Goal: Task Accomplishment & Management: Manage account settings

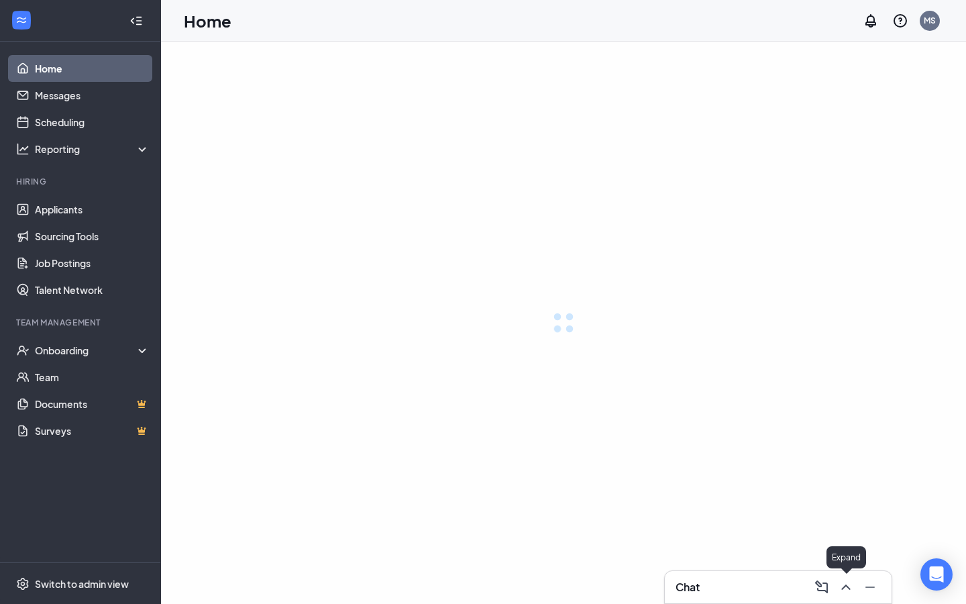
click at [754, 590] on div "Chat" at bounding box center [778, 586] width 205 height 21
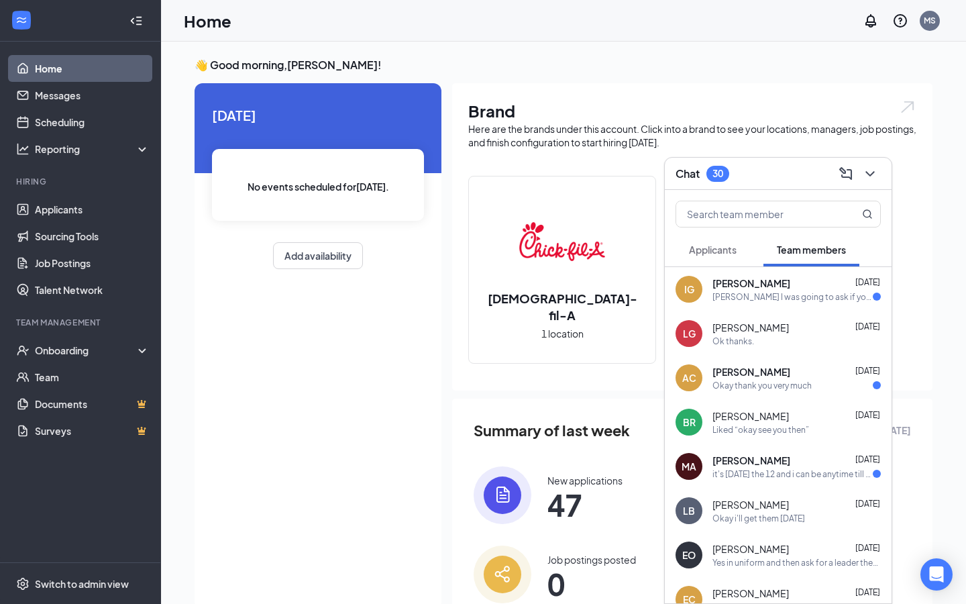
click at [809, 295] on div "[PERSON_NAME] I was going to ask if you could not put me to close every [DATE] …" at bounding box center [793, 296] width 160 height 11
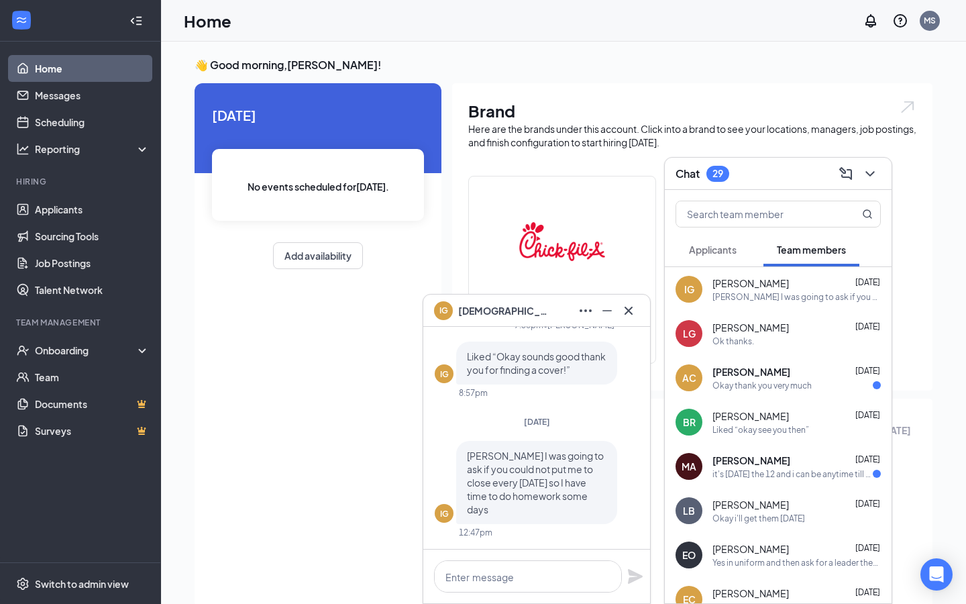
click at [554, 597] on div at bounding box center [536, 577] width 227 height 54
click at [554, 582] on textarea at bounding box center [528, 576] width 188 height 32
click at [47, 213] on link "Applicants" at bounding box center [92, 209] width 115 height 27
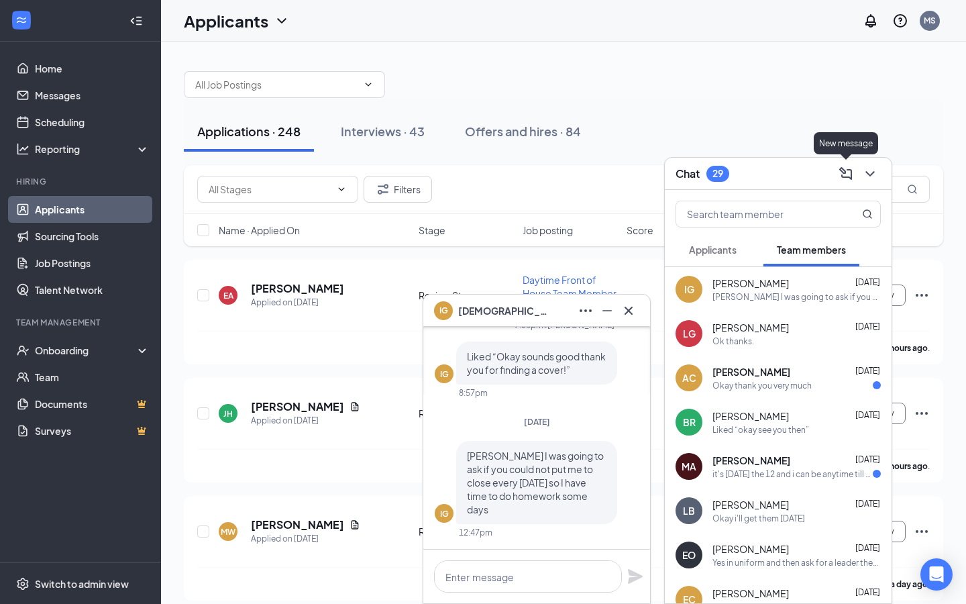
click at [842, 169] on icon "ComposeMessage" at bounding box center [845, 172] width 13 height 13
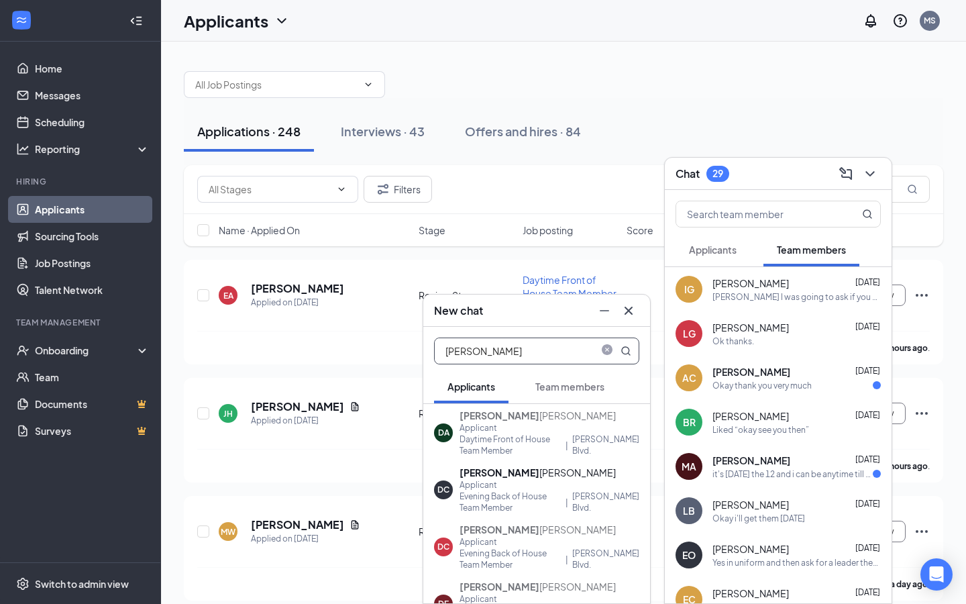
type input "[PERSON_NAME]"
click at [633, 315] on icon "Cross" at bounding box center [629, 311] width 16 height 16
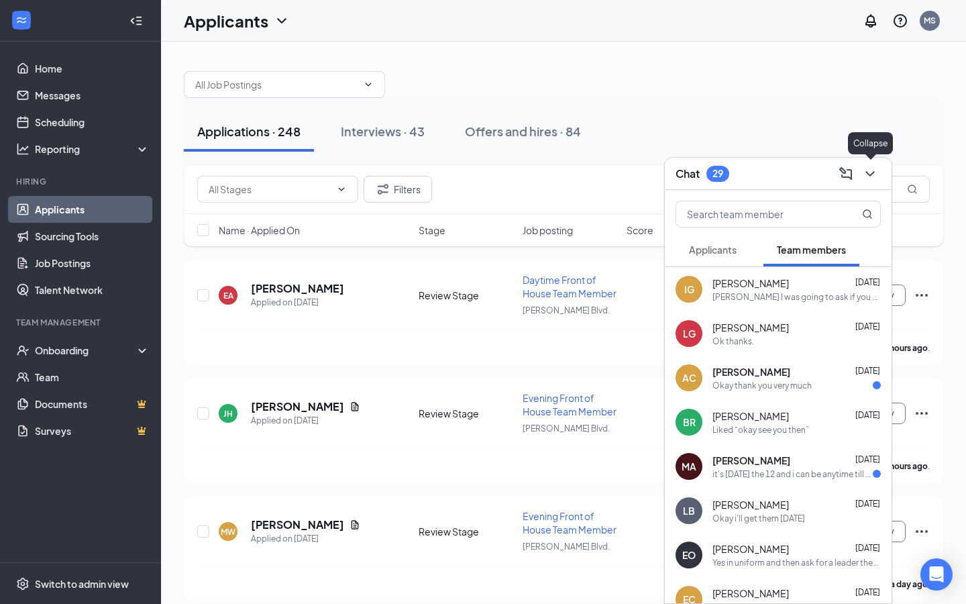
click at [870, 175] on icon "ChevronDown" at bounding box center [870, 173] width 9 height 5
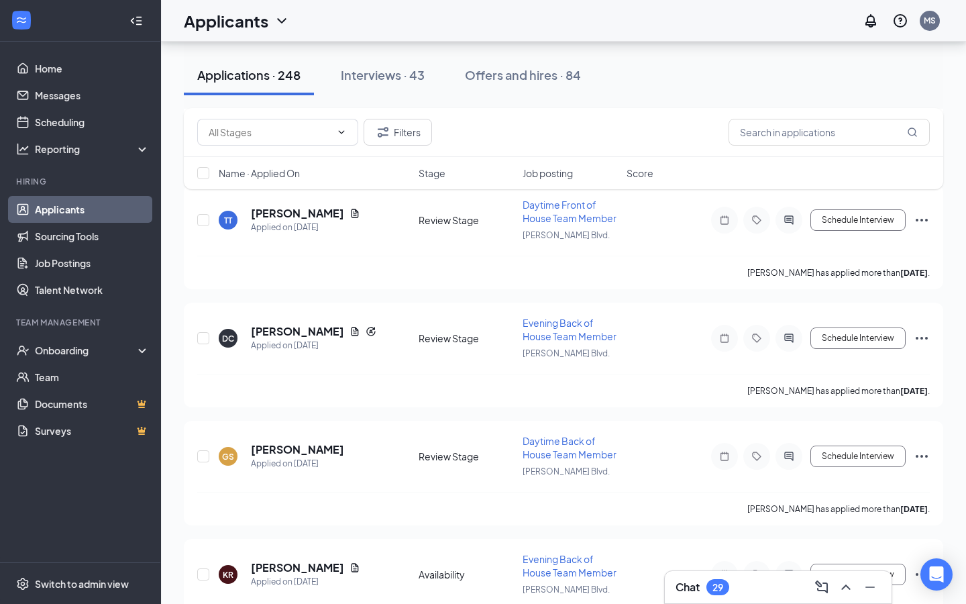
scroll to position [1607, 0]
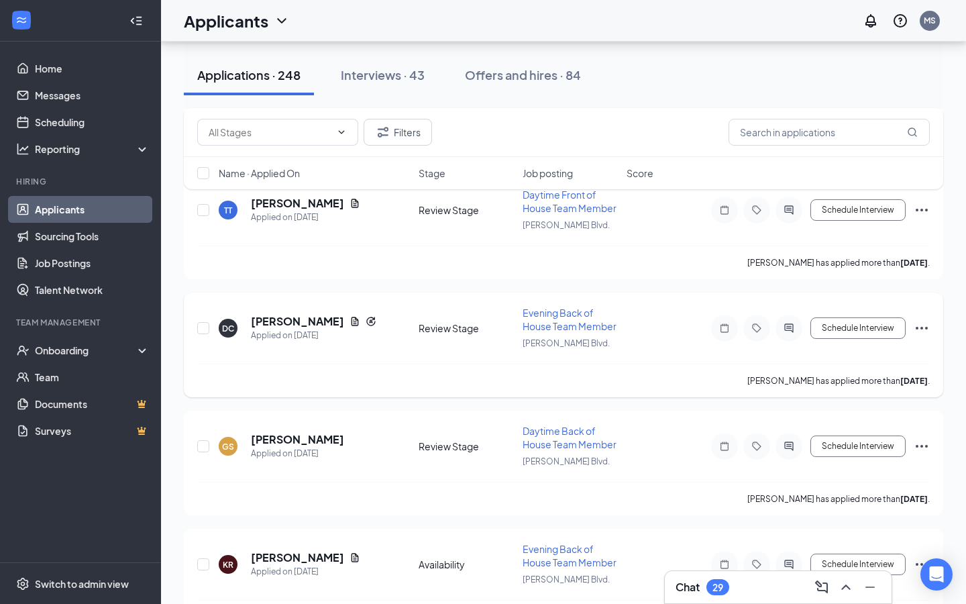
click at [923, 320] on icon "Ellipses" at bounding box center [922, 328] width 16 height 16
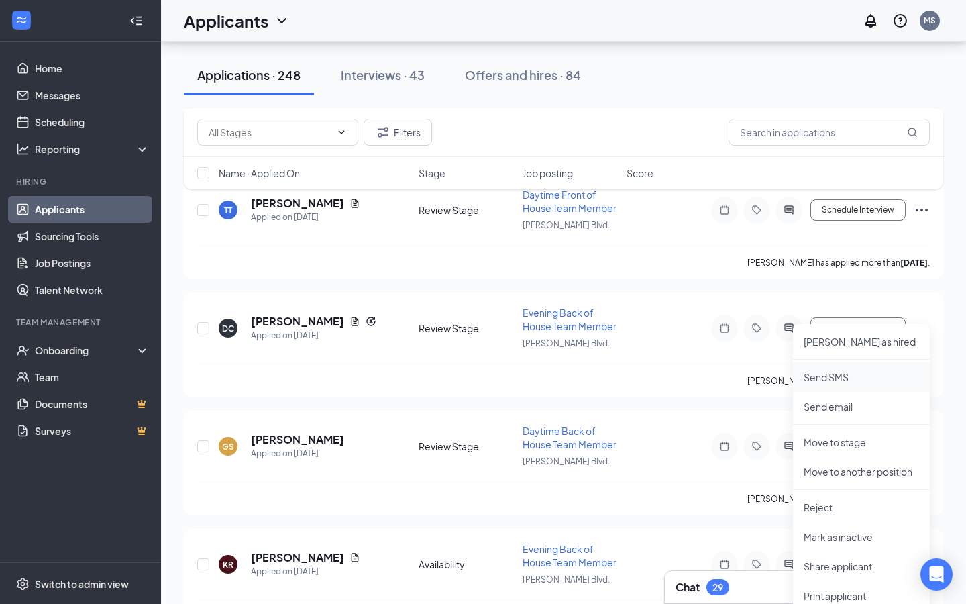
click at [843, 382] on p "Send SMS" at bounding box center [861, 376] width 115 height 13
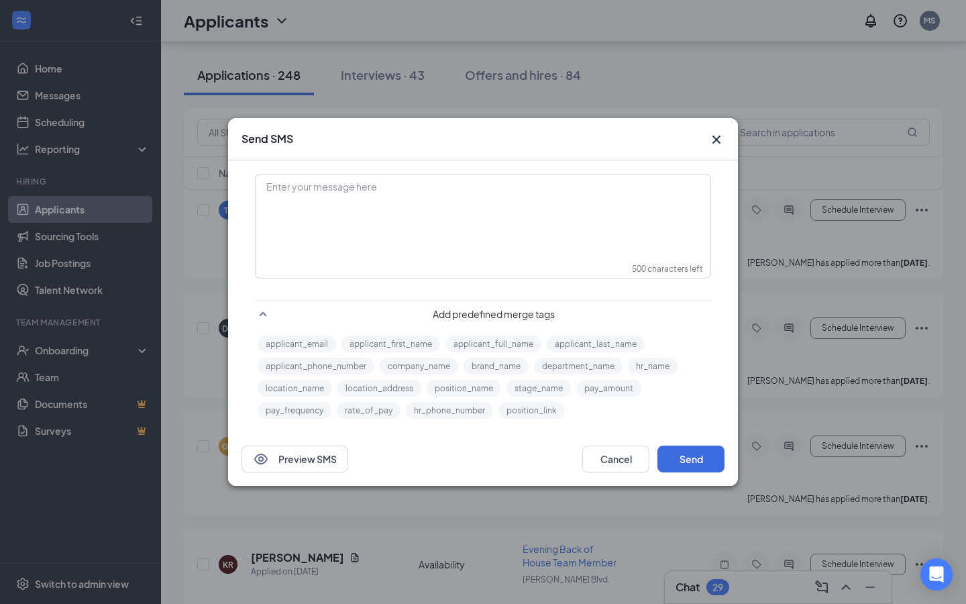
click at [463, 242] on div at bounding box center [483, 208] width 455 height 68
click at [414, 203] on div "Enter your message here" at bounding box center [483, 208] width 454 height 67
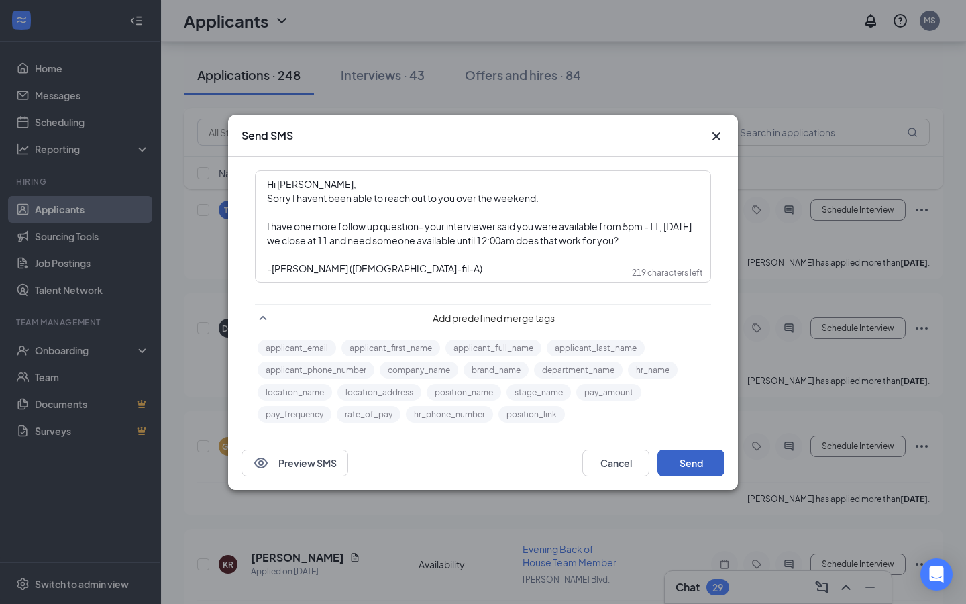
click at [706, 469] on button "Send" at bounding box center [691, 463] width 67 height 27
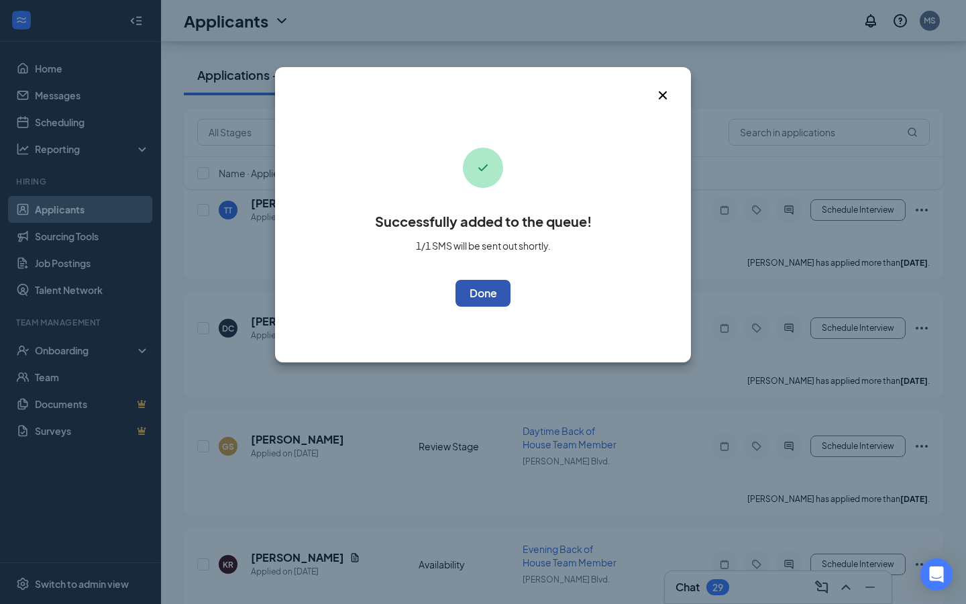
click at [480, 305] on button "OK" at bounding box center [483, 293] width 55 height 27
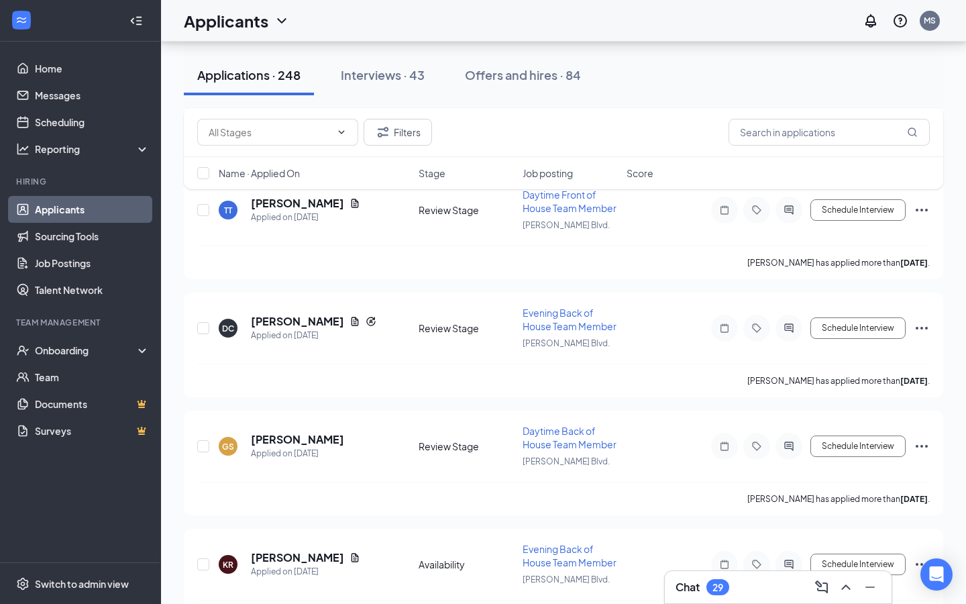
click at [774, 590] on div "Chat 29" at bounding box center [778, 586] width 205 height 21
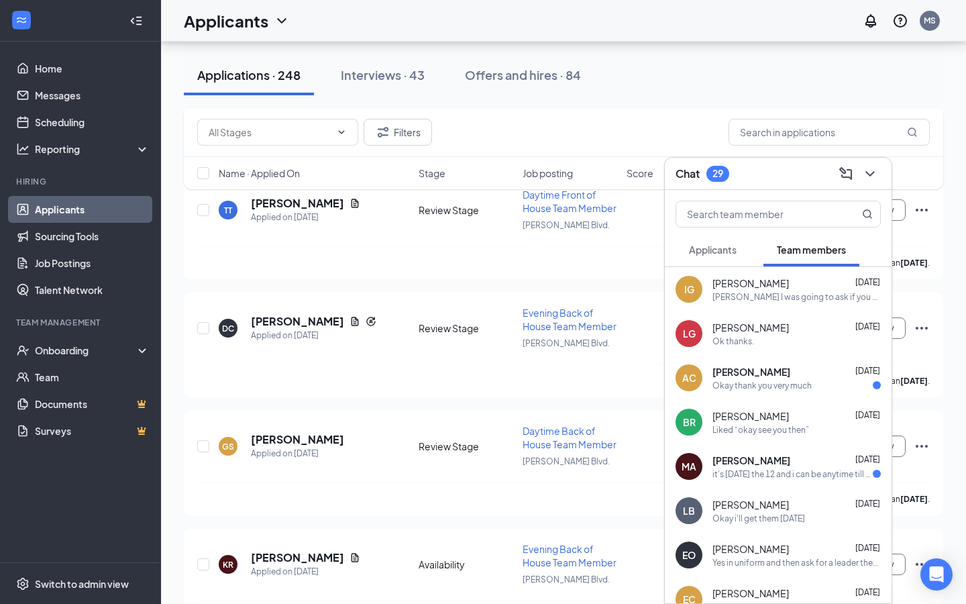
click at [778, 378] on div "[PERSON_NAME] [DATE] Okay thank you very much" at bounding box center [797, 378] width 168 height 26
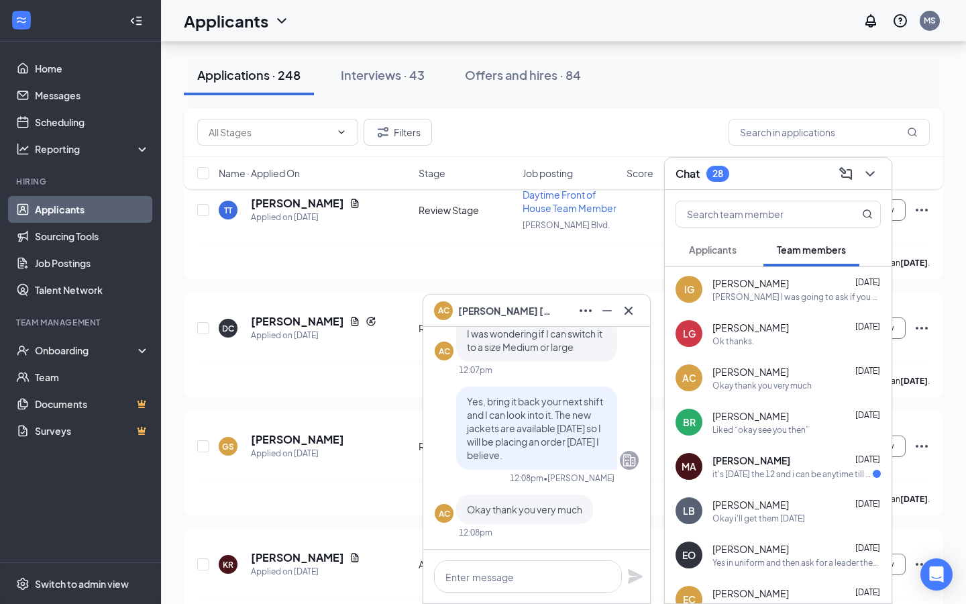
click at [796, 473] on div "it's [DATE] the 12 and i can be anytime till 6 and then [DATE] the 13 only real…" at bounding box center [793, 473] width 160 height 11
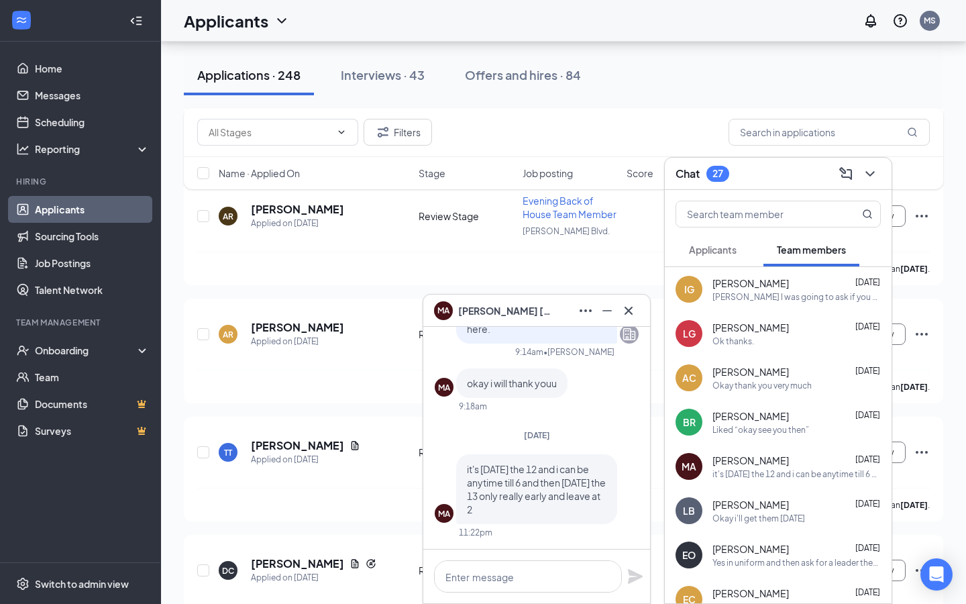
scroll to position [937, 0]
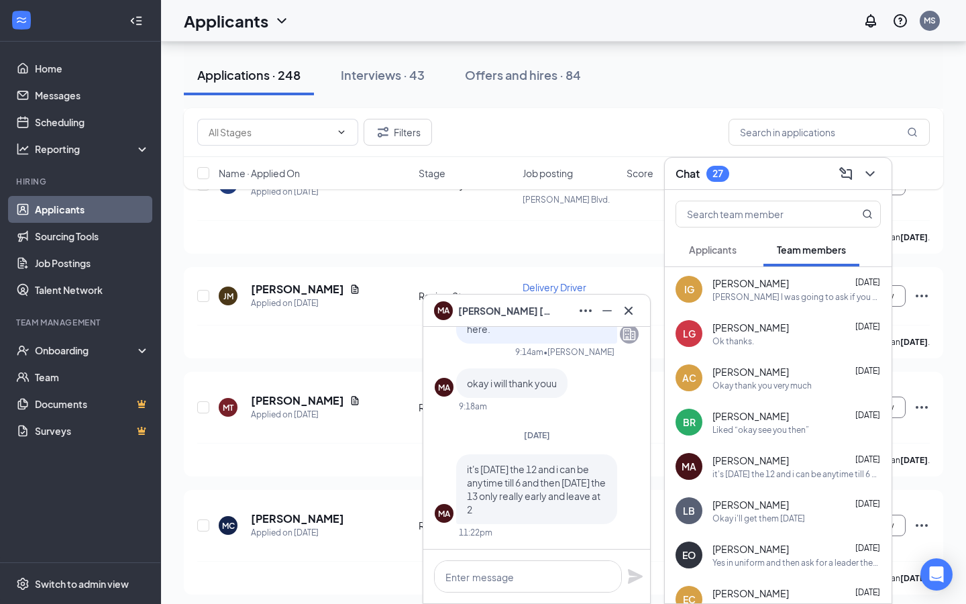
click at [722, 260] on button "Applicants" at bounding box center [713, 250] width 74 height 34
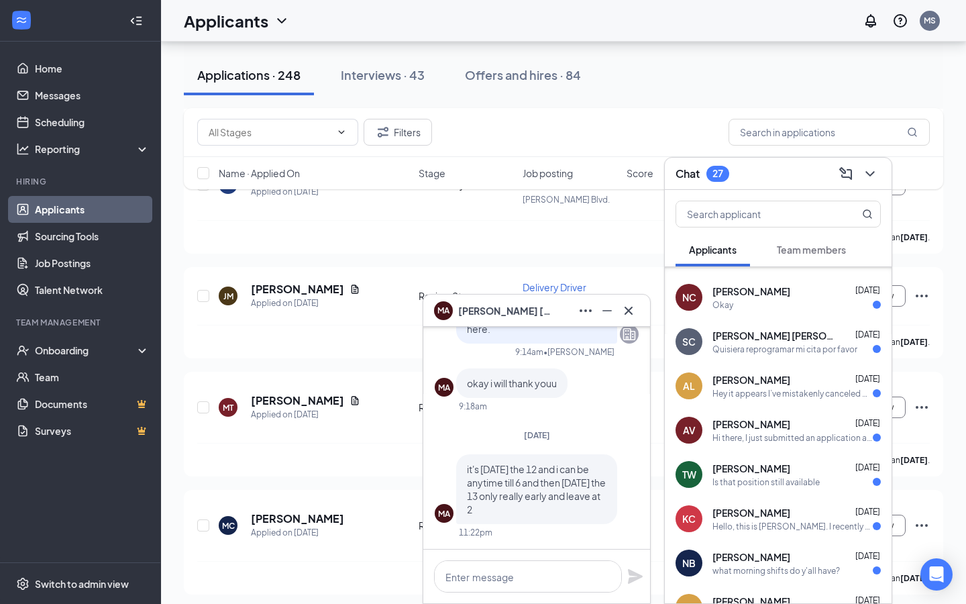
scroll to position [87, 0]
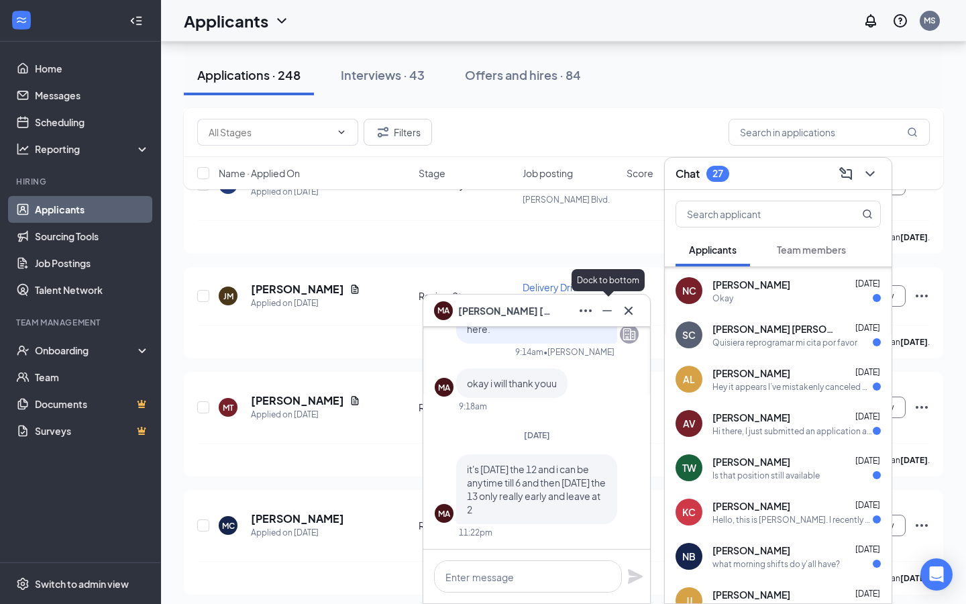
click at [624, 308] on icon "Cross" at bounding box center [629, 311] width 16 height 16
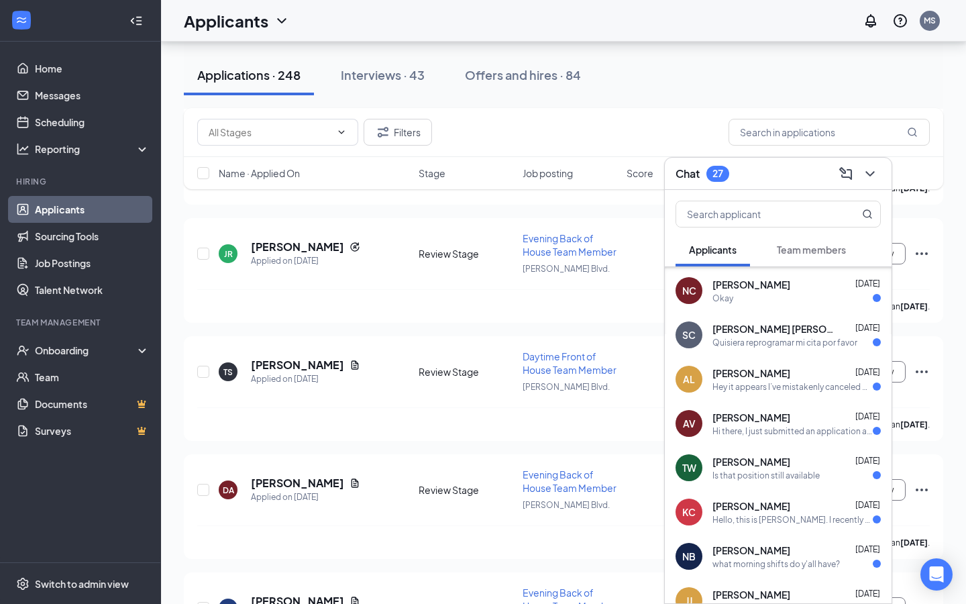
scroll to position [7270, 0]
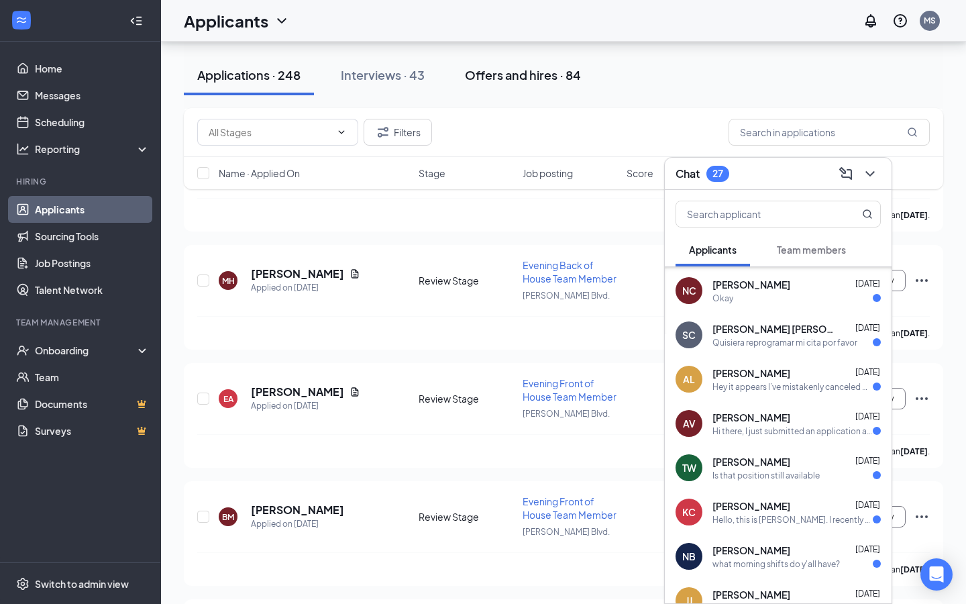
click at [559, 78] on div "Offers and hires · 84" at bounding box center [523, 74] width 116 height 17
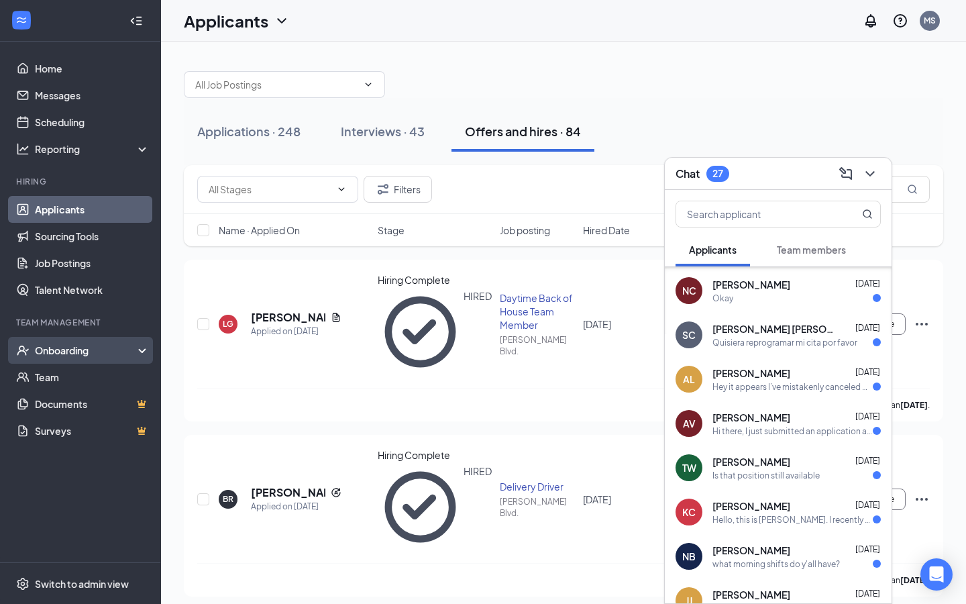
click at [40, 354] on div "Onboarding" at bounding box center [86, 350] width 103 height 13
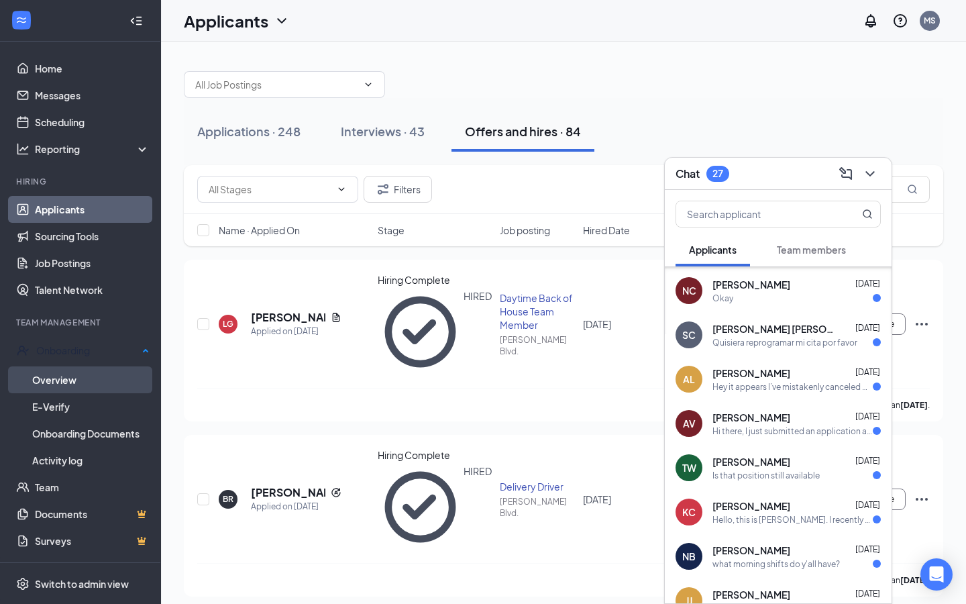
click at [62, 376] on link "Overview" at bounding box center [90, 379] width 117 height 27
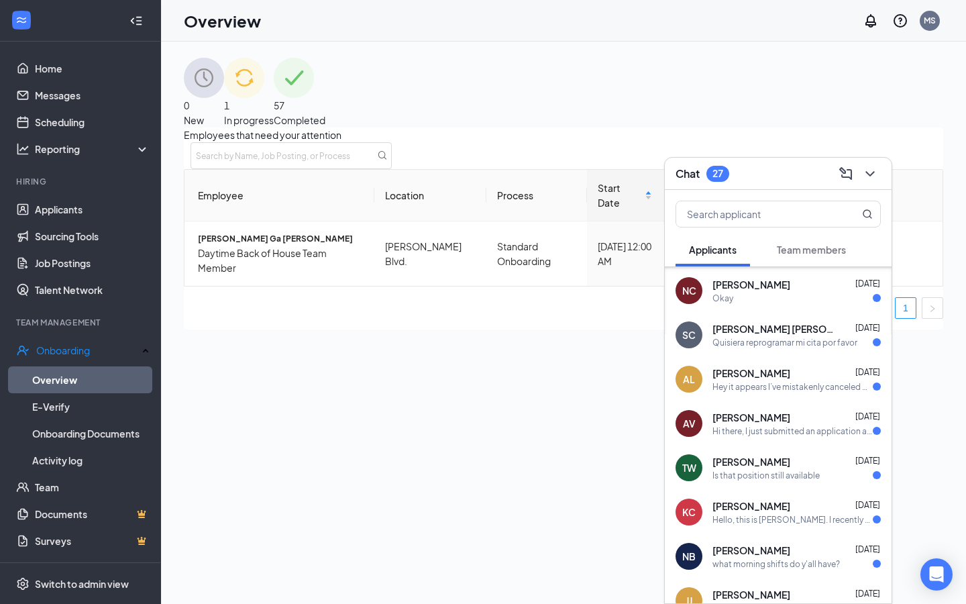
click at [780, 176] on div "Chat 27" at bounding box center [778, 173] width 205 height 21
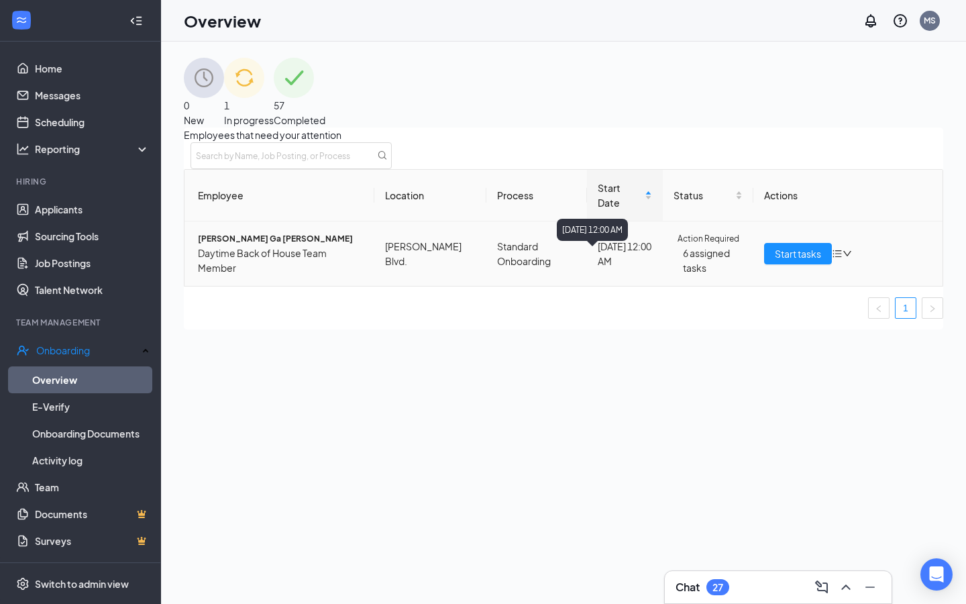
click at [639, 256] on div "[DATE] 12:00 AM" at bounding box center [625, 254] width 55 height 30
click at [262, 246] on span "[PERSON_NAME] Ga [PERSON_NAME]" at bounding box center [281, 238] width 166 height 13
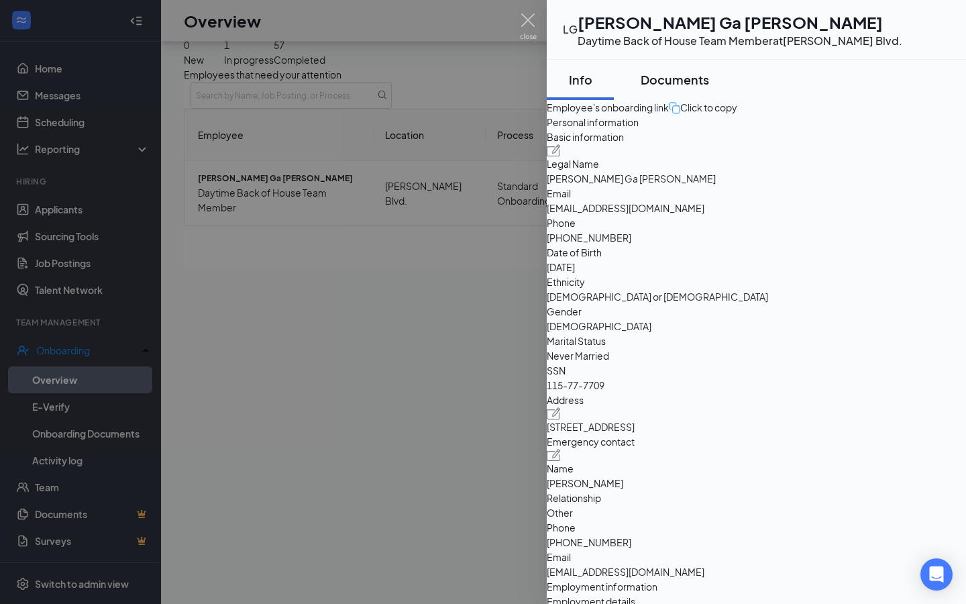
click at [701, 85] on div "Documents" at bounding box center [675, 79] width 68 height 17
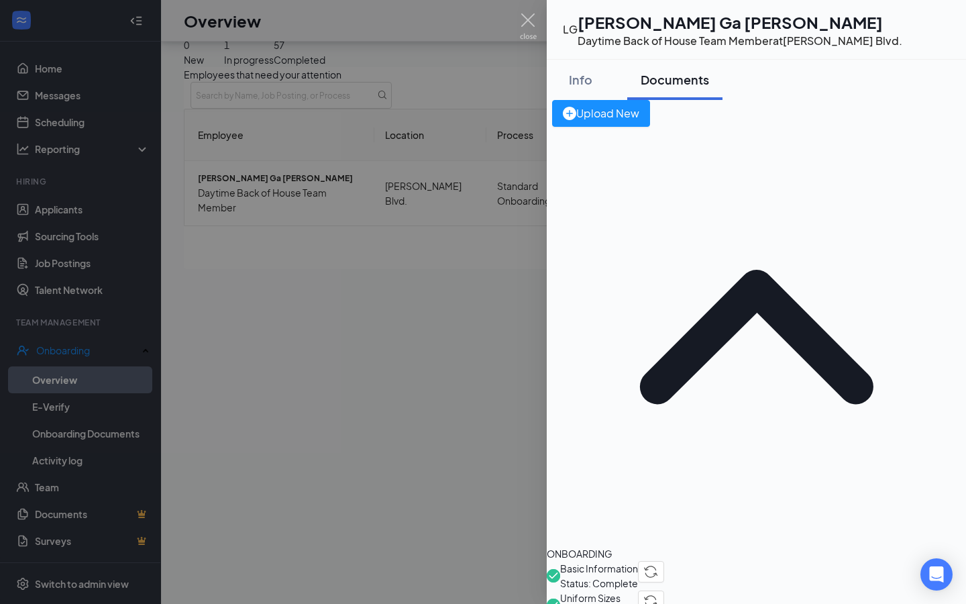
click at [417, 482] on div at bounding box center [483, 302] width 966 height 604
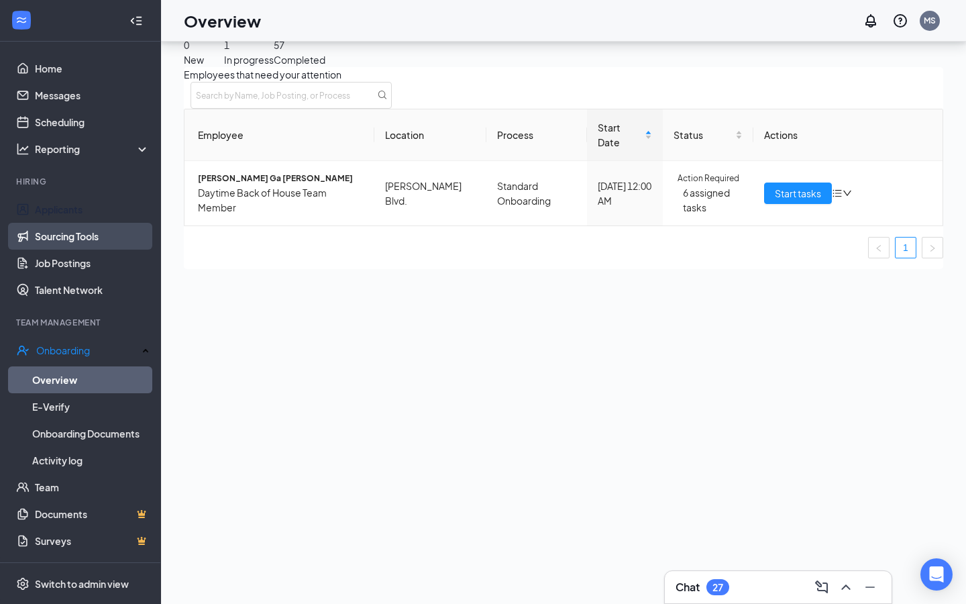
click at [66, 223] on link "Sourcing Tools" at bounding box center [92, 236] width 115 height 27
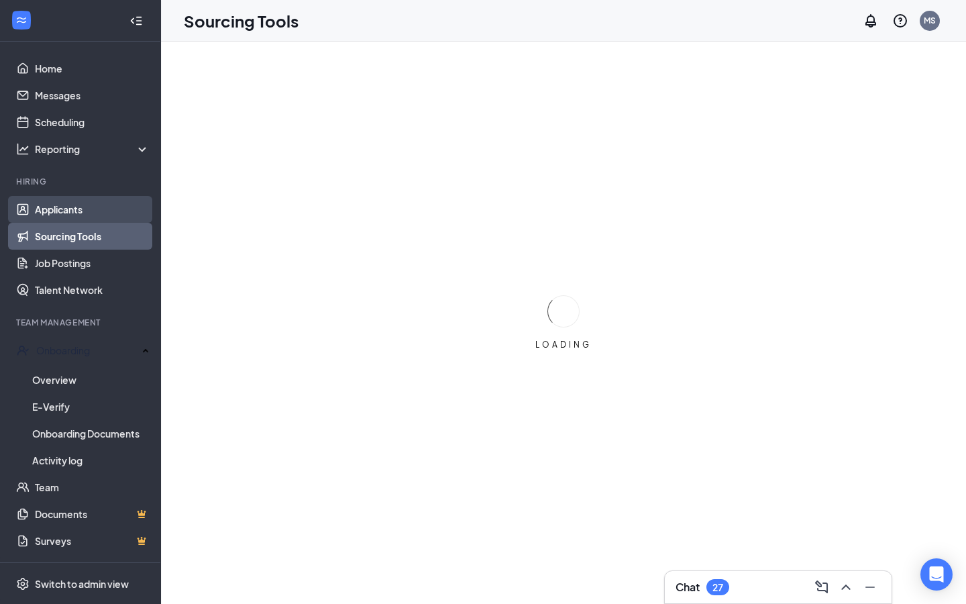
click at [65, 214] on link "Applicants" at bounding box center [92, 209] width 115 height 27
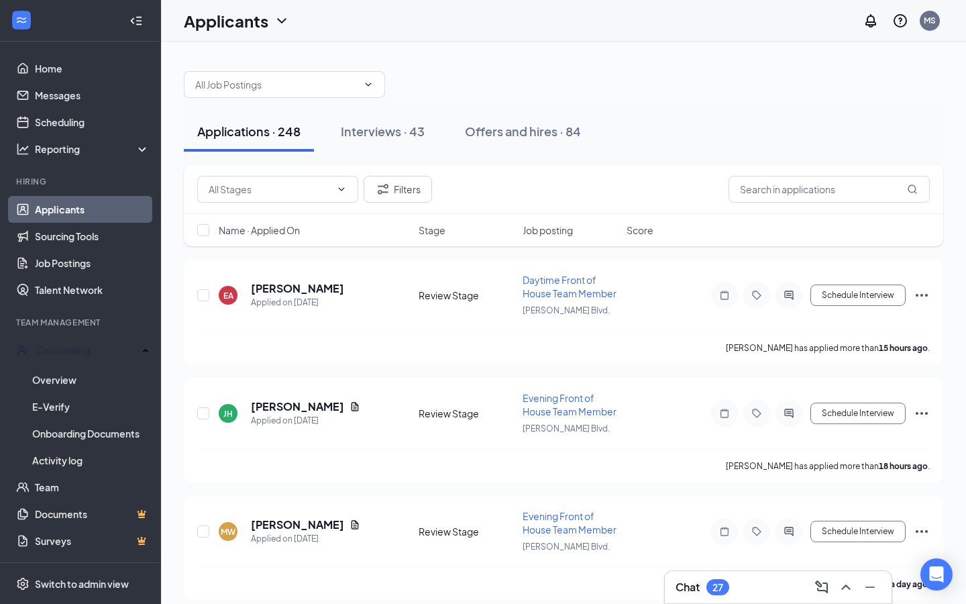
click at [244, 234] on span "Name · Applied On" at bounding box center [259, 229] width 81 height 13
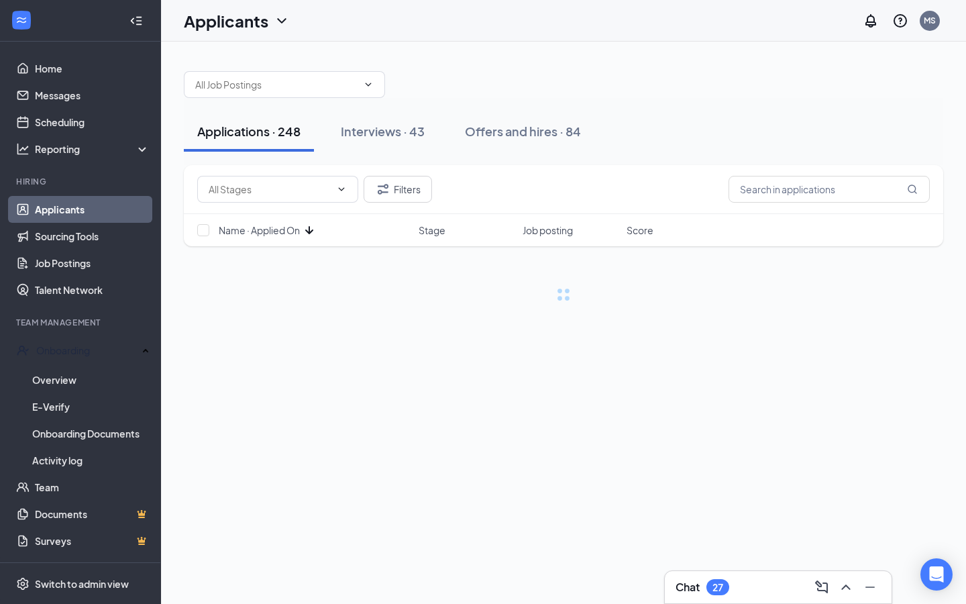
click at [244, 234] on span "Name · Applied On" at bounding box center [259, 229] width 81 height 13
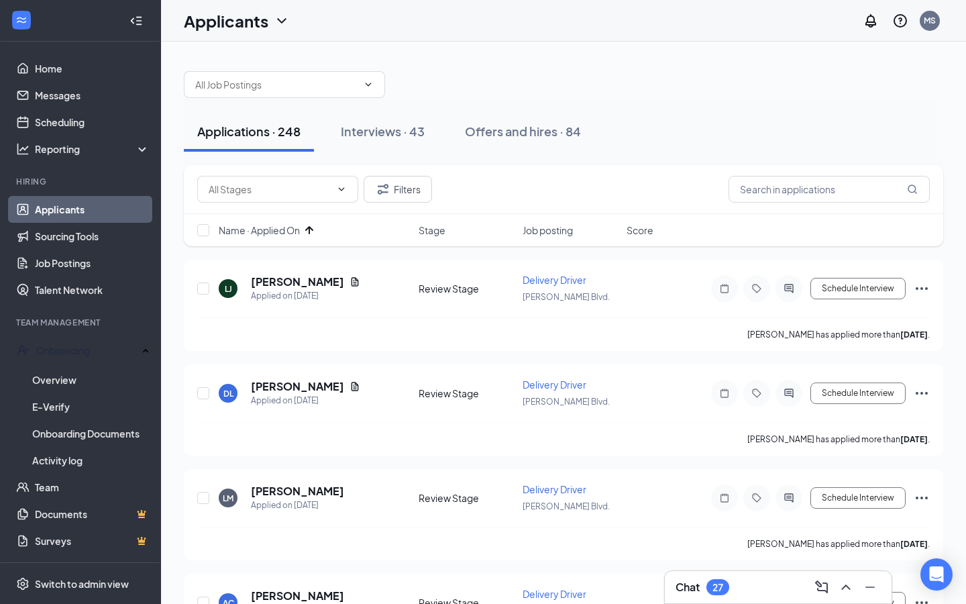
click at [732, 597] on div "Chat 27" at bounding box center [778, 586] width 205 height 21
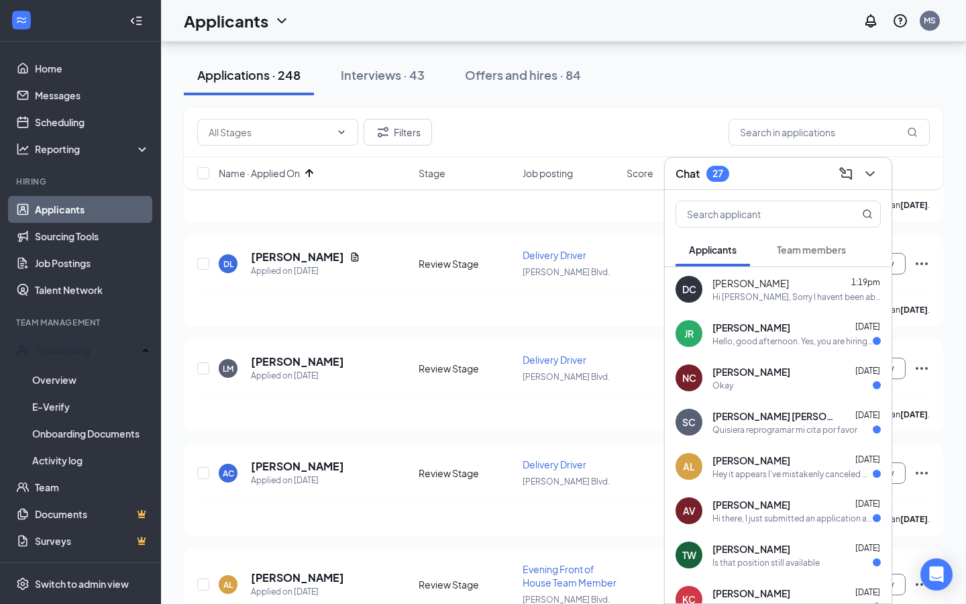
click at [812, 285] on div "[PERSON_NAME] 1:19pm" at bounding box center [797, 282] width 168 height 13
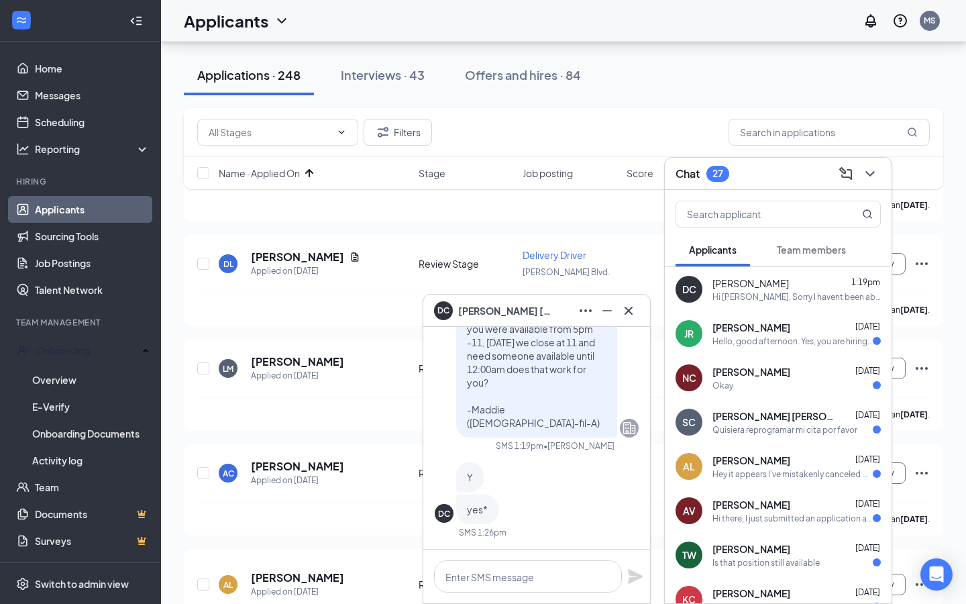
click at [523, 593] on div at bounding box center [536, 577] width 227 height 54
click at [523, 578] on textarea at bounding box center [528, 576] width 188 height 32
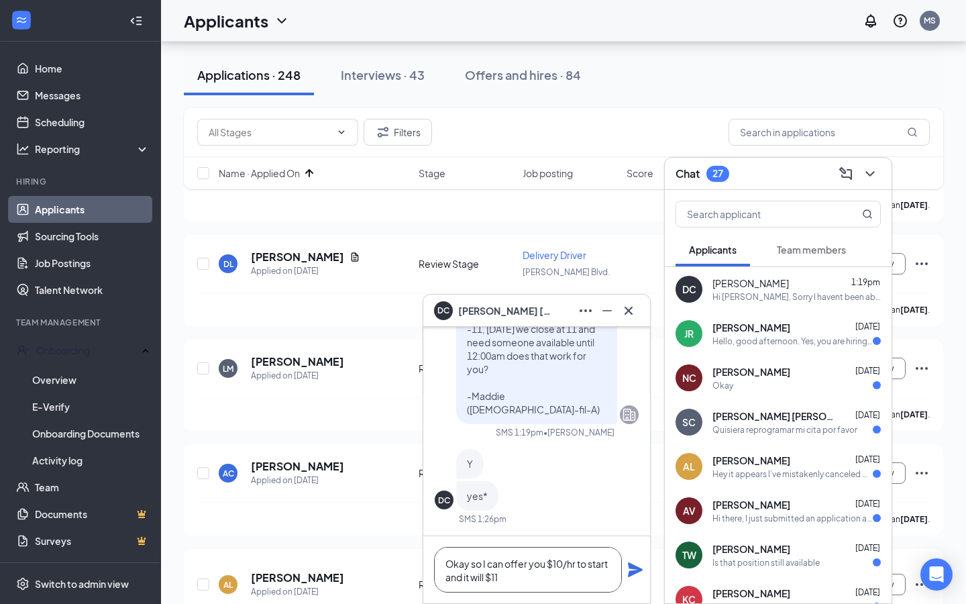
click at [486, 580] on textarea "Okay so I can offer you $10/hr to start and it will $11" at bounding box center [528, 570] width 188 height 46
click at [523, 586] on textarea "Okay so I can offer you $10/hr to start and it will $11" at bounding box center [528, 570] width 188 height 46
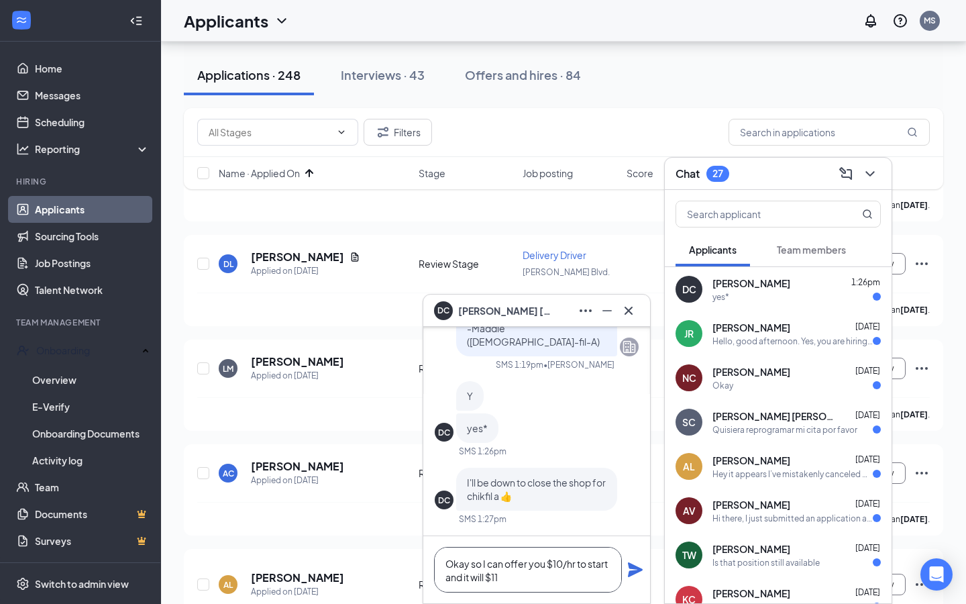
click at [545, 560] on textarea "Okay so I can offer you $10/hr to start and it will $11" at bounding box center [528, 570] width 188 height 46
click at [522, 585] on textarea "Okay so I can offer you $10/hr to start and it will $11" at bounding box center [528, 570] width 188 height 46
click at [502, 578] on textarea "Okay so I can offer you $10/hr to start and it will $11" at bounding box center [528, 570] width 188 height 46
click at [486, 578] on textarea "Okay so I can offer you $10/hr to start and it will $11" at bounding box center [528, 570] width 188 height 46
click at [488, 578] on textarea "Okay so I can offer you $10/hr to start and it will $11" at bounding box center [528, 570] width 188 height 46
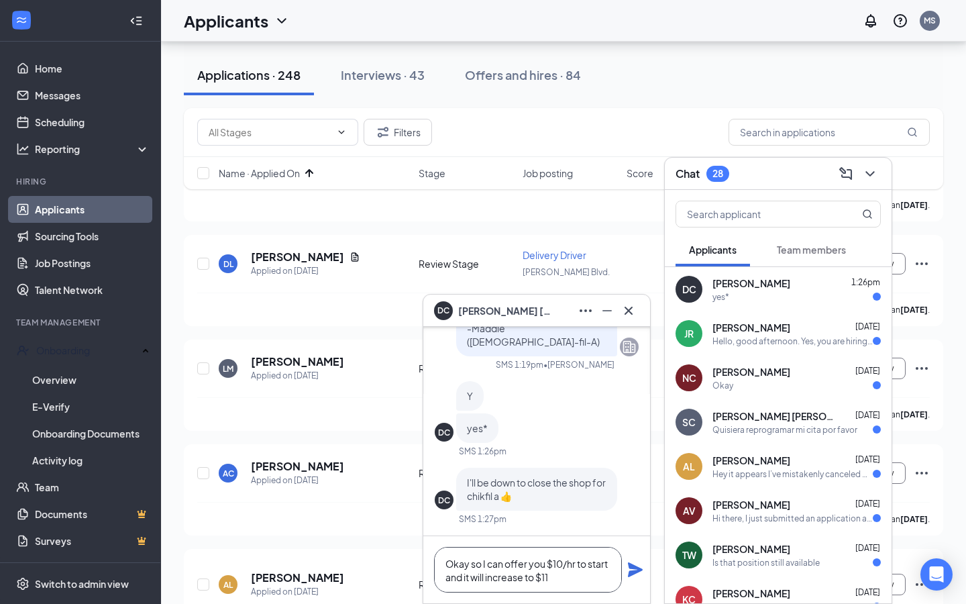
click at [592, 578] on textarea "Okay so I can offer you $10/hr to start and it will increase to $11" at bounding box center [528, 570] width 188 height 46
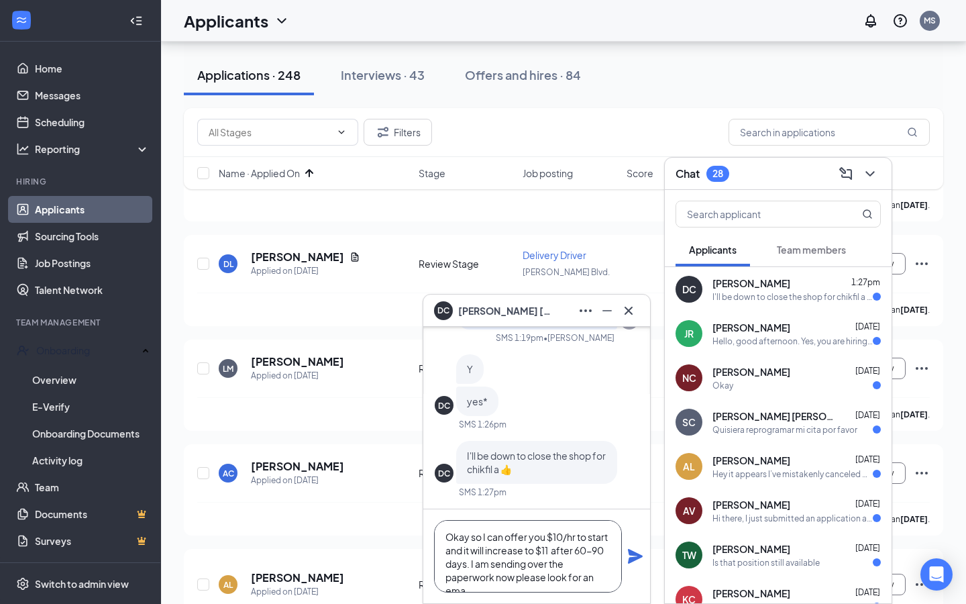
scroll to position [13, 0]
type textarea "Okay so I can offer you $10/hr to start and it will increase to $11 after 60-90…"
click at [630, 560] on icon "Plane" at bounding box center [635, 556] width 15 height 15
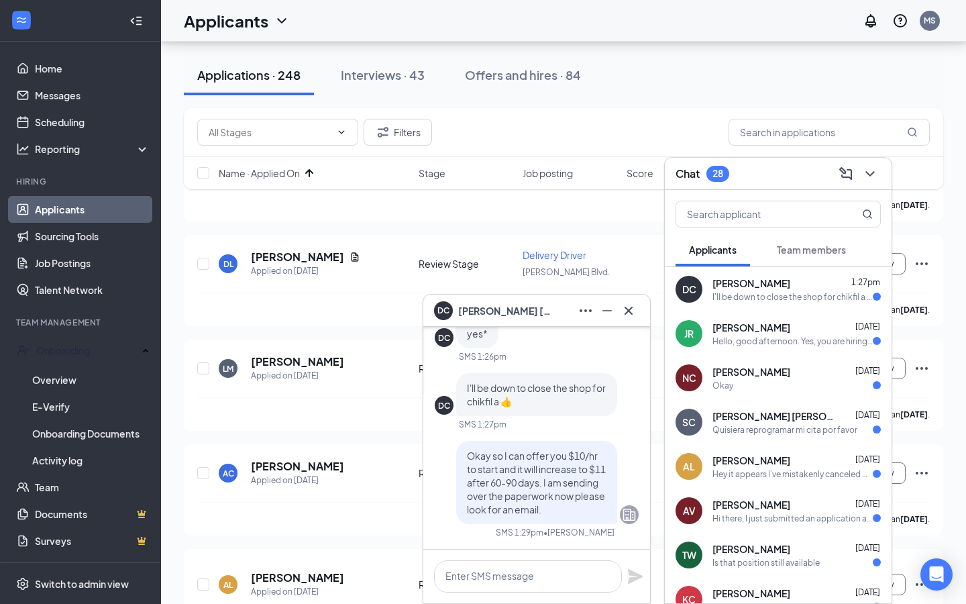
scroll to position [0, 0]
click at [607, 307] on icon "Minimize" at bounding box center [607, 311] width 16 height 16
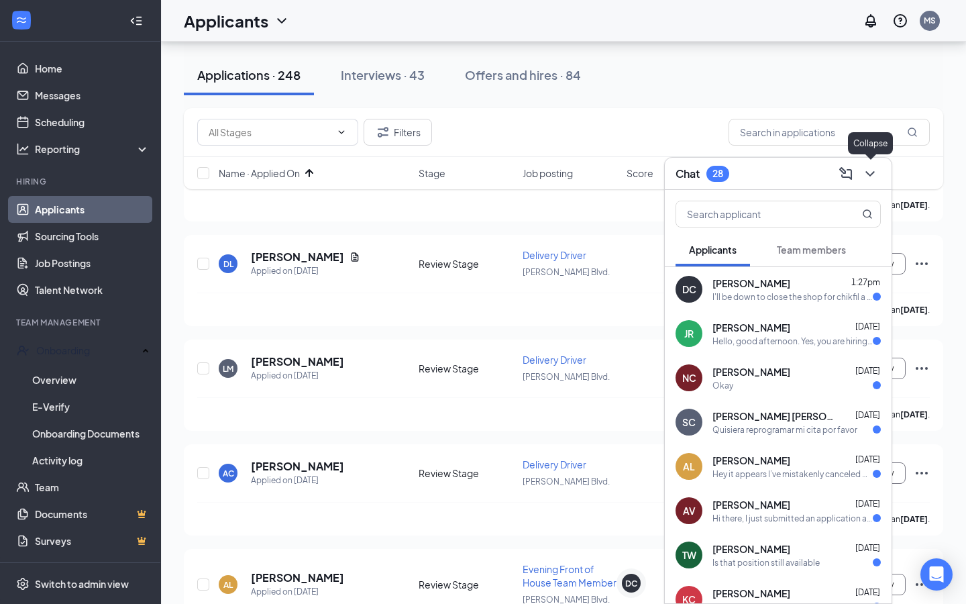
click at [870, 177] on icon "ChevronDown" at bounding box center [870, 174] width 16 height 16
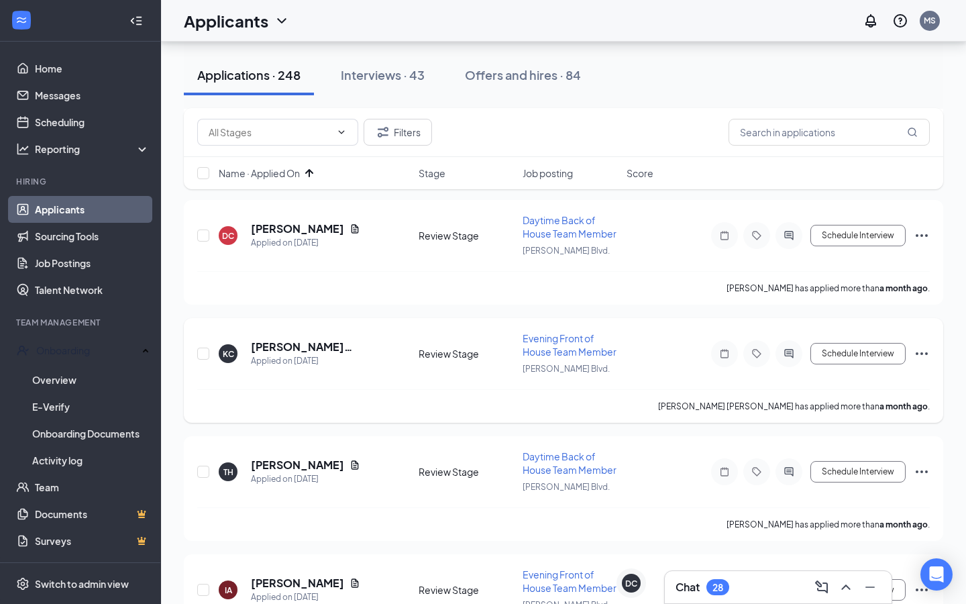
scroll to position [1916, 0]
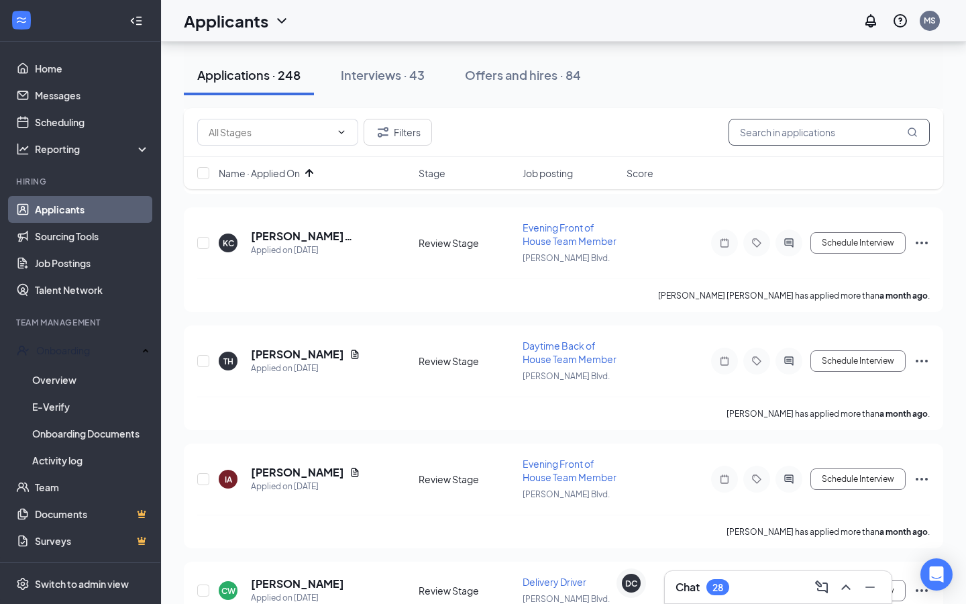
click at [783, 131] on input "text" at bounding box center [829, 132] width 201 height 27
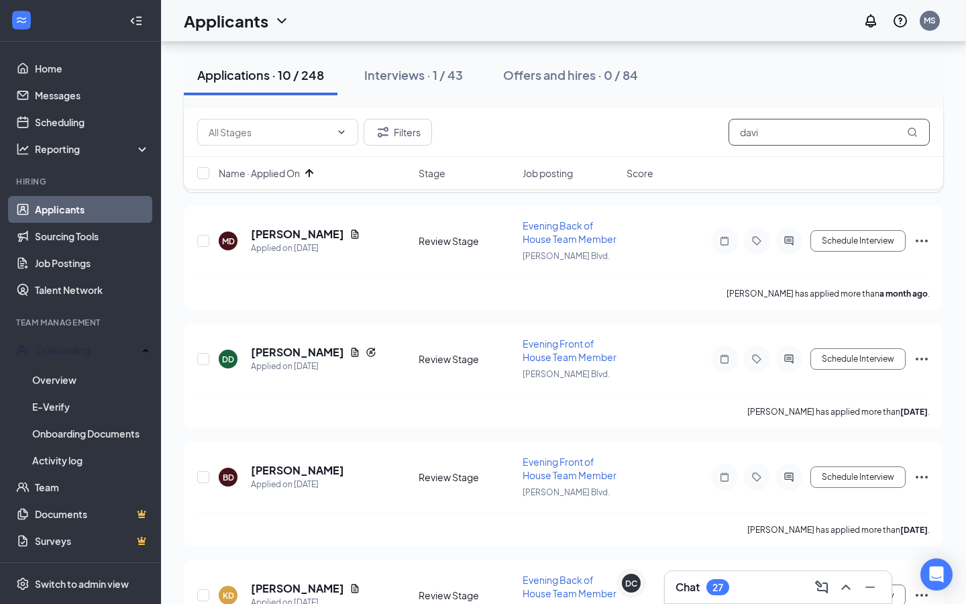
scroll to position [41, 0]
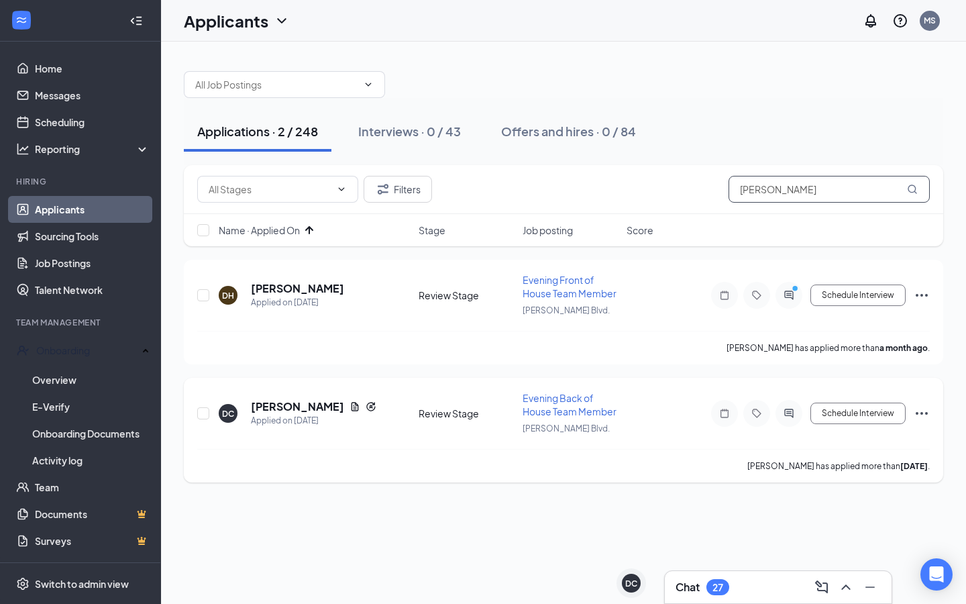
type input "[PERSON_NAME]"
click at [923, 411] on icon "Ellipses" at bounding box center [922, 413] width 16 height 16
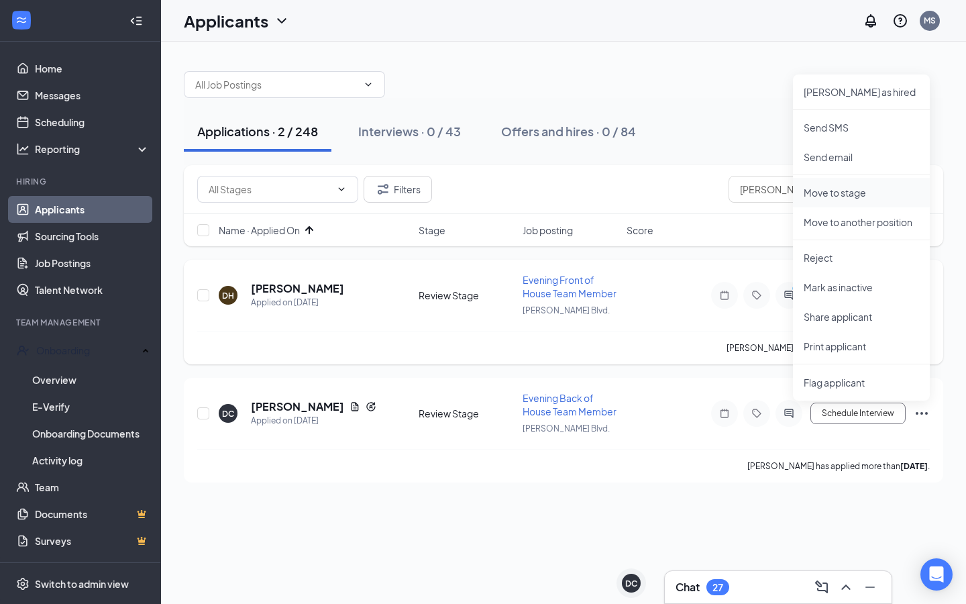
click at [858, 198] on p "Move to stage" at bounding box center [861, 192] width 115 height 13
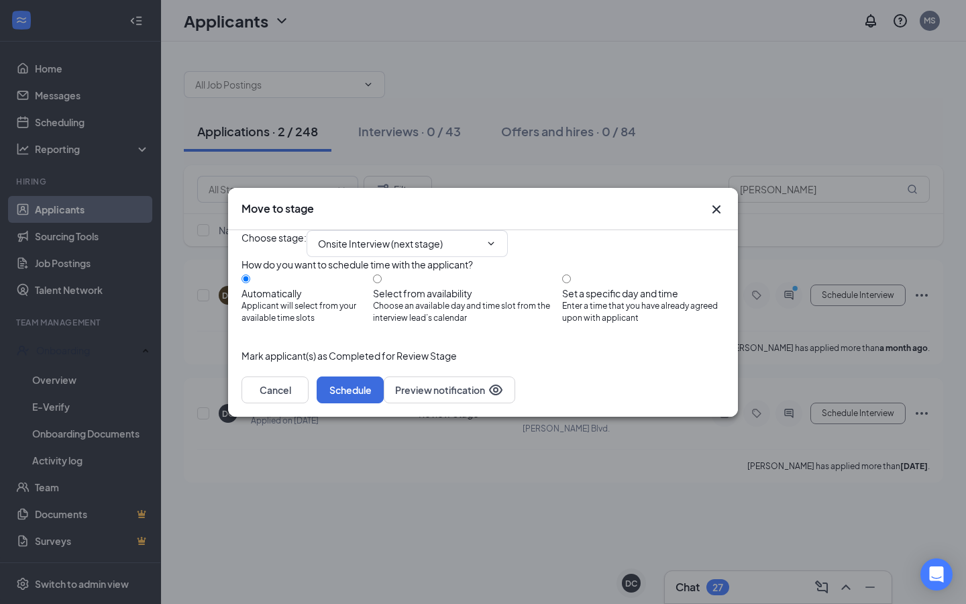
click at [405, 266] on div "How do you want to schedule time with the applicant? Automatically Applicant wi…" at bounding box center [483, 297] width 483 height 81
click at [417, 236] on input "Onsite Interview (next stage)" at bounding box center [399, 243] width 162 height 15
click at [381, 380] on div "Hiring Complete" at bounding box center [365, 387] width 72 height 15
type input "Hiring Complete"
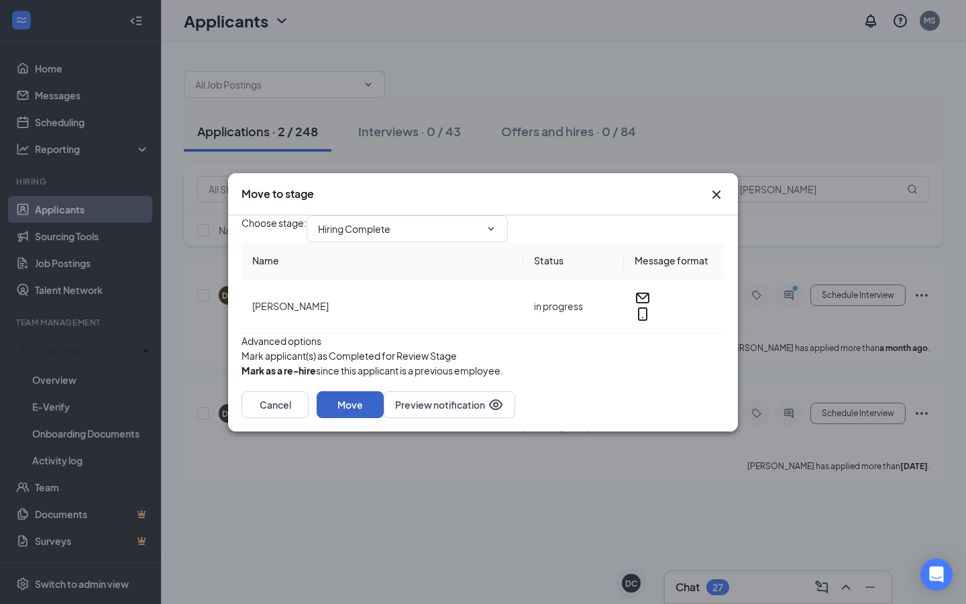
click at [384, 418] on button "Move" at bounding box center [350, 404] width 67 height 27
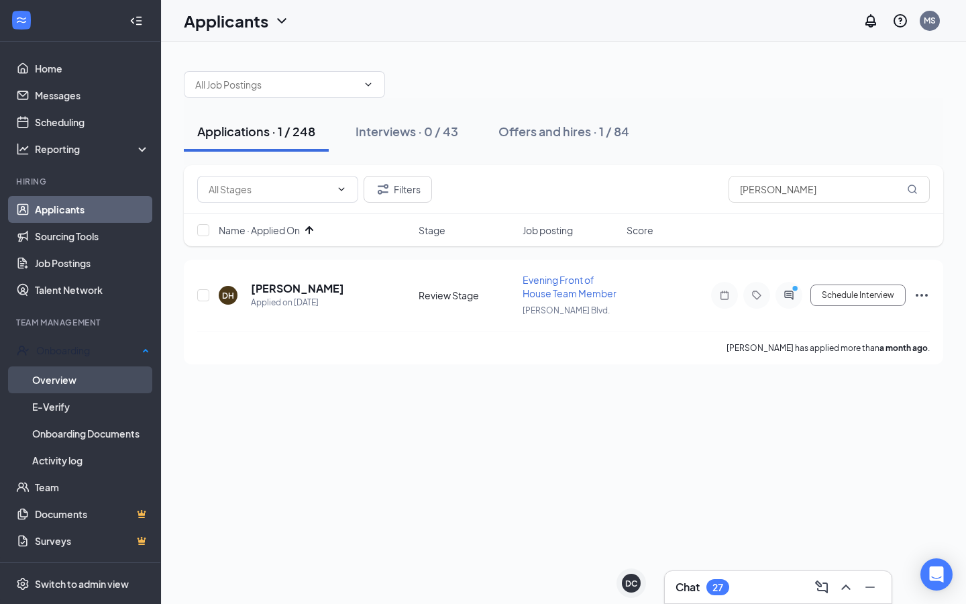
click at [114, 368] on link "Overview" at bounding box center [90, 379] width 117 height 27
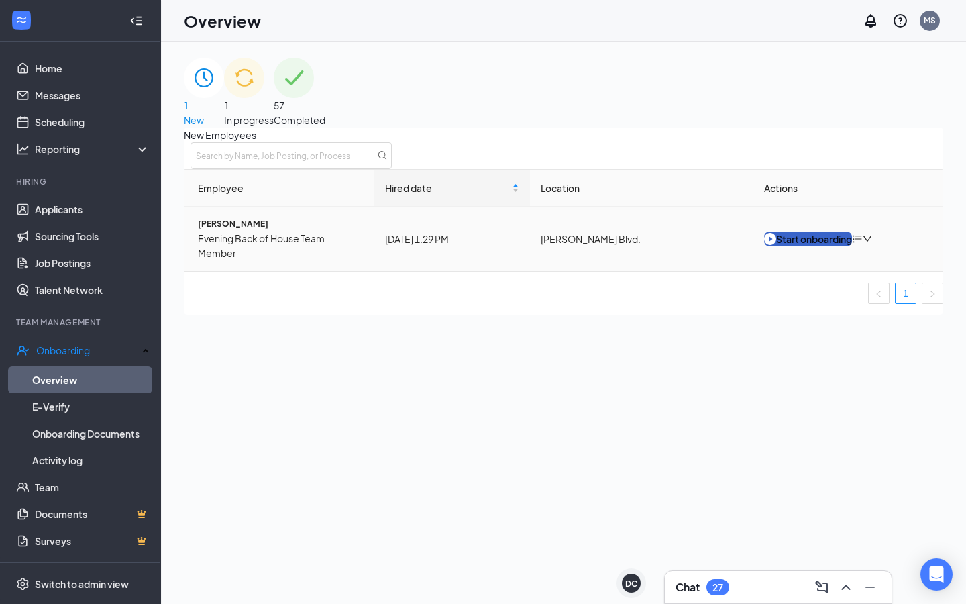
click at [811, 246] on div "Start onboarding" at bounding box center [808, 238] width 88 height 15
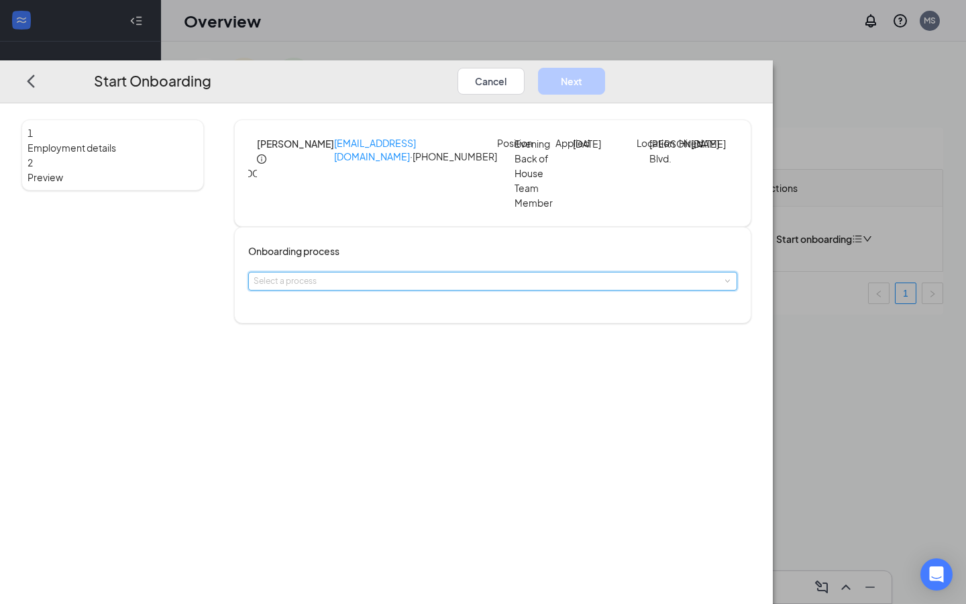
click at [403, 272] on div "Select a process" at bounding box center [493, 280] width 478 height 17
click at [380, 323] on li "Standard Onboarding" at bounding box center [439, 314] width 220 height 24
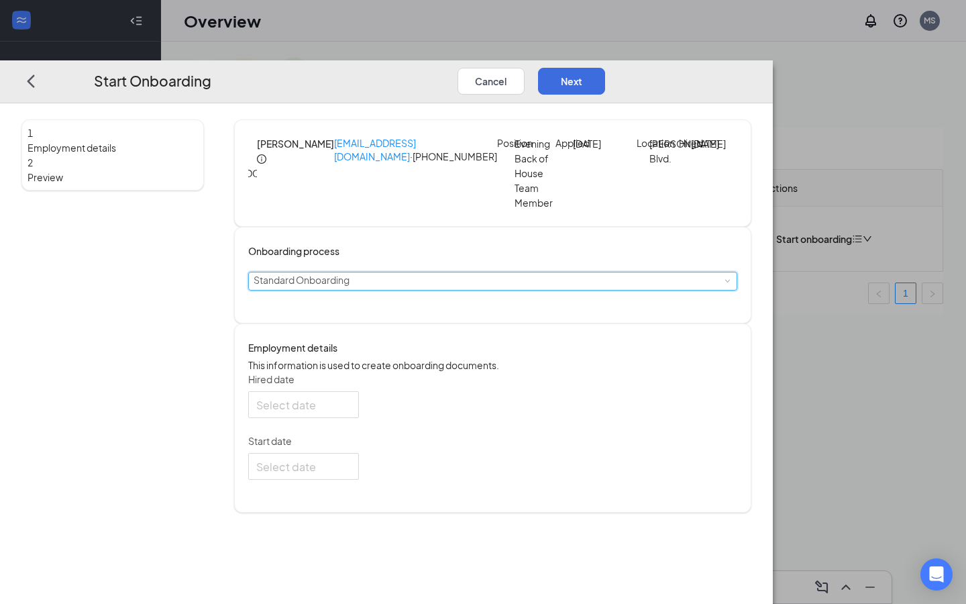
type input "[DATE]"
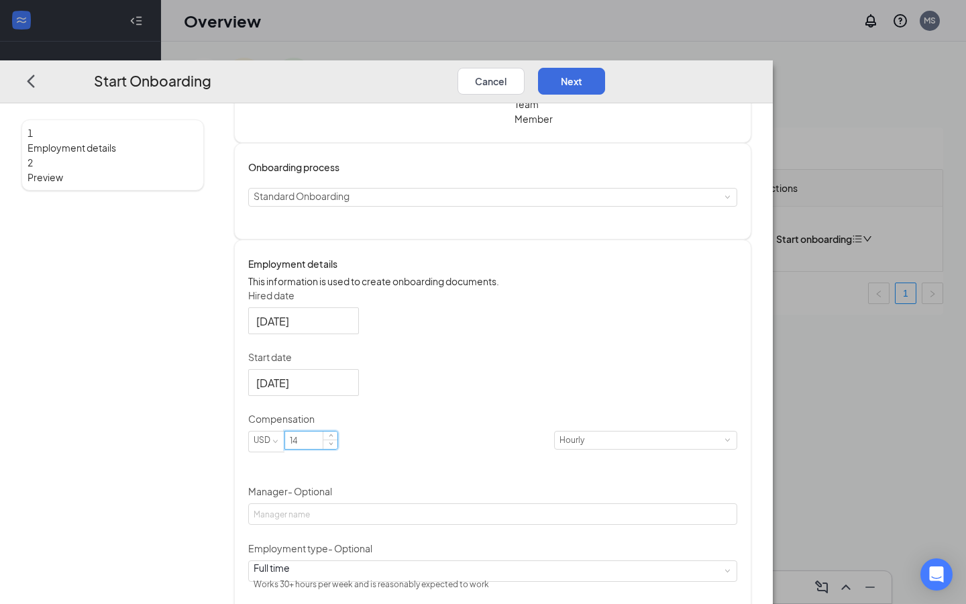
click at [338, 449] on input "14" at bounding box center [311, 439] width 52 height 17
type input "10"
click at [351, 391] on div at bounding box center [303, 382] width 95 height 17
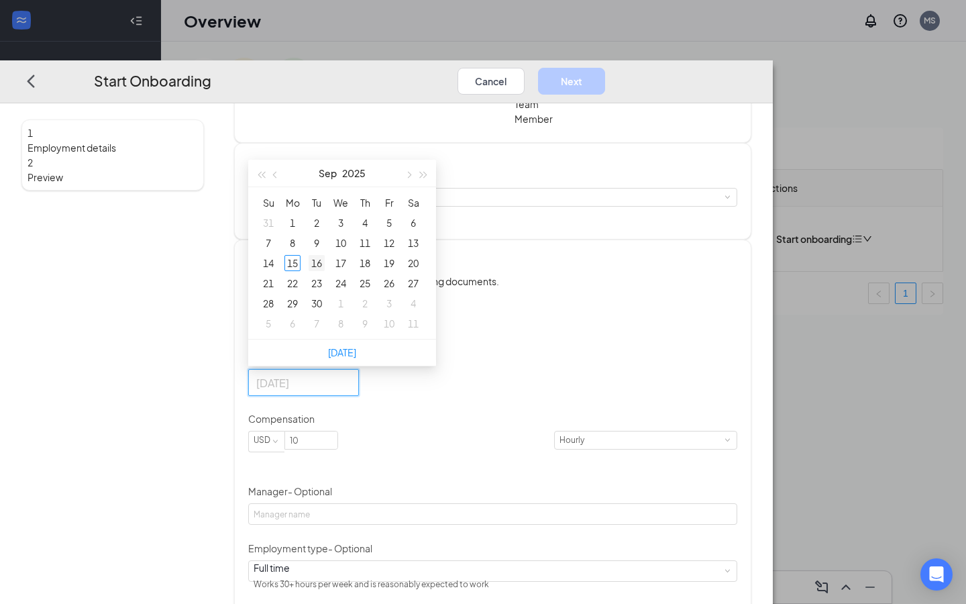
type input "[DATE]"
click at [325, 271] on div "16" at bounding box center [317, 263] width 16 height 16
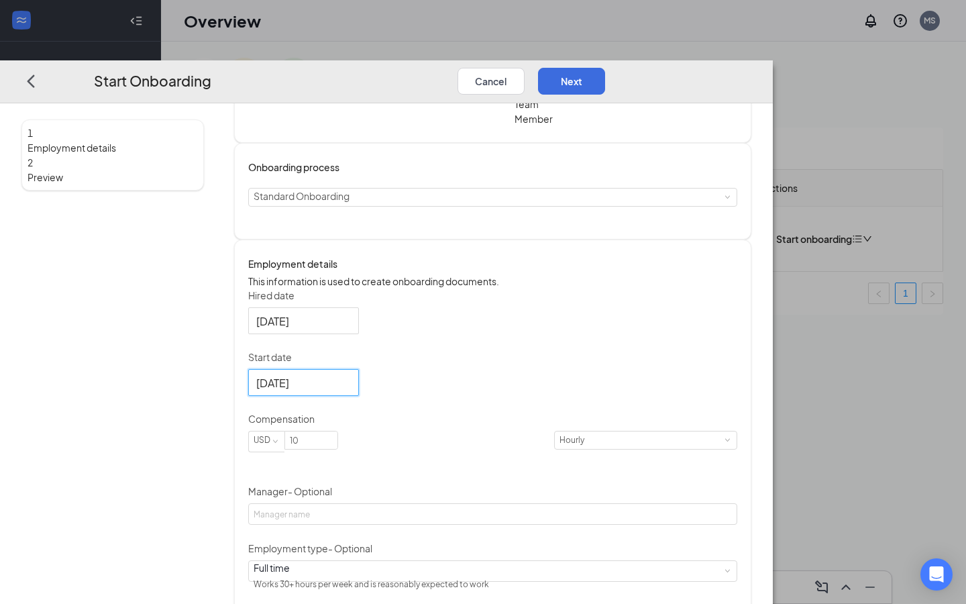
click at [495, 429] on form "Hired date [DATE] Start date [DATE] [DATE] Su Mo Tu We Th Fr Sa 31 1 2 3 4 5 6 …" at bounding box center [492, 498] width 489 height 419
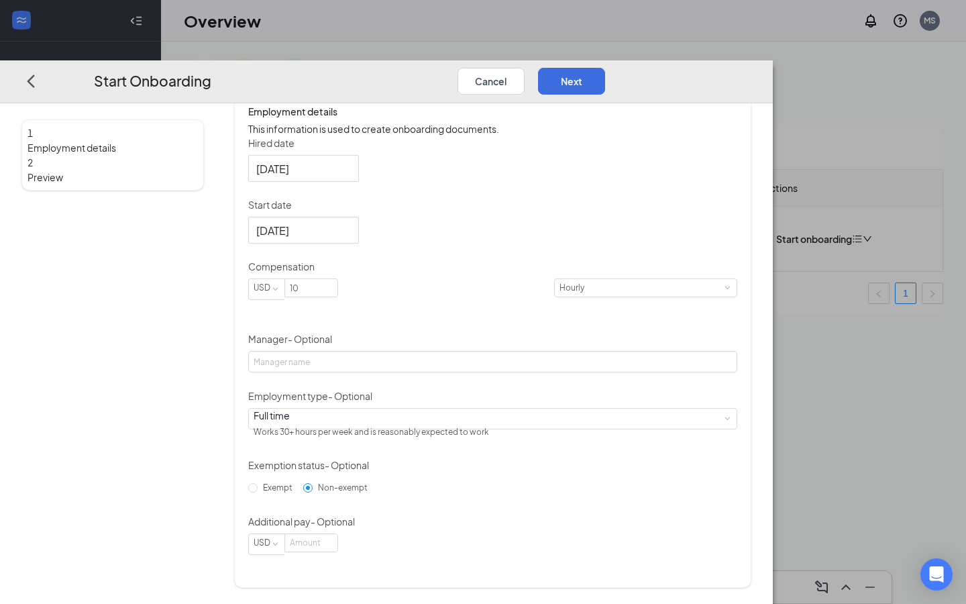
scroll to position [260, 0]
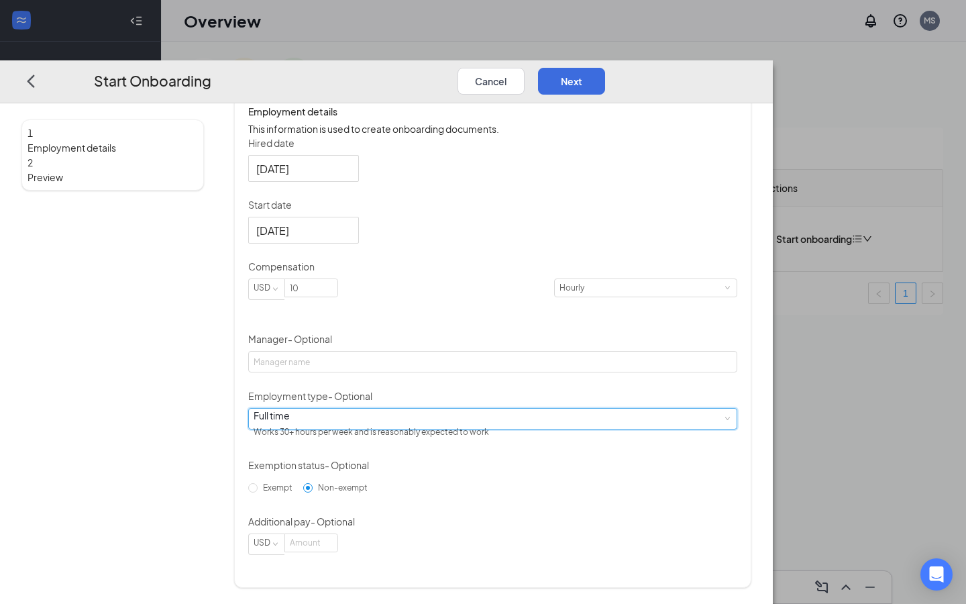
click at [434, 419] on div "Full time Works 30+ hours per week and is reasonably expected to work" at bounding box center [493, 419] width 478 height 20
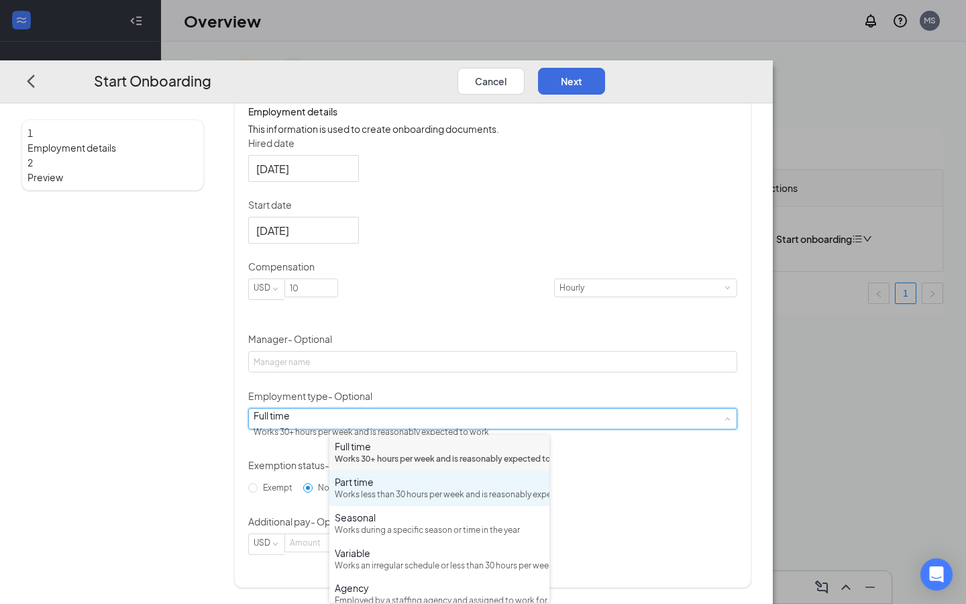
click at [409, 501] on div "Works less than 30 hours per week and is reasonably expected to work" at bounding box center [439, 494] width 209 height 13
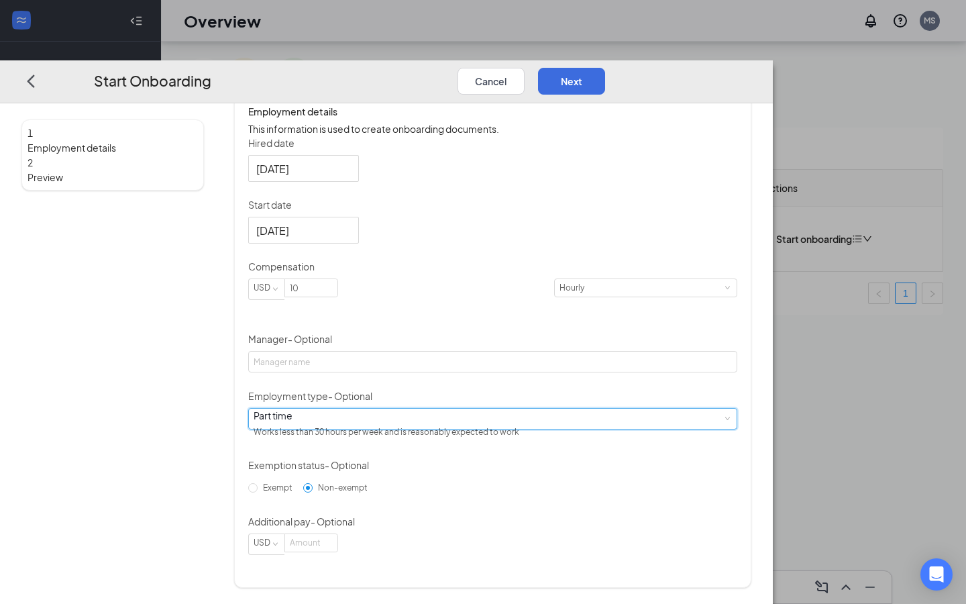
scroll to position [60, 0]
click at [605, 68] on button "Next" at bounding box center [571, 81] width 67 height 27
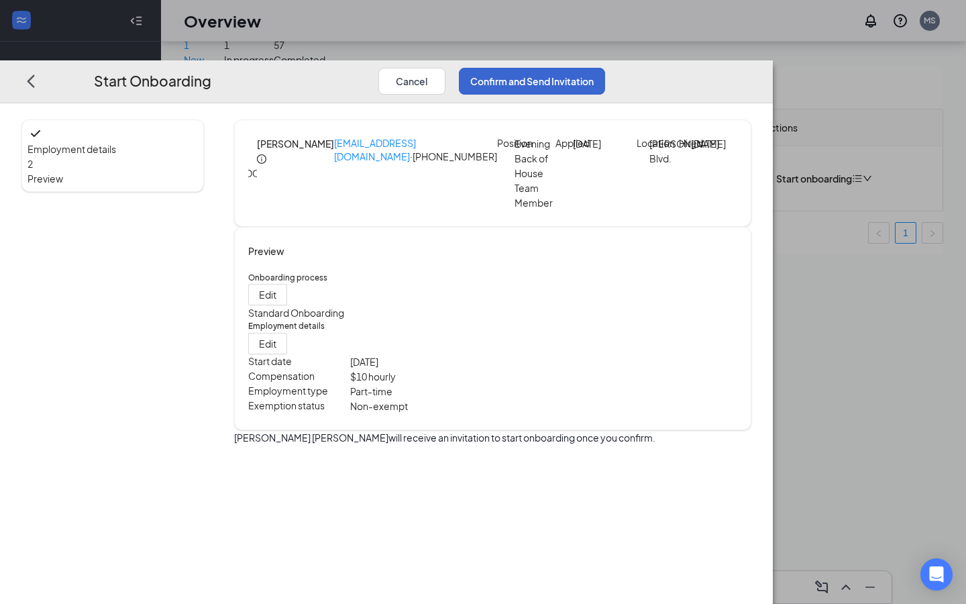
scroll to position [0, 0]
click at [605, 68] on button "Confirm and Send Invitation" at bounding box center [532, 81] width 146 height 27
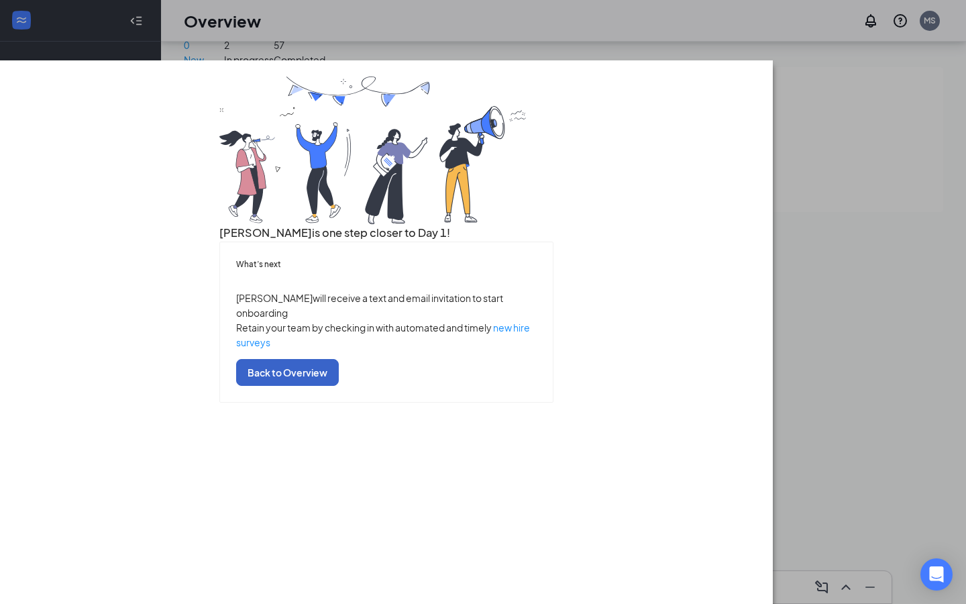
click at [339, 386] on button "Back to Overview" at bounding box center [287, 372] width 103 height 27
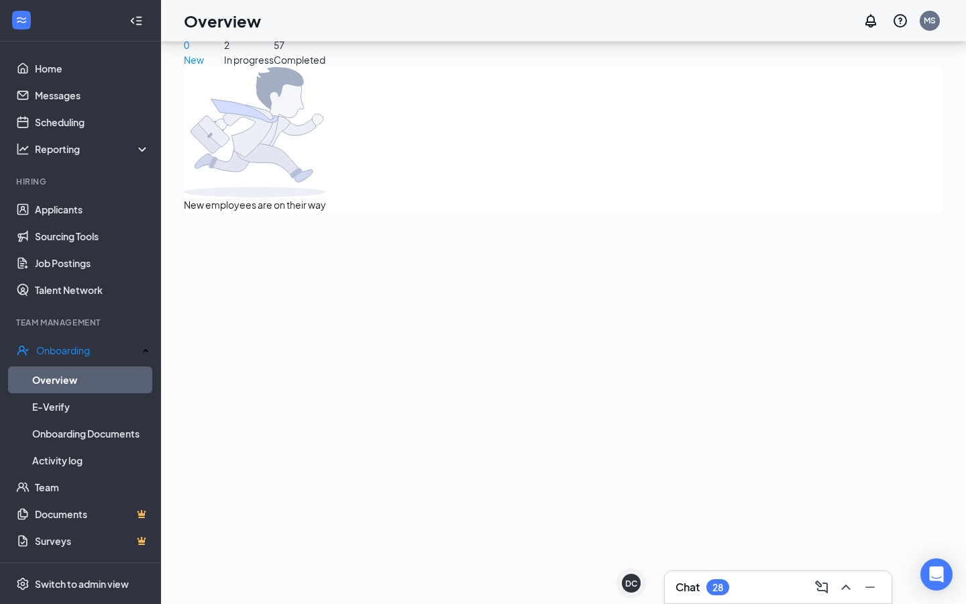
click at [760, 578] on div "Chat 28" at bounding box center [778, 586] width 205 height 21
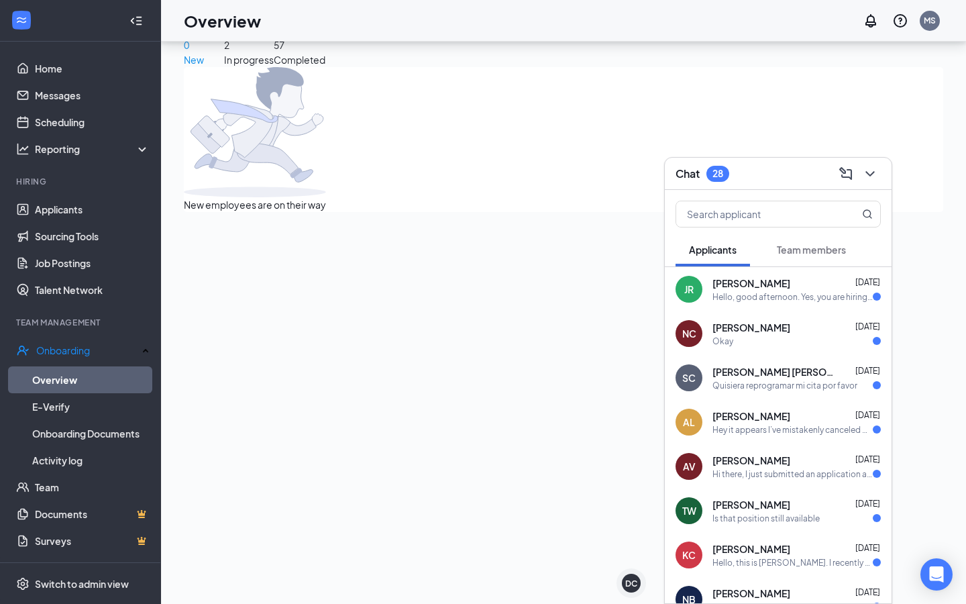
click at [812, 240] on button "Team members" at bounding box center [812, 250] width 96 height 34
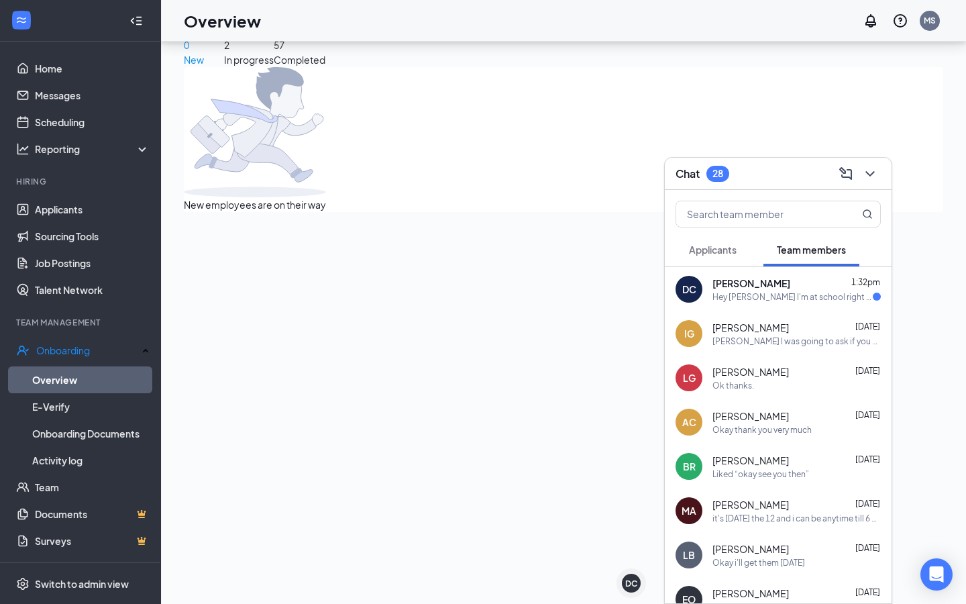
click at [796, 283] on div "[PERSON_NAME] 1:32pm" at bounding box center [797, 282] width 168 height 13
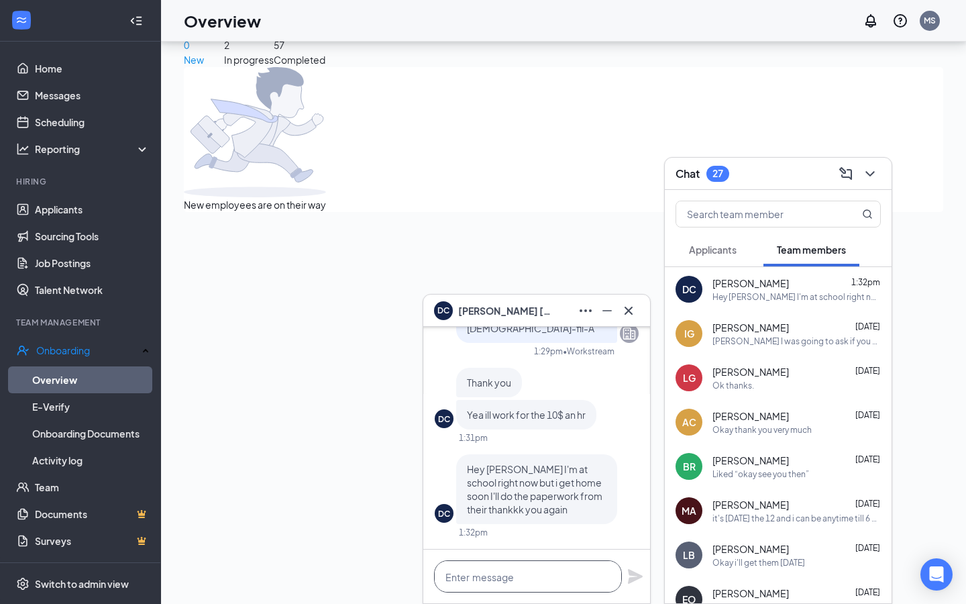
click at [554, 567] on textarea at bounding box center [528, 576] width 188 height 32
type textarea "n"
type textarea "Sounds good."
click at [635, 580] on icon "Plane" at bounding box center [635, 576] width 15 height 15
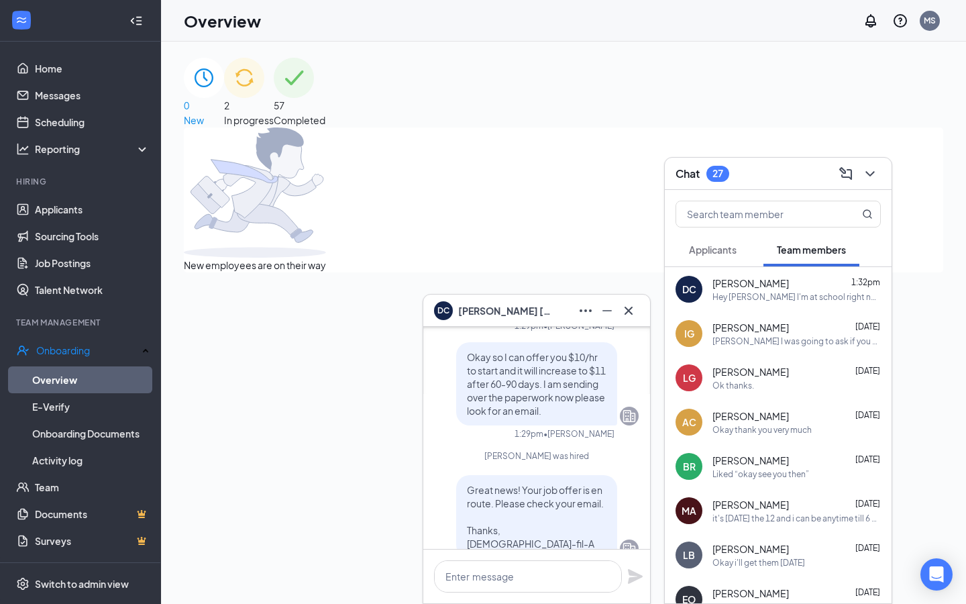
scroll to position [-328, 0]
click at [631, 307] on icon "Cross" at bounding box center [629, 310] width 8 height 8
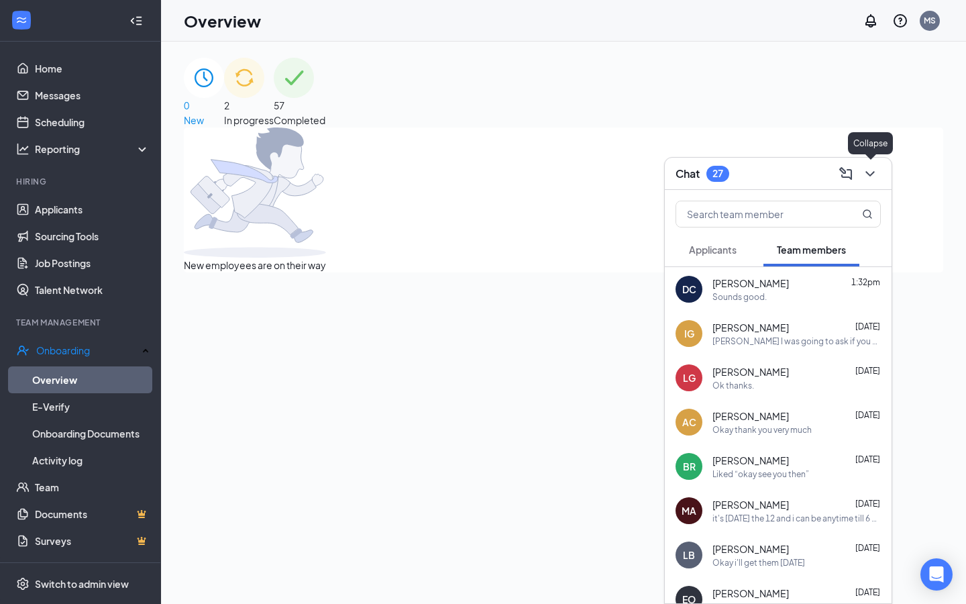
click at [864, 177] on icon "ChevronDown" at bounding box center [870, 174] width 16 height 16
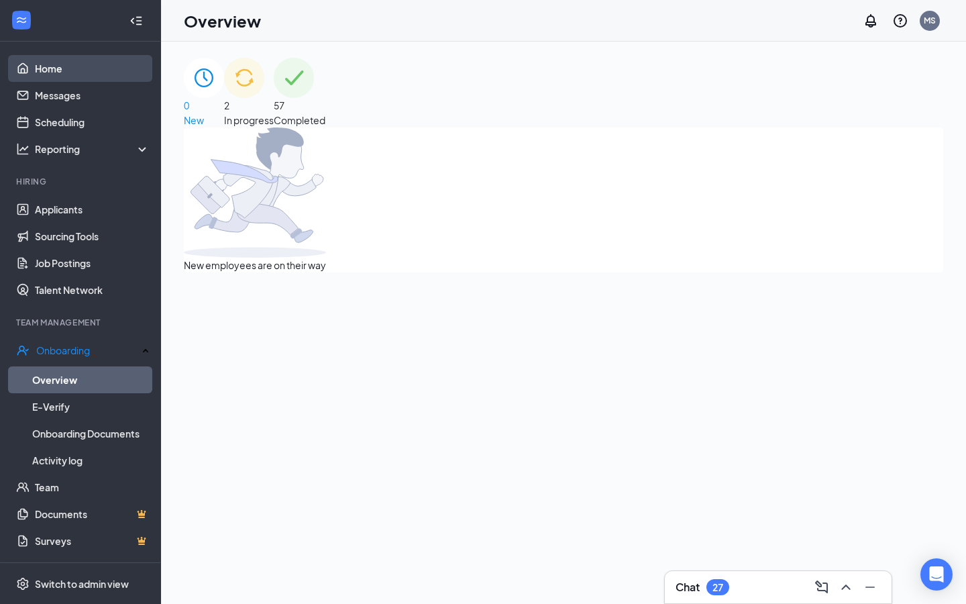
click at [94, 74] on link "Home" at bounding box center [92, 68] width 115 height 27
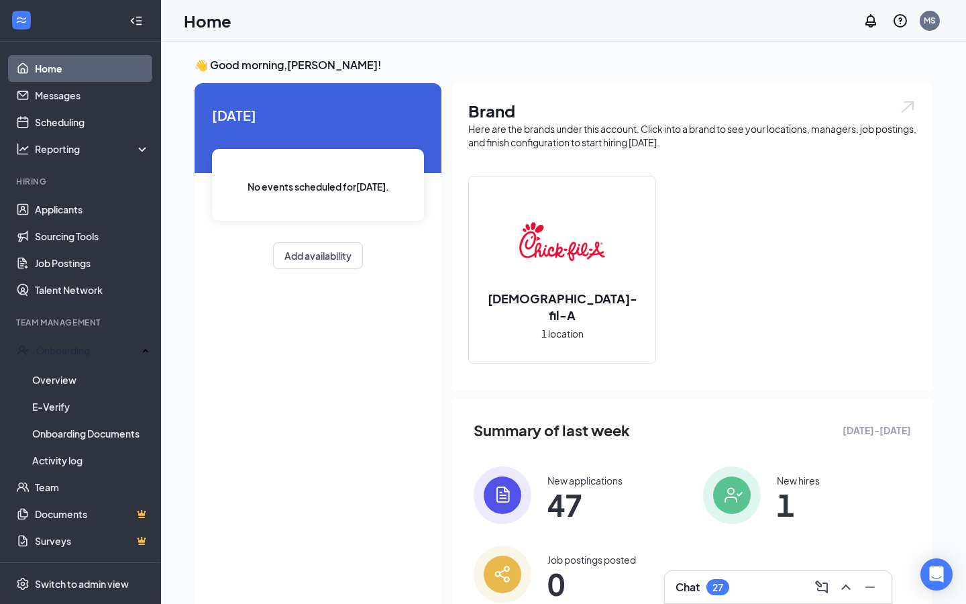
click at [696, 575] on div "Chat 27" at bounding box center [778, 587] width 227 height 32
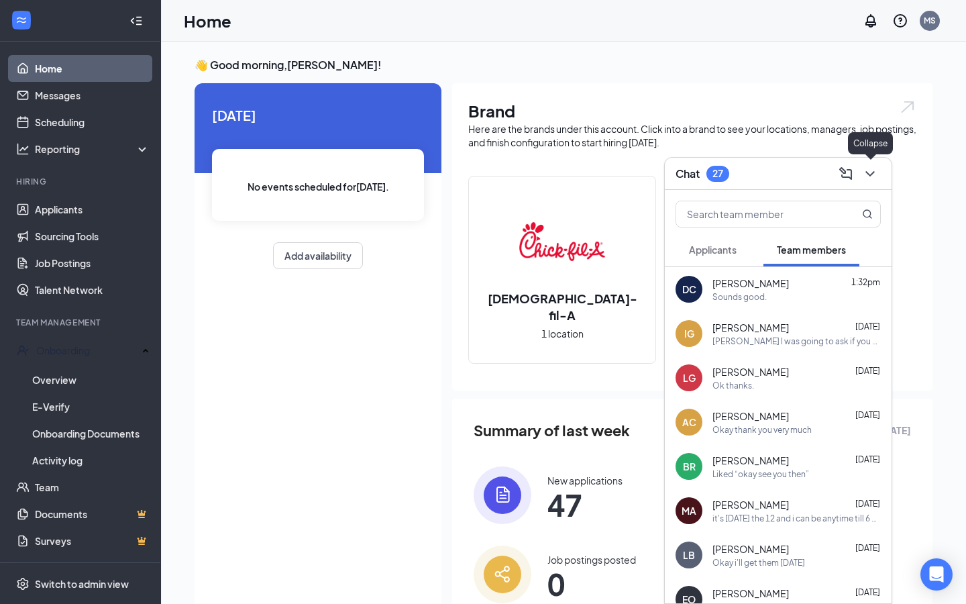
click at [874, 175] on icon "ChevronDown" at bounding box center [870, 174] width 16 height 16
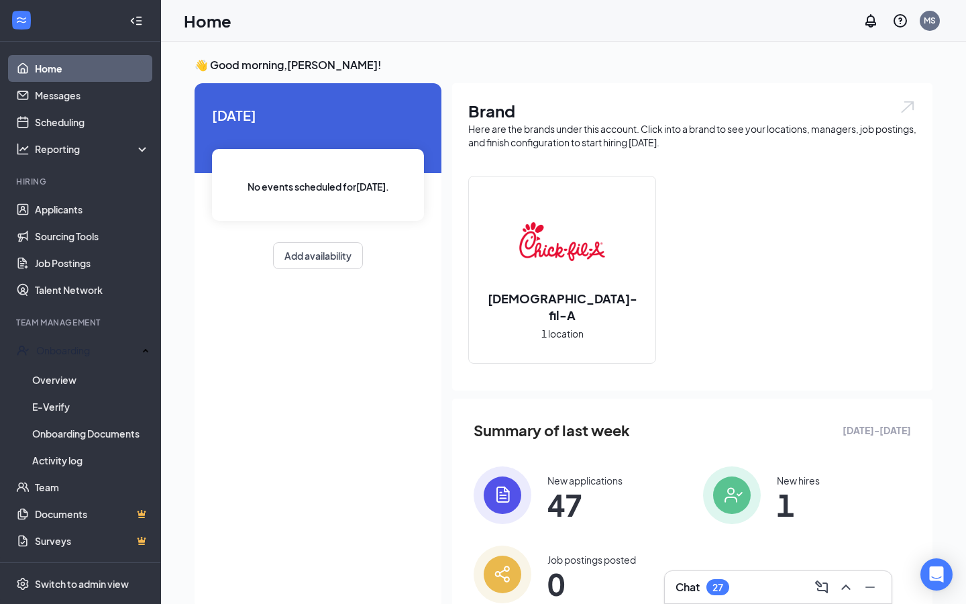
click at [89, 74] on link "Home" at bounding box center [92, 68] width 115 height 27
click at [125, 25] on div at bounding box center [136, 20] width 27 height 27
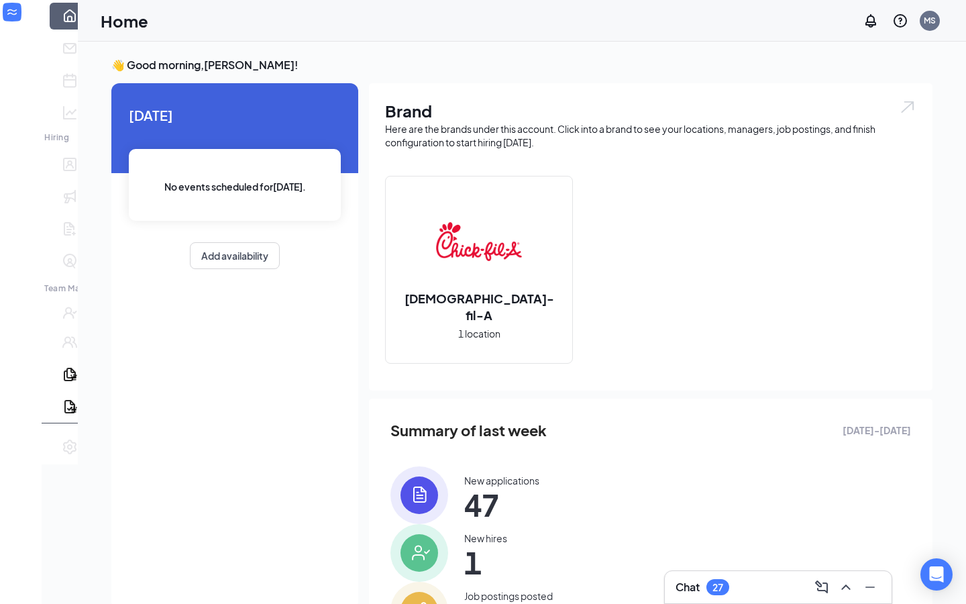
click at [101, 19] on h1 "Home" at bounding box center [125, 20] width 48 height 23
click at [83, 30] on link "Home" at bounding box center [89, 16] width 13 height 27
click at [771, 598] on div "Chat 27" at bounding box center [778, 587] width 227 height 32
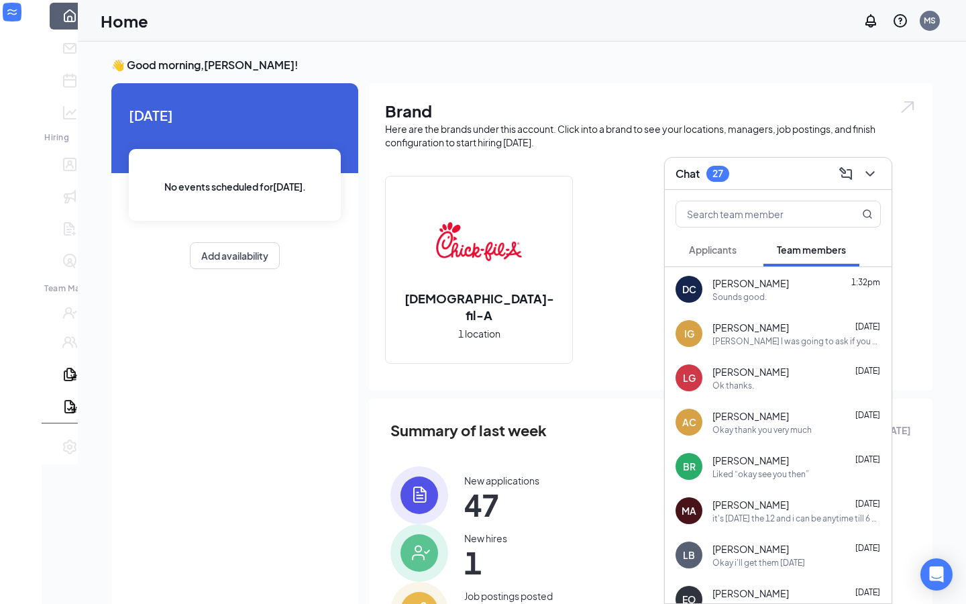
click at [709, 258] on button "Applicants" at bounding box center [713, 250] width 74 height 34
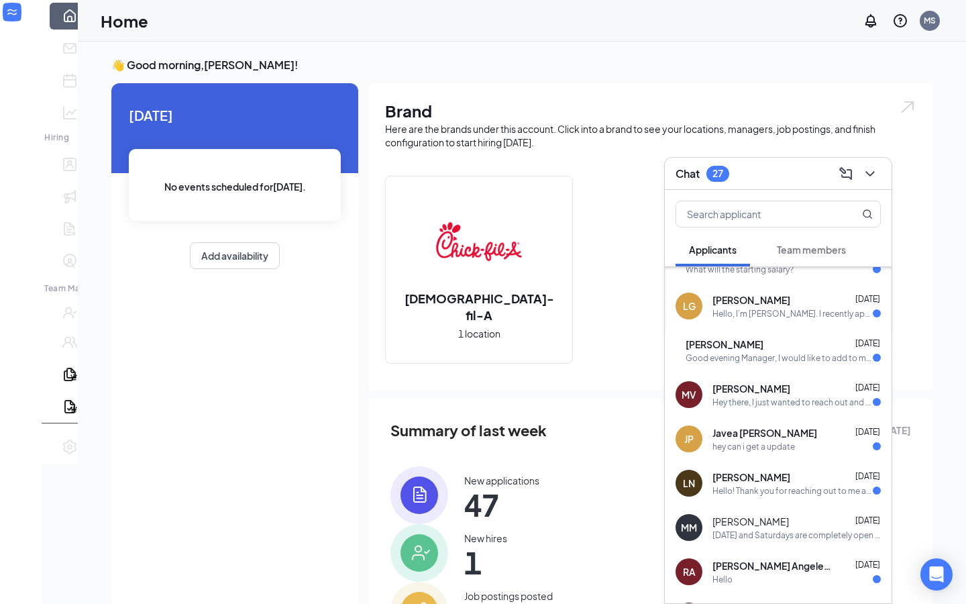
scroll to position [28, 0]
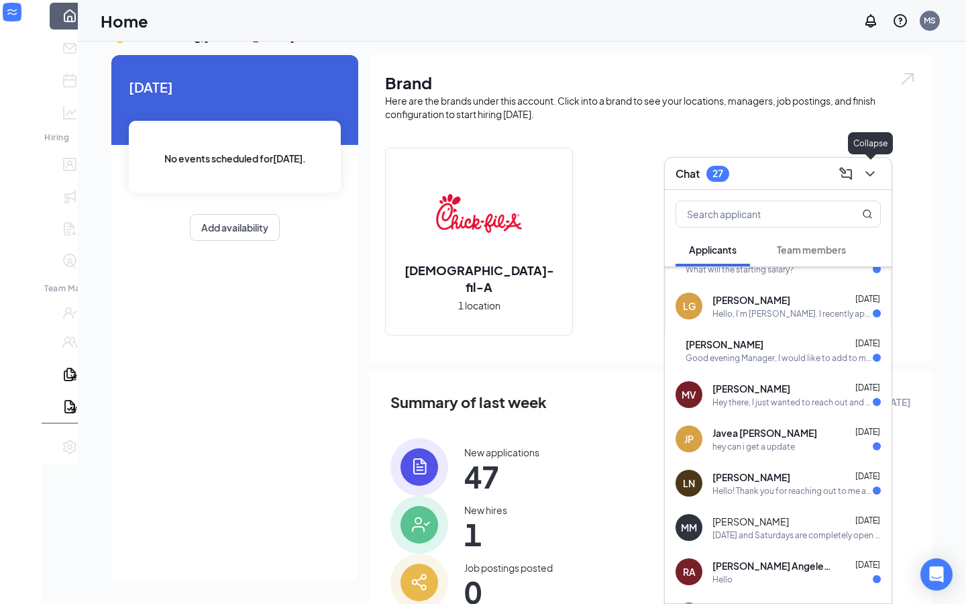
click at [874, 176] on icon "ChevronDown" at bounding box center [870, 174] width 16 height 16
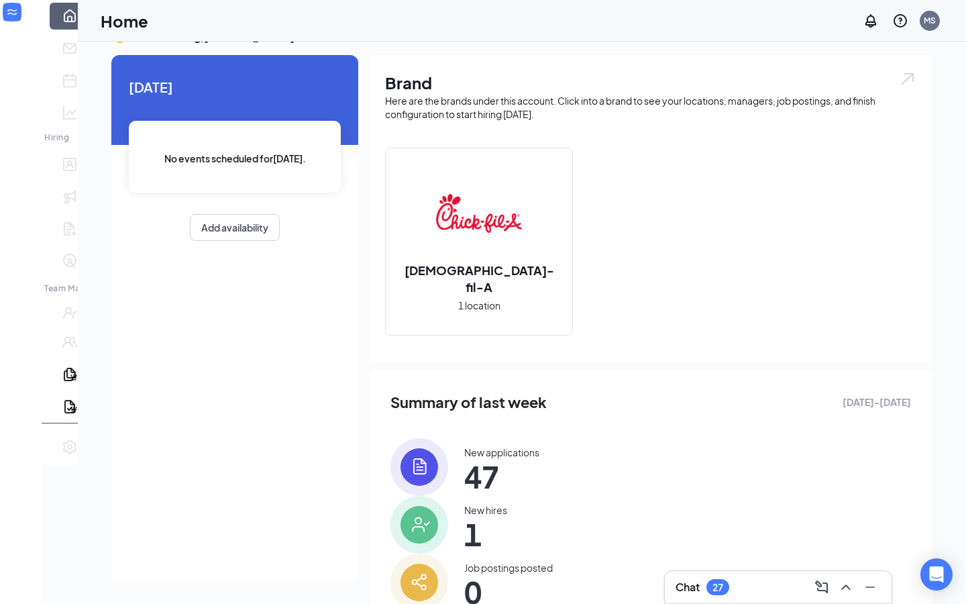
scroll to position [0, 0]
click at [83, 30] on link "Home" at bounding box center [89, 16] width 13 height 27
click at [18, 27] on icon "Expand" at bounding box center [20, 30] width 13 height 13
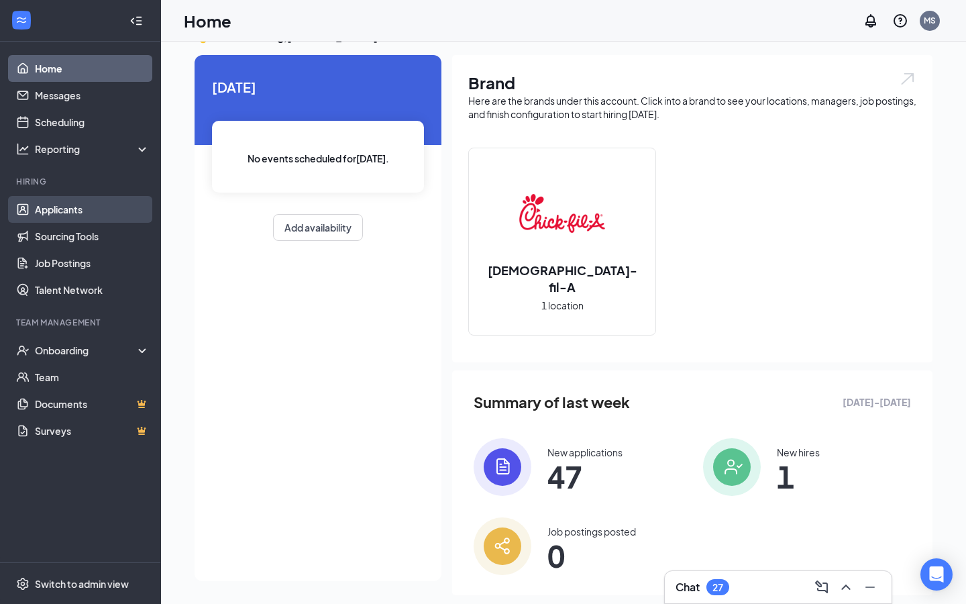
click at [62, 208] on link "Applicants" at bounding box center [92, 209] width 115 height 27
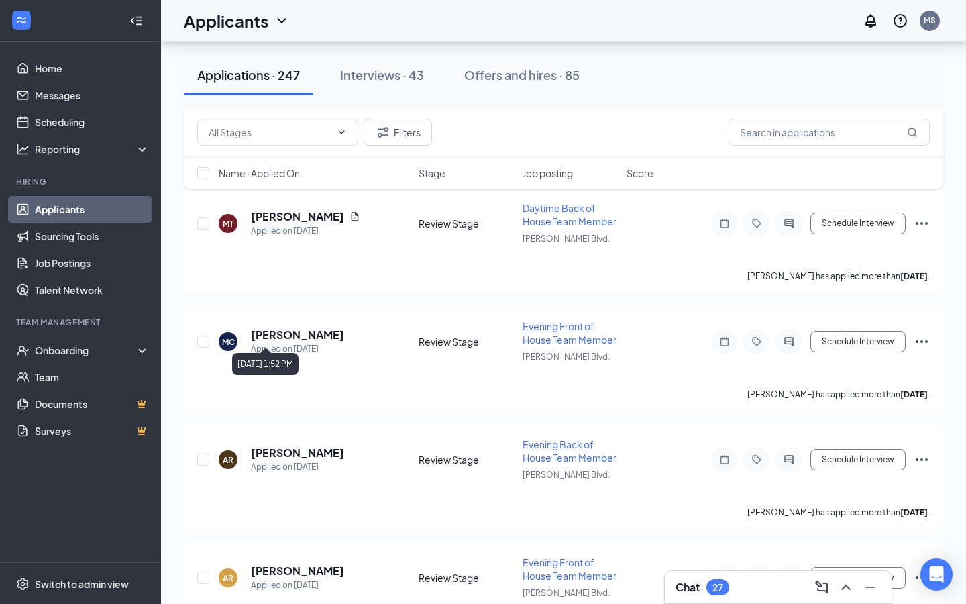
scroll to position [1378, 0]
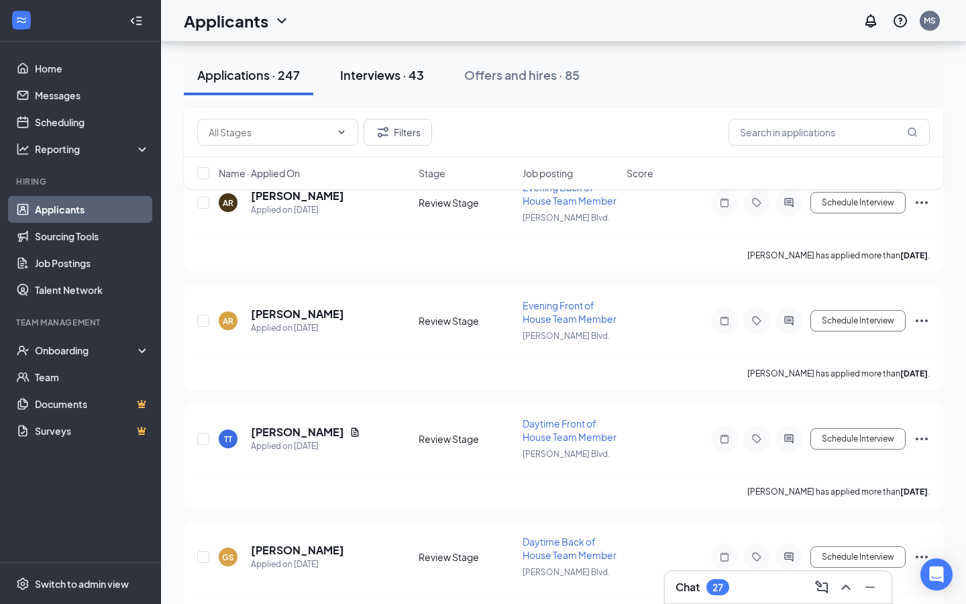
click at [366, 68] on div "Interviews · 43" at bounding box center [382, 74] width 84 height 17
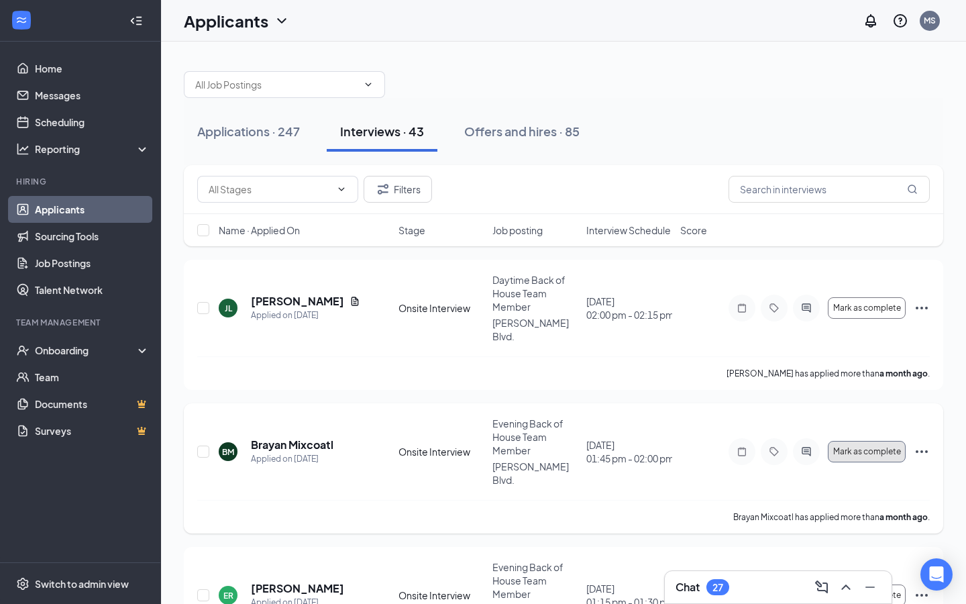
click at [845, 447] on span "Mark as complete" at bounding box center [867, 451] width 68 height 9
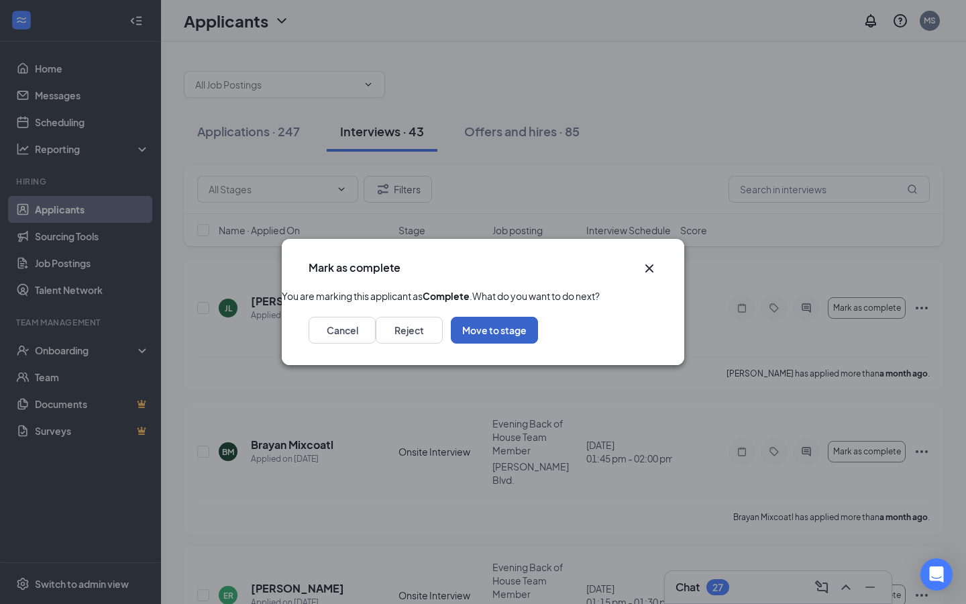
click at [538, 344] on button "Move to stage" at bounding box center [494, 330] width 87 height 27
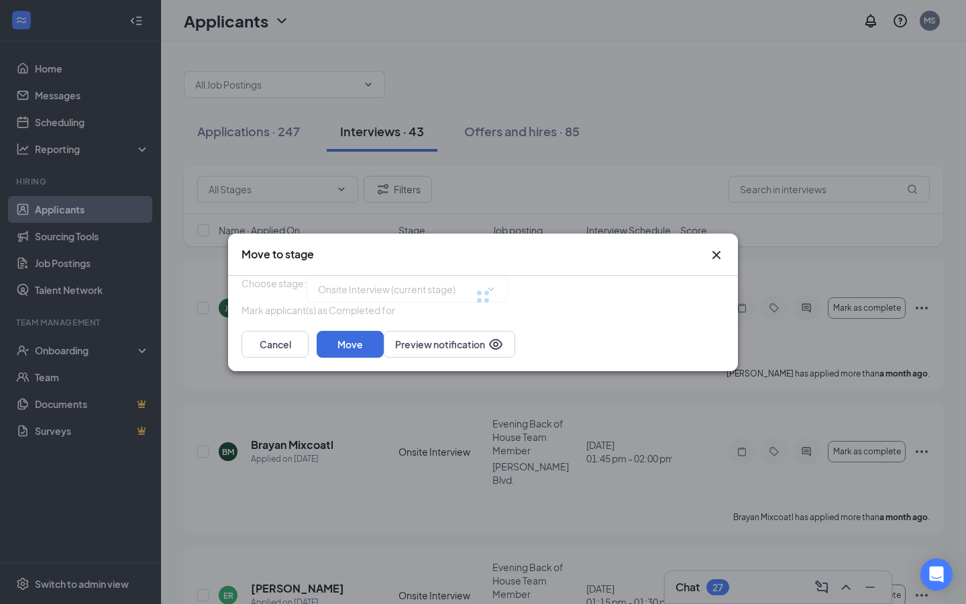
type input "Post-Interview Processing (next stage)"
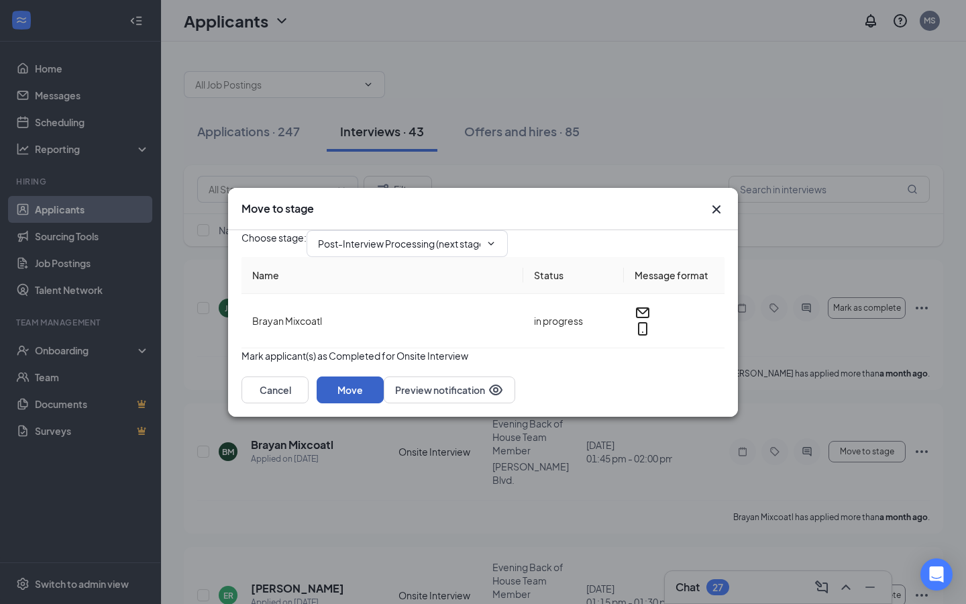
click at [384, 403] on button "Move" at bounding box center [350, 389] width 67 height 27
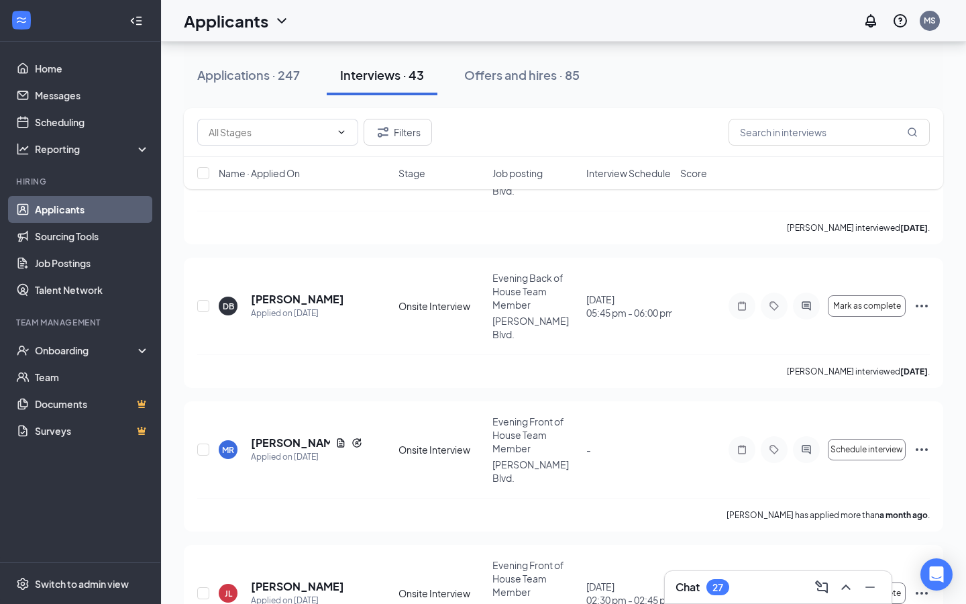
scroll to position [1450, 0]
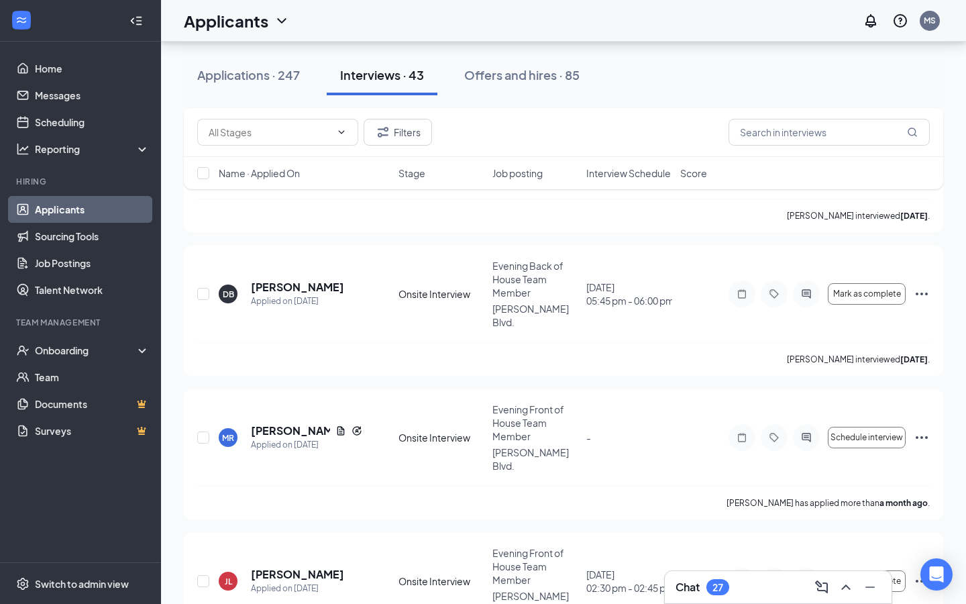
click at [604, 176] on span "Interview Schedule" at bounding box center [628, 172] width 85 height 13
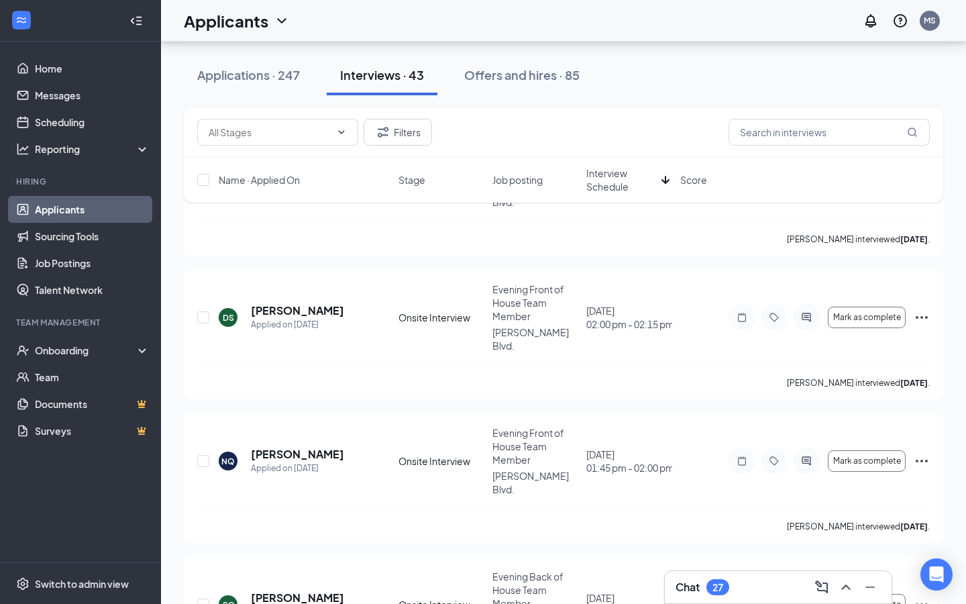
scroll to position [1964, 0]
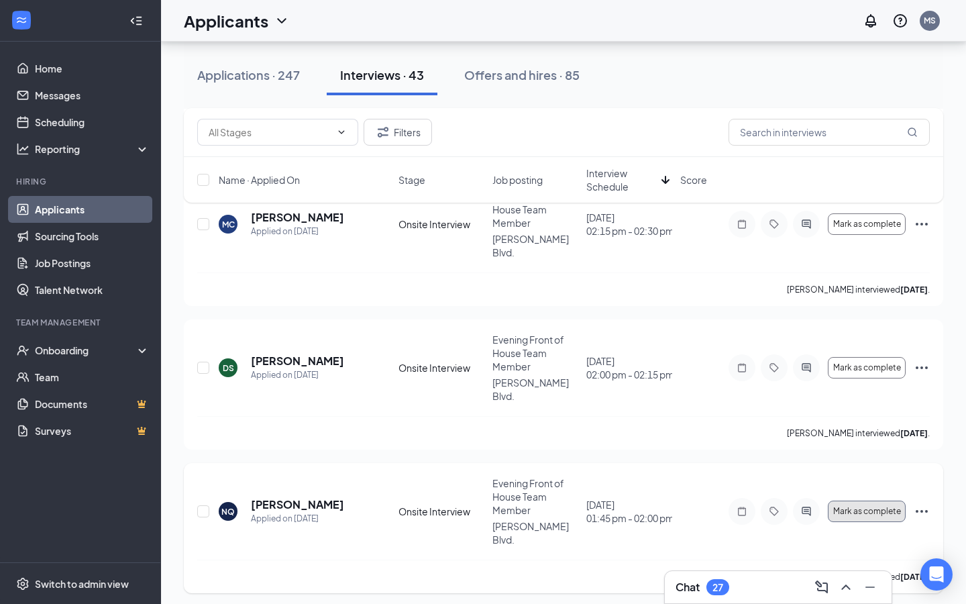
click at [888, 507] on span "Mark as complete" at bounding box center [867, 511] width 68 height 9
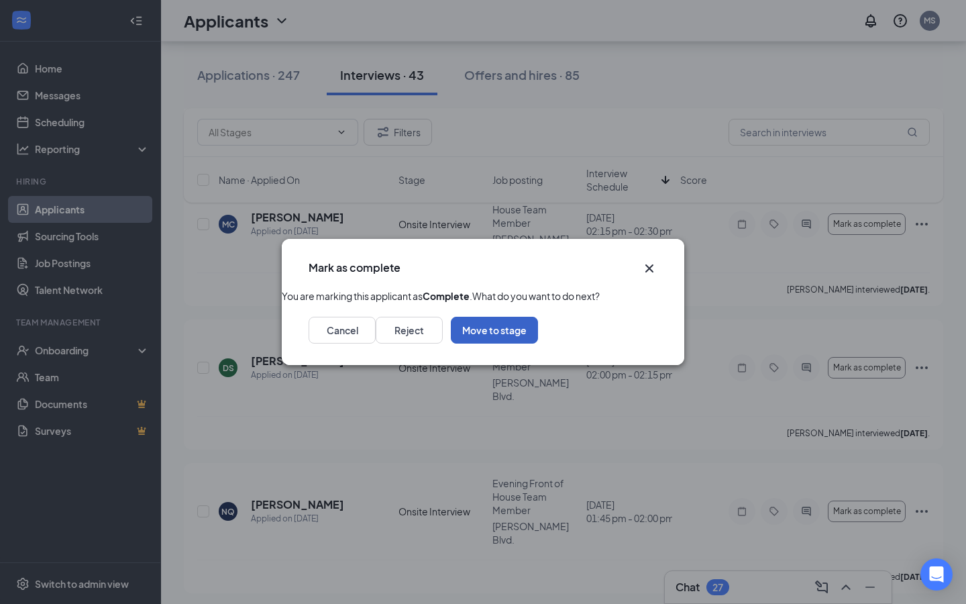
click at [538, 344] on button "Move to stage" at bounding box center [494, 330] width 87 height 27
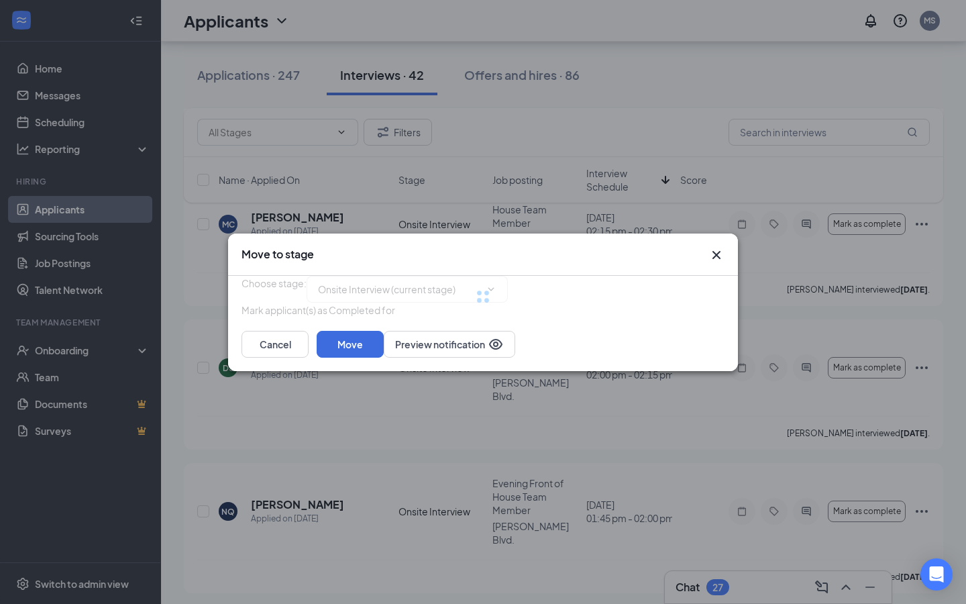
type input "Post-Interview Processing (next stage)"
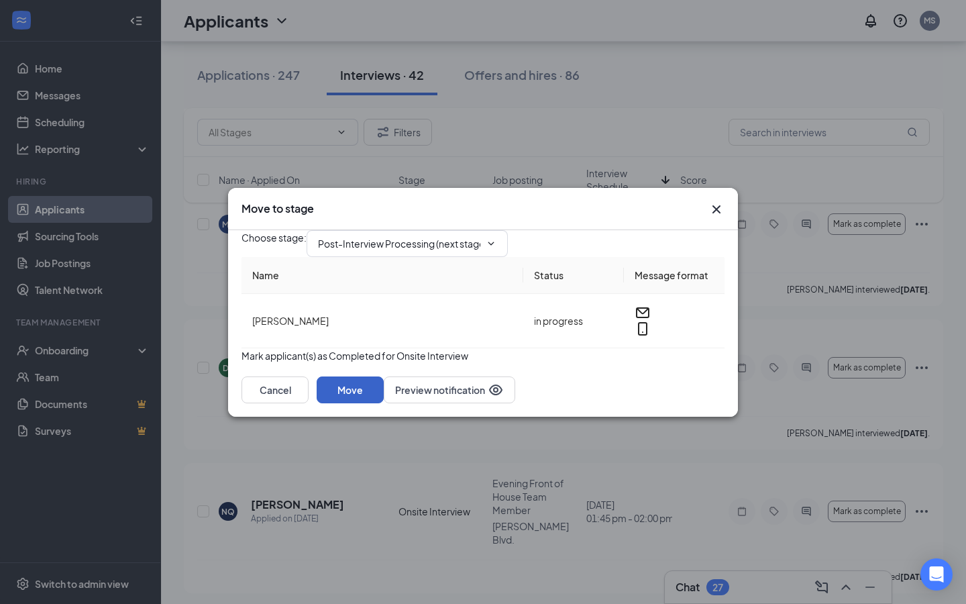
click at [384, 403] on button "Move" at bounding box center [350, 389] width 67 height 27
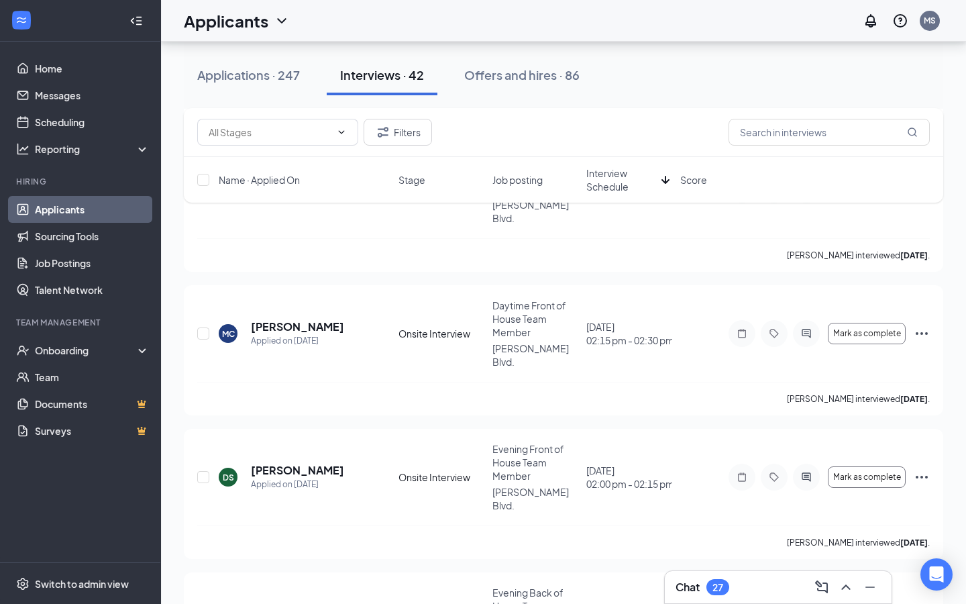
scroll to position [1835, 0]
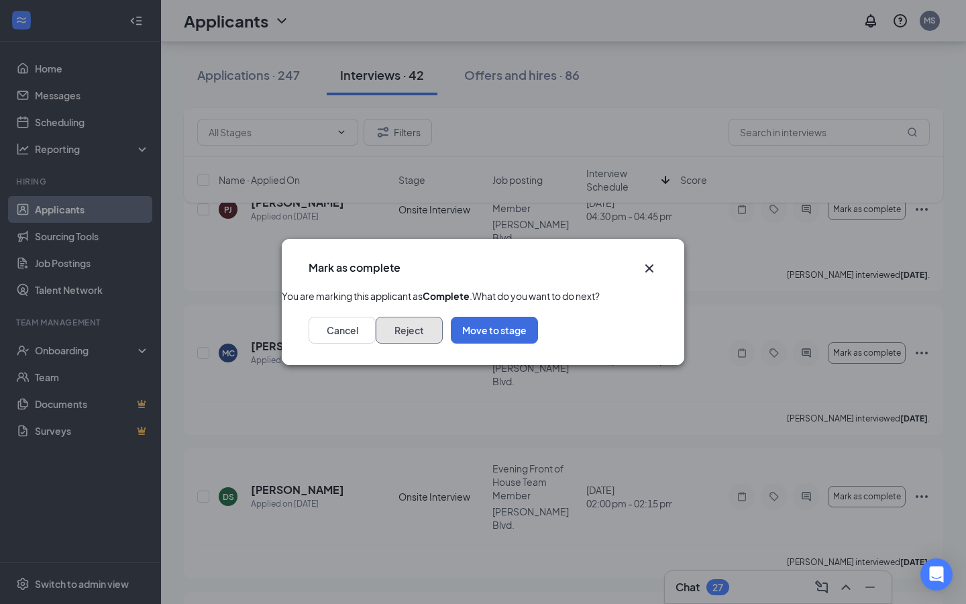
click at [443, 344] on button "Reject" at bounding box center [409, 330] width 67 height 27
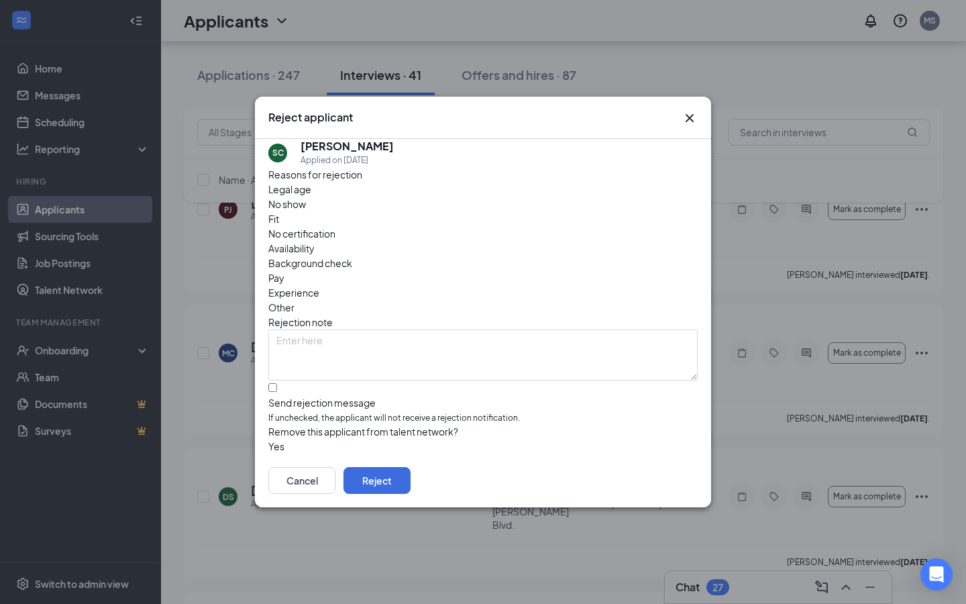
click at [338, 211] on div "No show" at bounding box center [482, 204] width 429 height 15
click at [411, 486] on button "Reject" at bounding box center [377, 480] width 67 height 27
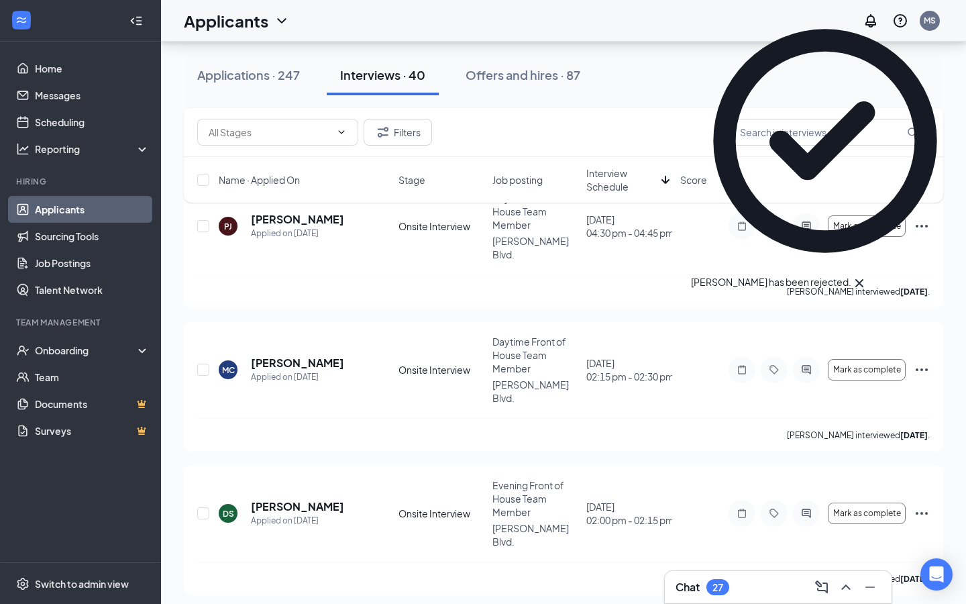
scroll to position [1817, 0]
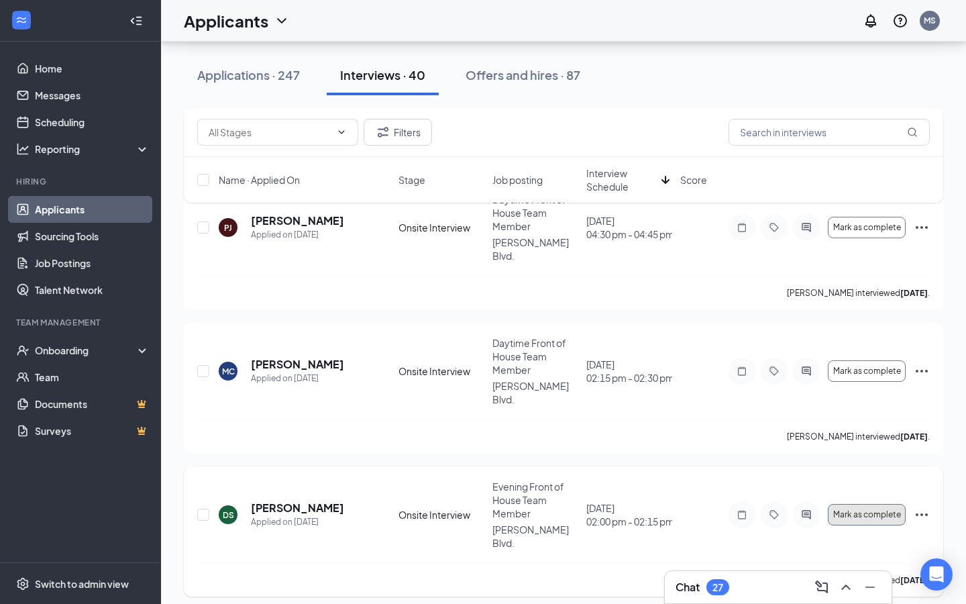
click at [880, 504] on button "Mark as complete" at bounding box center [867, 514] width 78 height 21
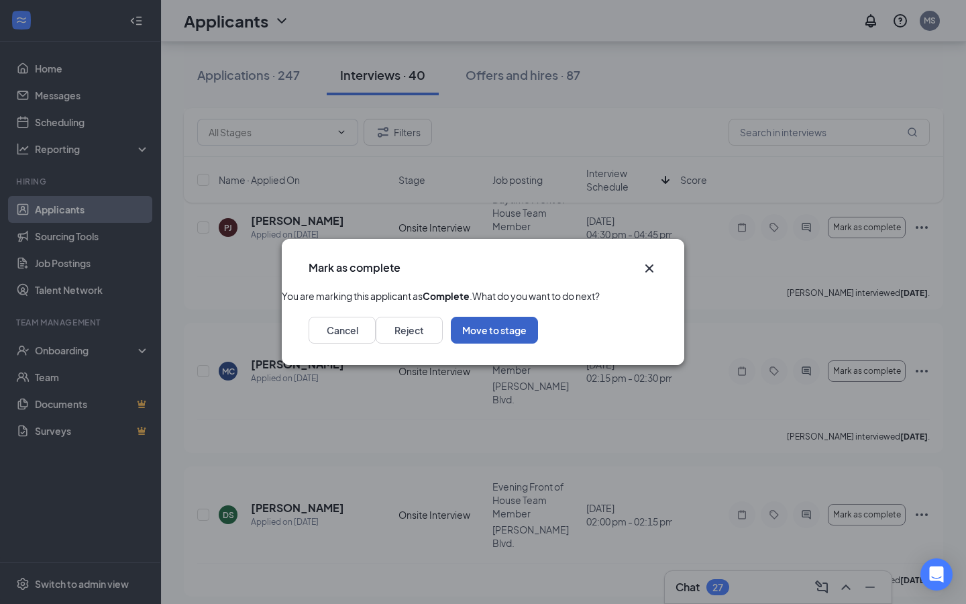
click at [538, 344] on button "Move to stage" at bounding box center [494, 330] width 87 height 27
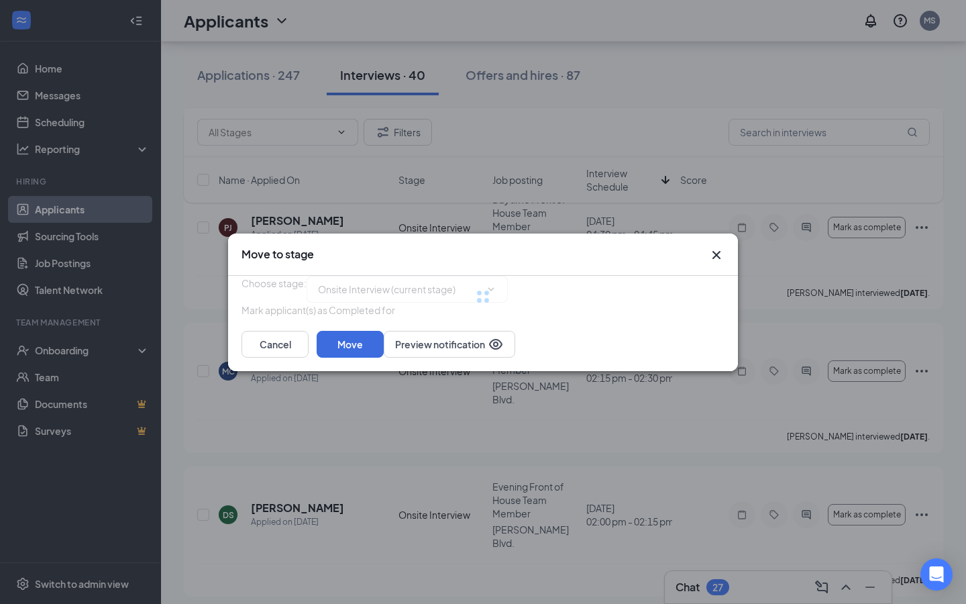
type input "Post-Interview Processing (next stage)"
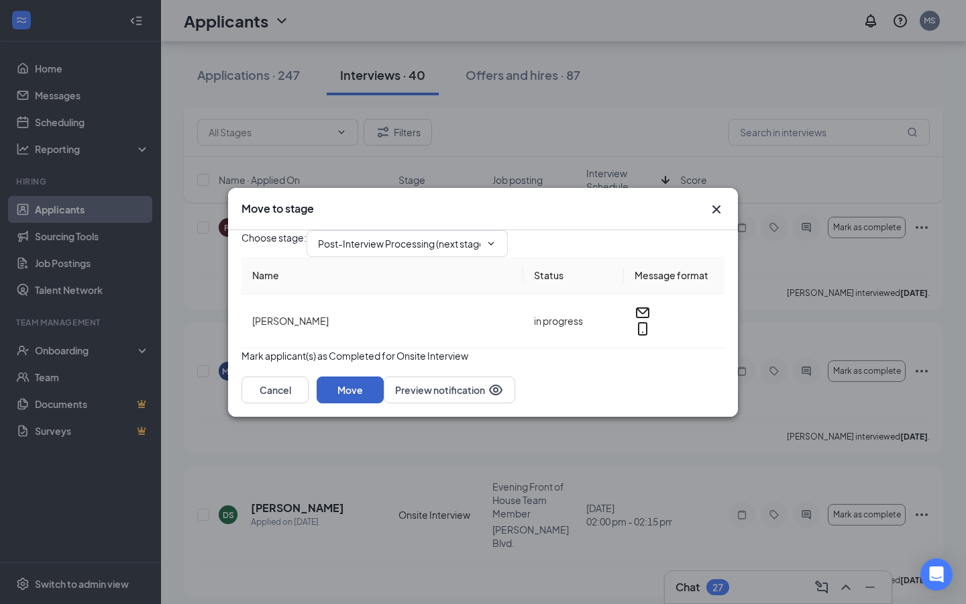
click at [384, 403] on button "Move" at bounding box center [350, 389] width 67 height 27
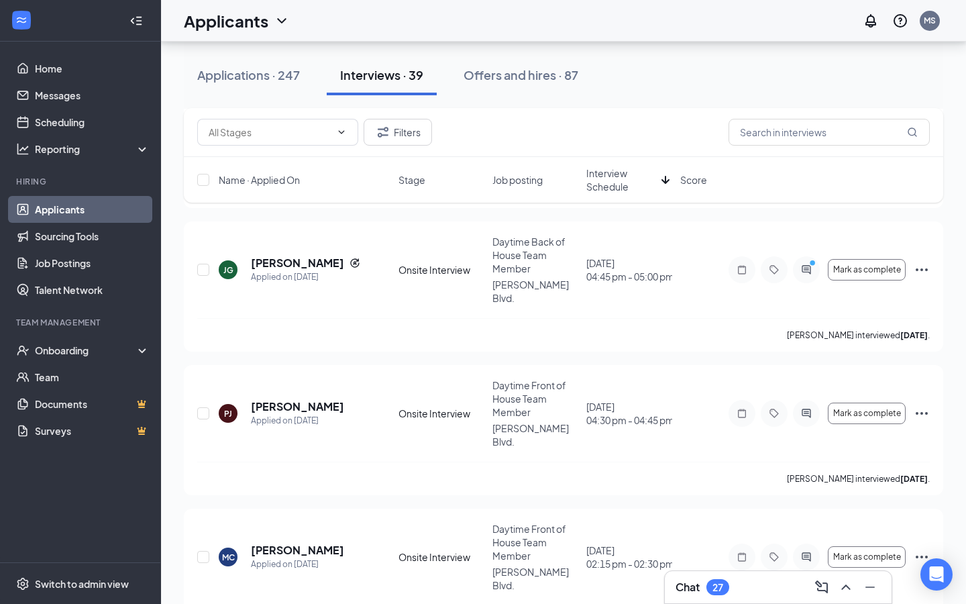
scroll to position [1627, 0]
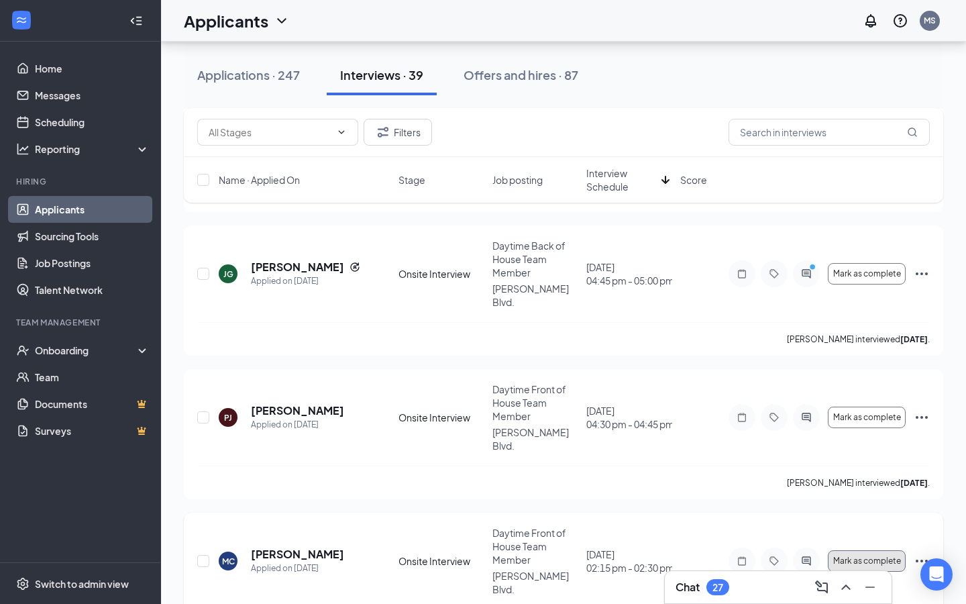
click at [882, 556] on span "Mark as complete" at bounding box center [867, 560] width 68 height 9
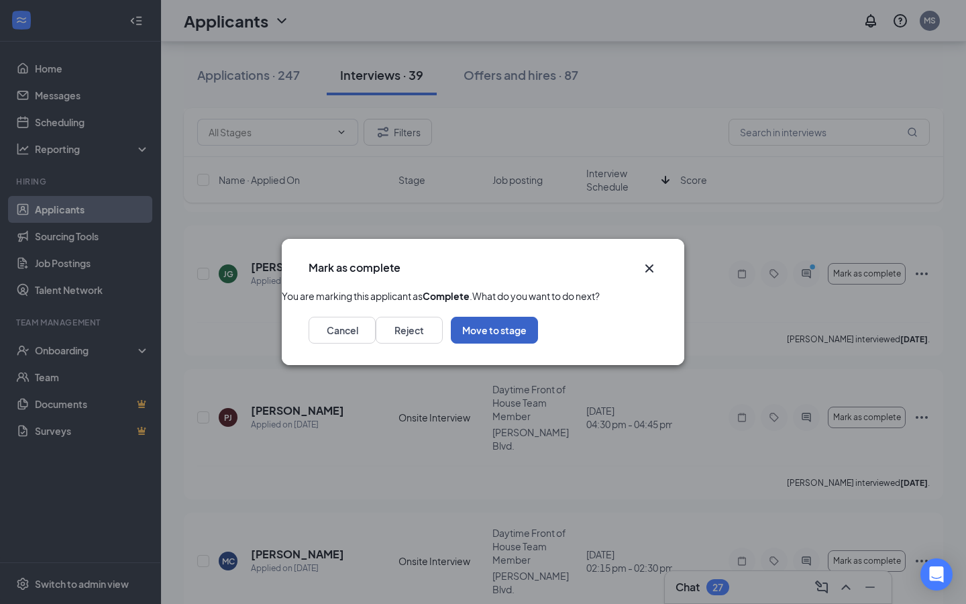
click at [538, 344] on button "Move to stage" at bounding box center [494, 330] width 87 height 27
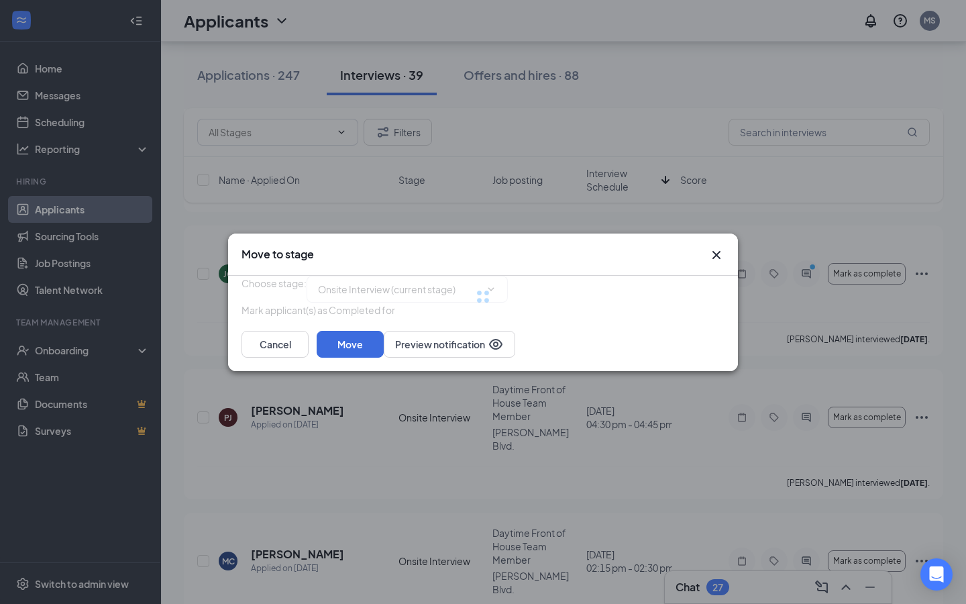
type input "Post-Interview Processing (next stage)"
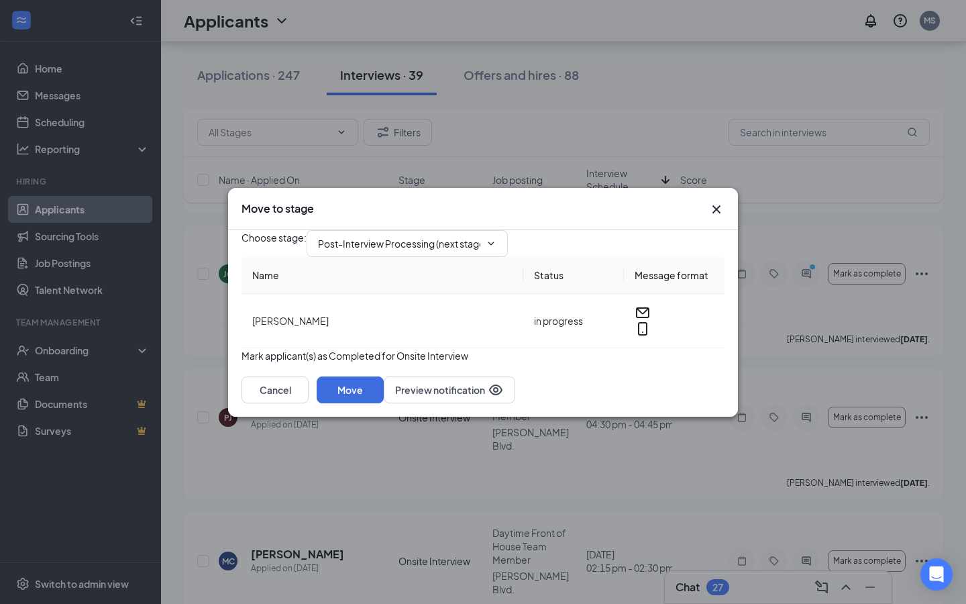
click at [698, 399] on div "Cancel Move Preview notification" at bounding box center [483, 390] width 510 height 54
click at [384, 403] on button "Move" at bounding box center [350, 389] width 67 height 27
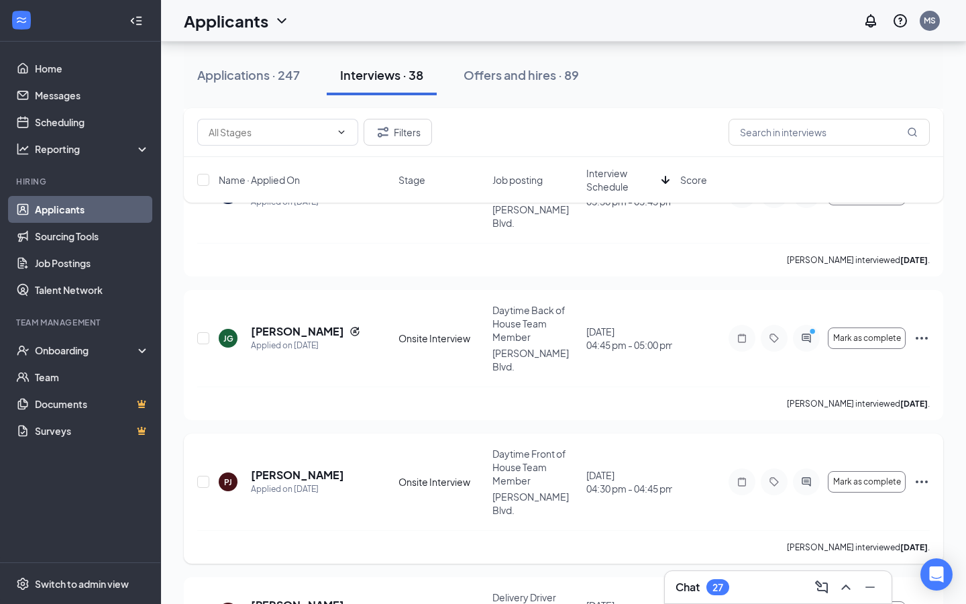
scroll to position [1559, 0]
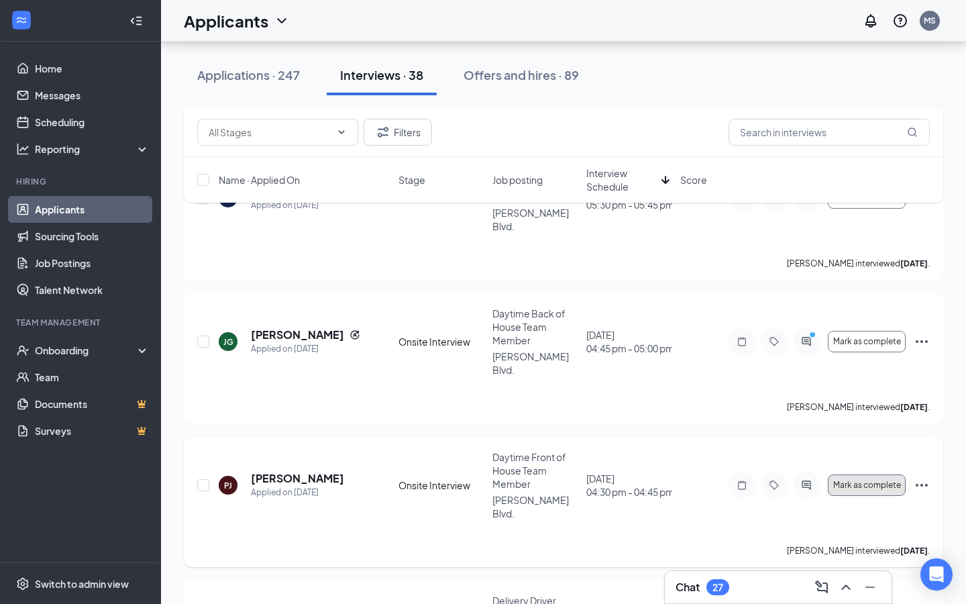
click at [888, 480] on span "Mark as complete" at bounding box center [867, 484] width 68 height 9
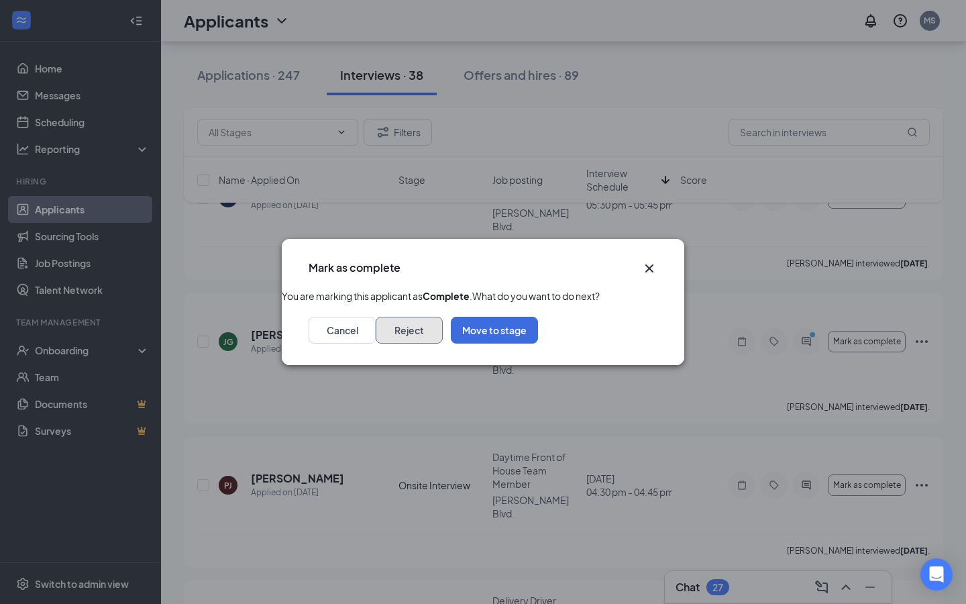
click at [443, 344] on button "Reject" at bounding box center [409, 330] width 67 height 27
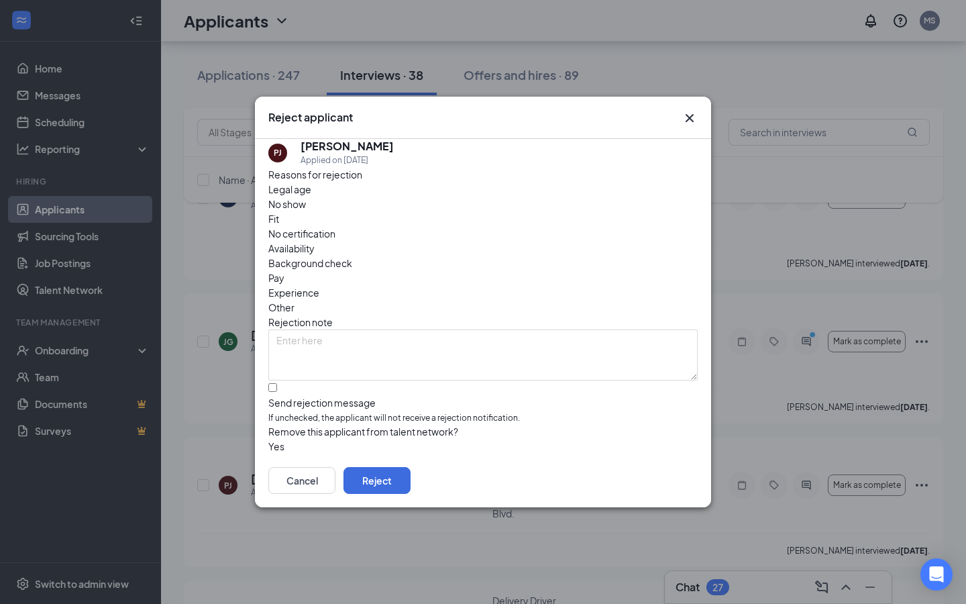
click at [431, 221] on div "Legal age No show Fit No certification Availability Background check Pay Experi…" at bounding box center [482, 248] width 429 height 133
click at [423, 221] on div "Fit" at bounding box center [482, 218] width 429 height 15
click at [277, 383] on input "Send rejection message If unchecked, the applicant will not receive a rejection…" at bounding box center [272, 387] width 9 height 9
checkbox input "true"
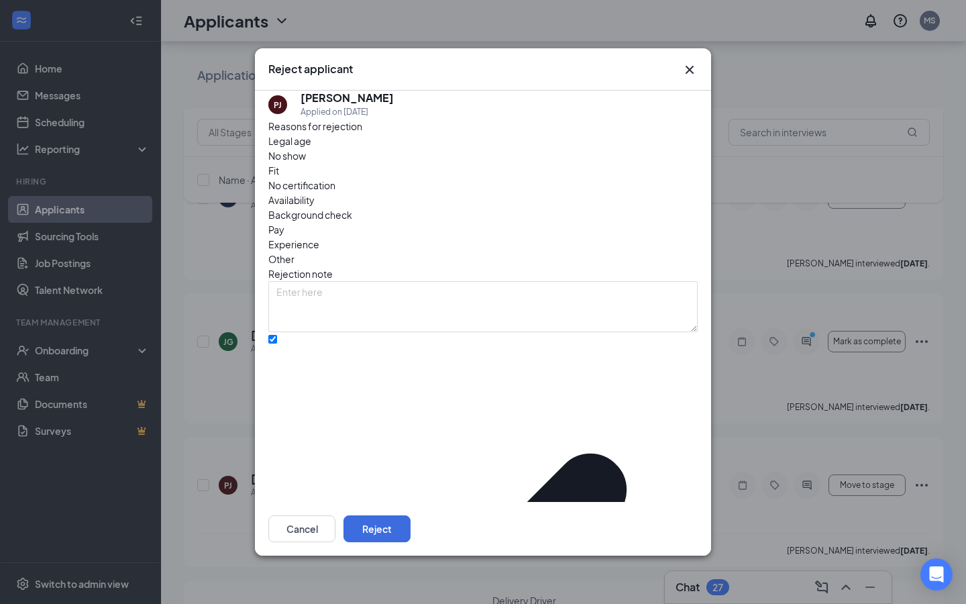
click at [372, 411] on div "Reasons for rejection Legal age No show Fit No certification Availability Backg…" at bounding box center [482, 503] width 429 height 768
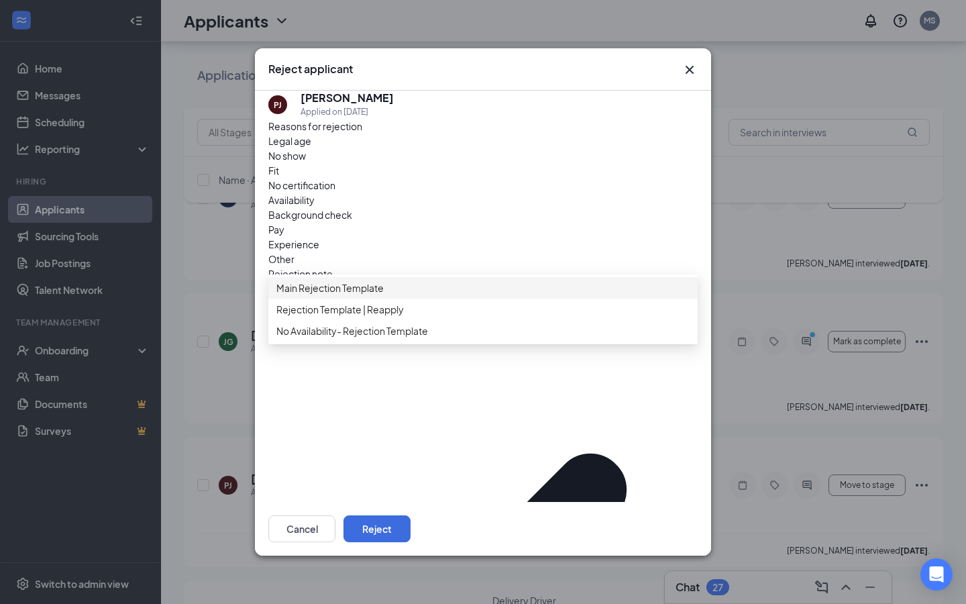
click at [405, 295] on span "Main Rejection Template" at bounding box center [482, 287] width 413 height 15
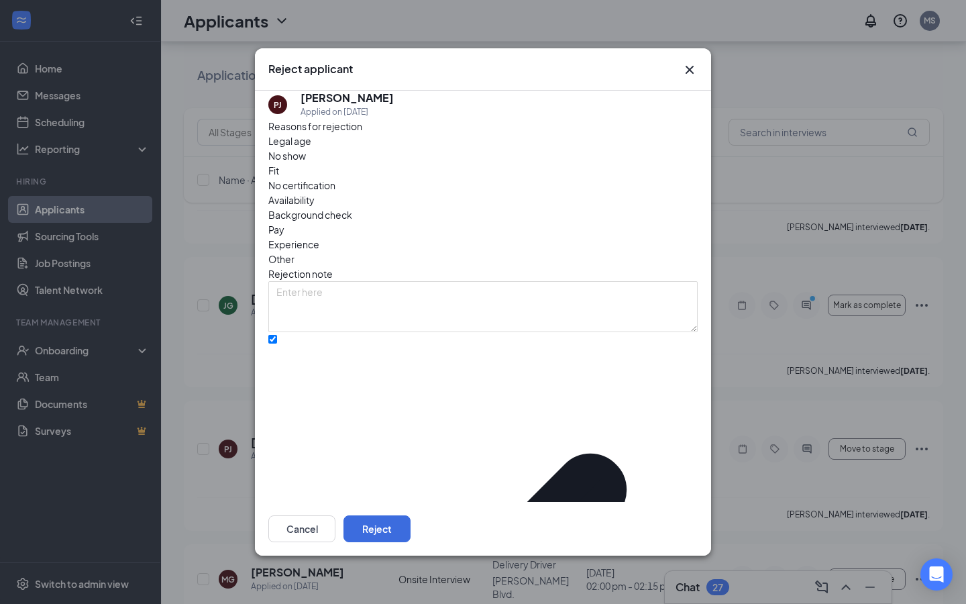
scroll to position [1602, 0]
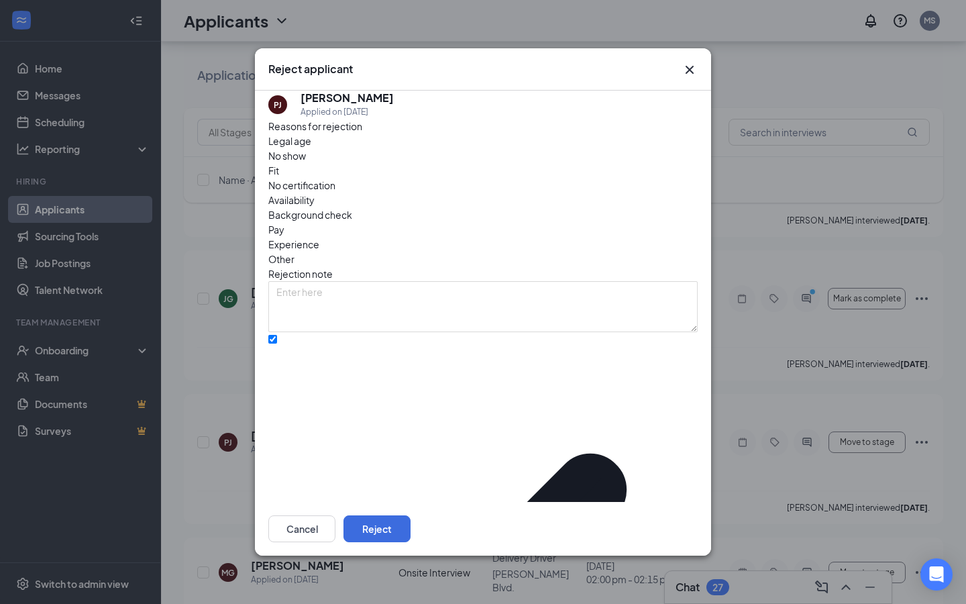
click at [411, 530] on button "Reject" at bounding box center [377, 528] width 67 height 27
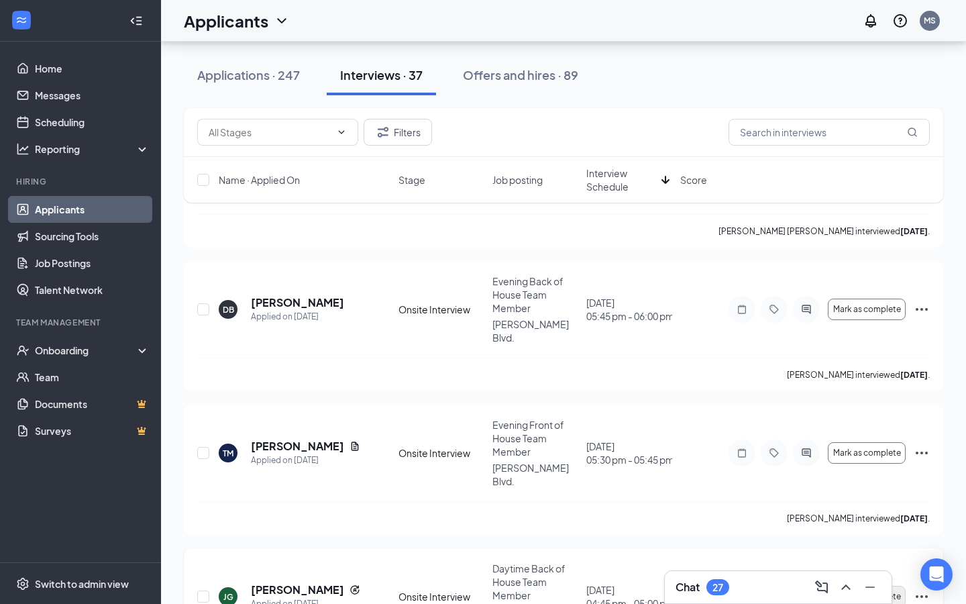
scroll to position [1303, 0]
click at [870, 450] on span "Mark as complete" at bounding box center [867, 454] width 68 height 9
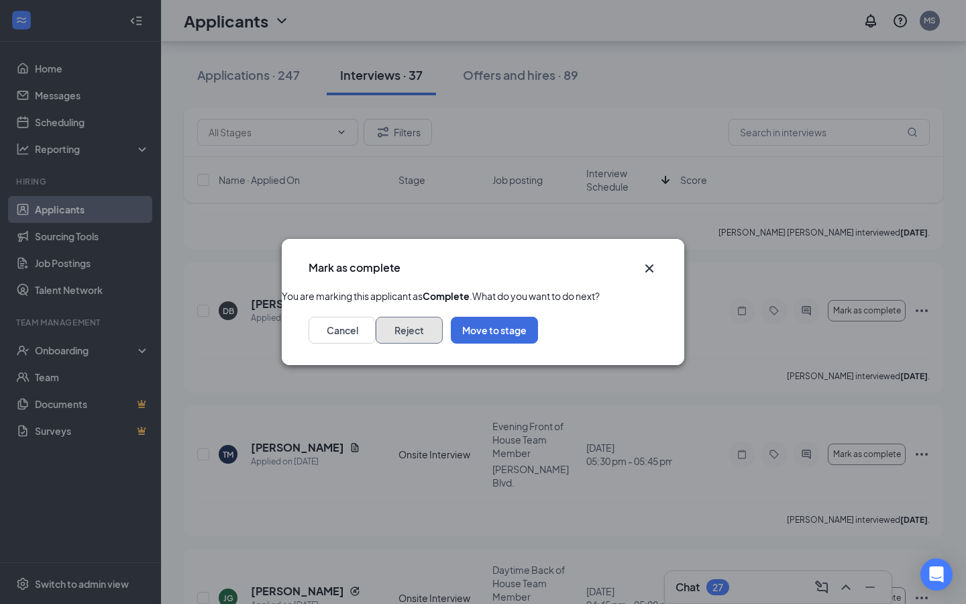
click at [443, 344] on button "Reject" at bounding box center [409, 330] width 67 height 27
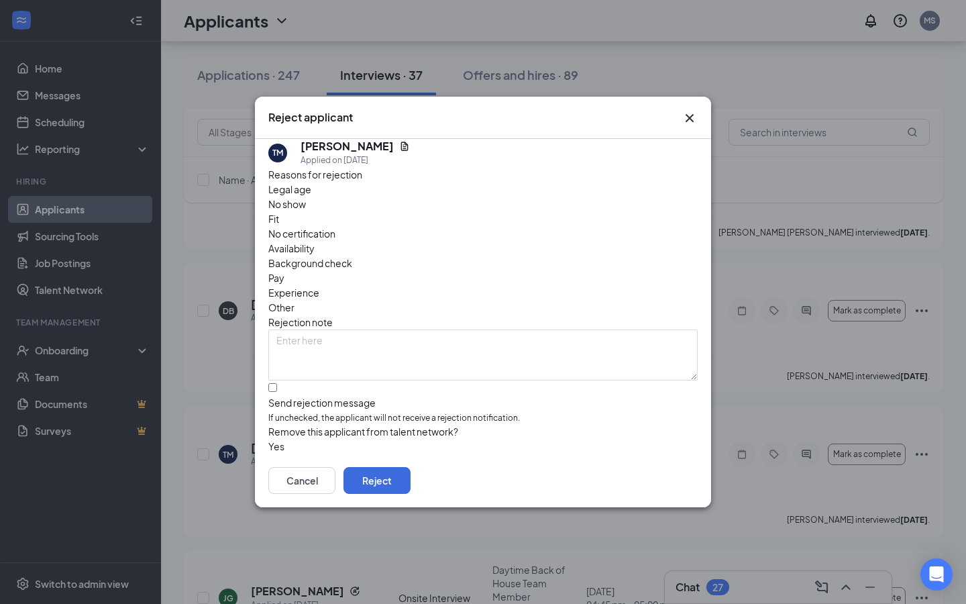
click at [306, 211] on span "No show" at bounding box center [287, 204] width 38 height 15
click at [411, 483] on button "Reject" at bounding box center [377, 480] width 67 height 27
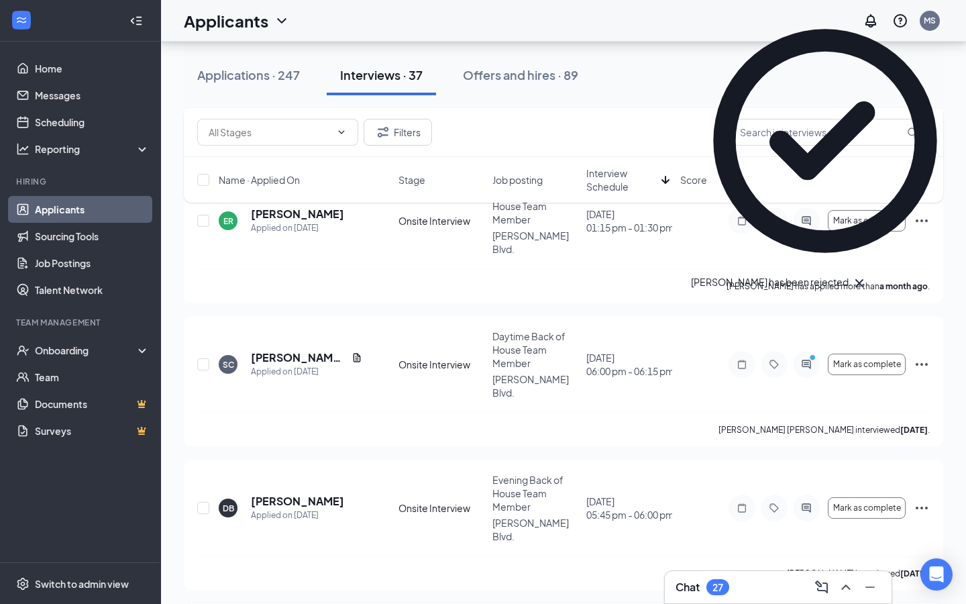
scroll to position [1094, 0]
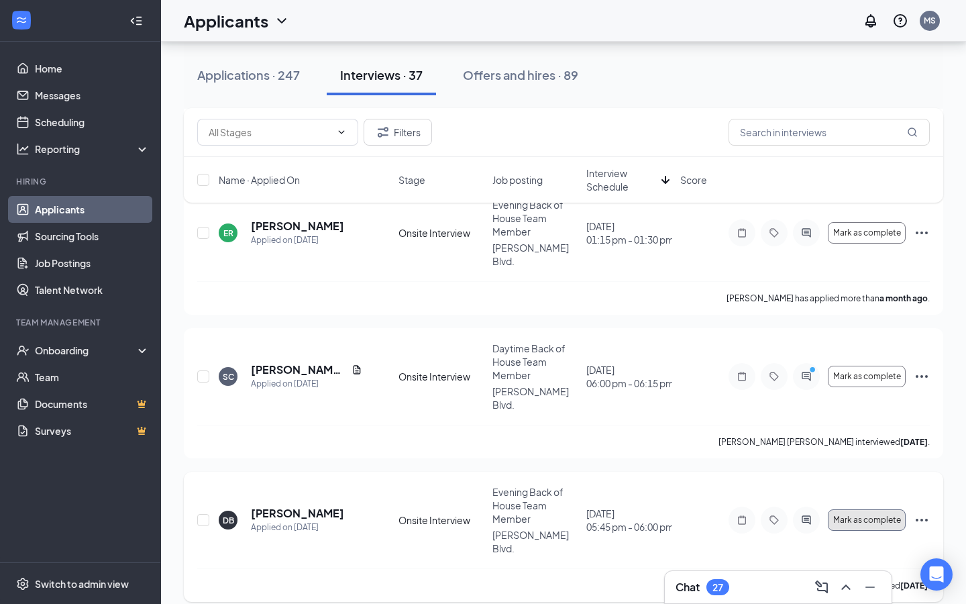
click at [863, 515] on span "Mark as complete" at bounding box center [867, 519] width 68 height 9
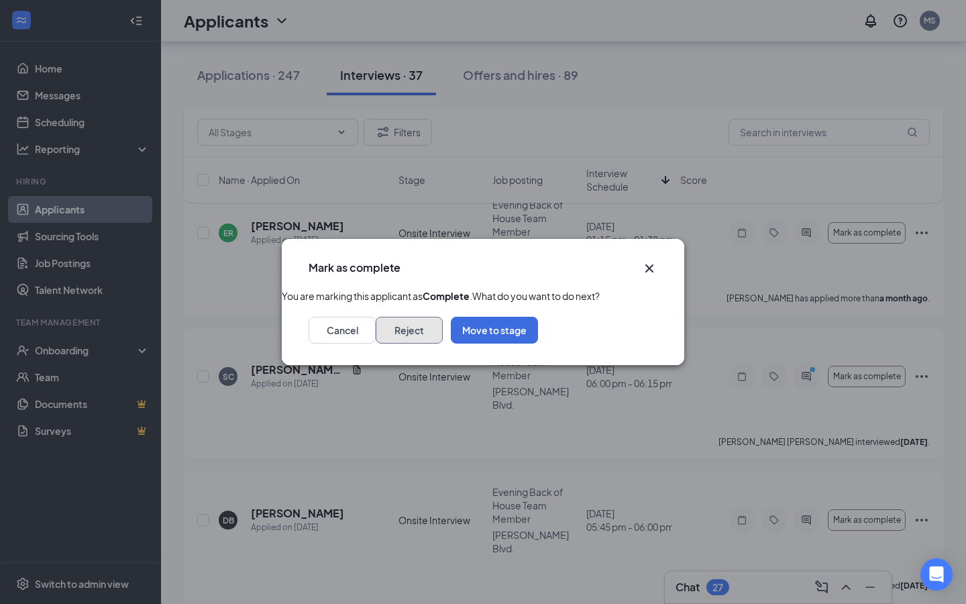
click at [443, 344] on button "Reject" at bounding box center [409, 330] width 67 height 27
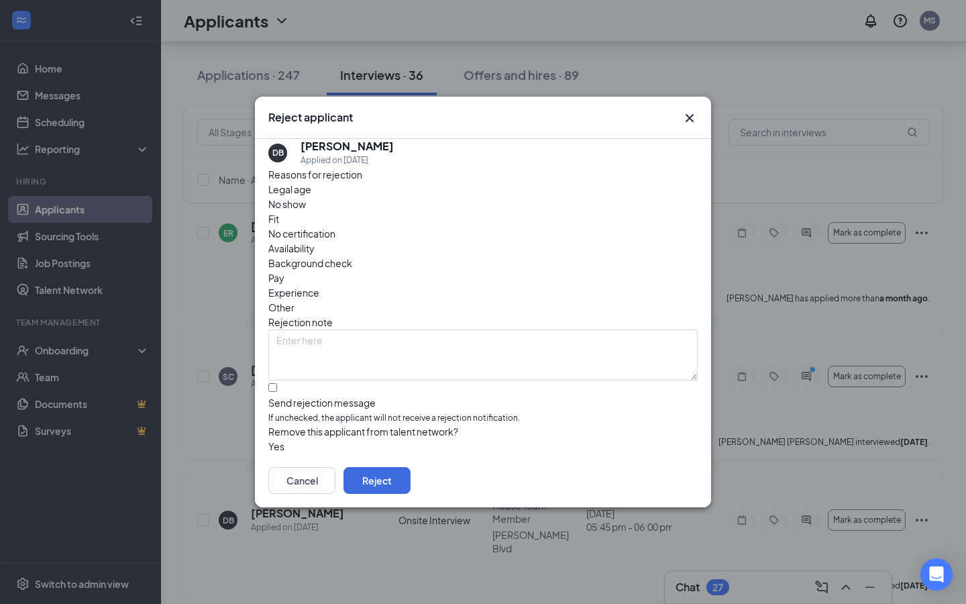
click at [306, 211] on span "No show" at bounding box center [287, 204] width 38 height 15
click at [411, 491] on button "Reject" at bounding box center [377, 480] width 67 height 27
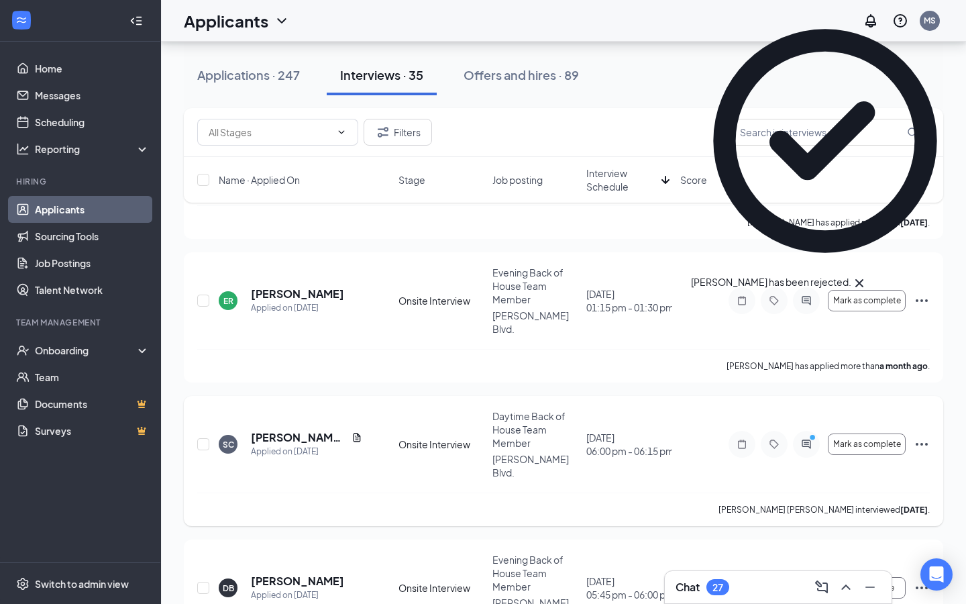
scroll to position [1022, 0]
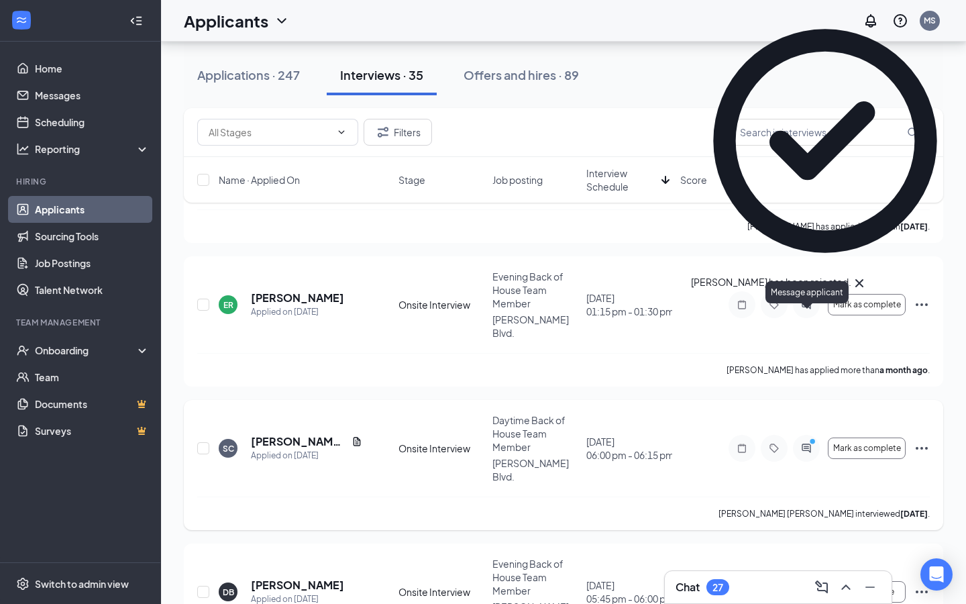
click at [807, 443] on icon "ActiveChat" at bounding box center [807, 448] width 16 height 11
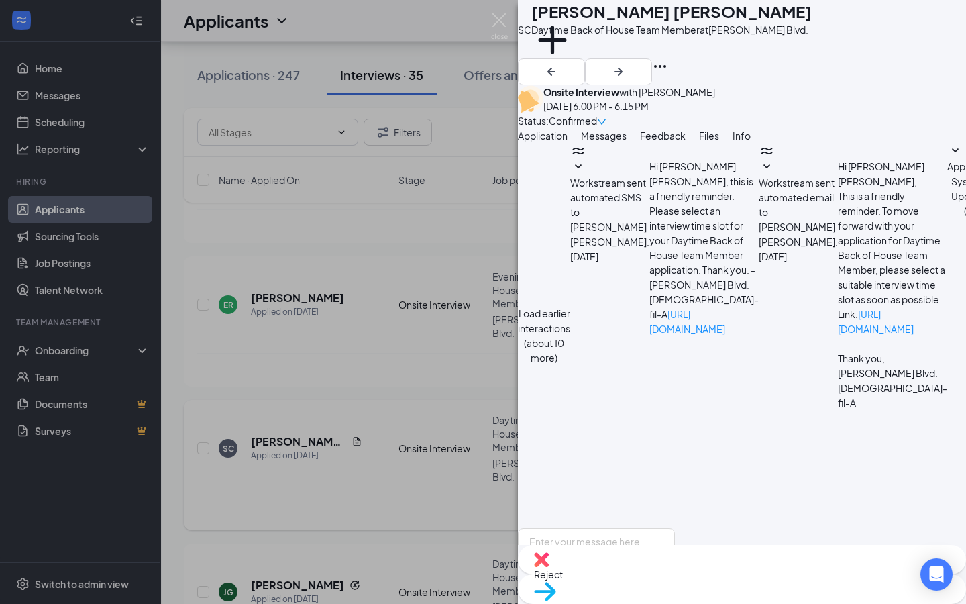
scroll to position [436, 0]
click at [503, 25] on img at bounding box center [499, 26] width 17 height 26
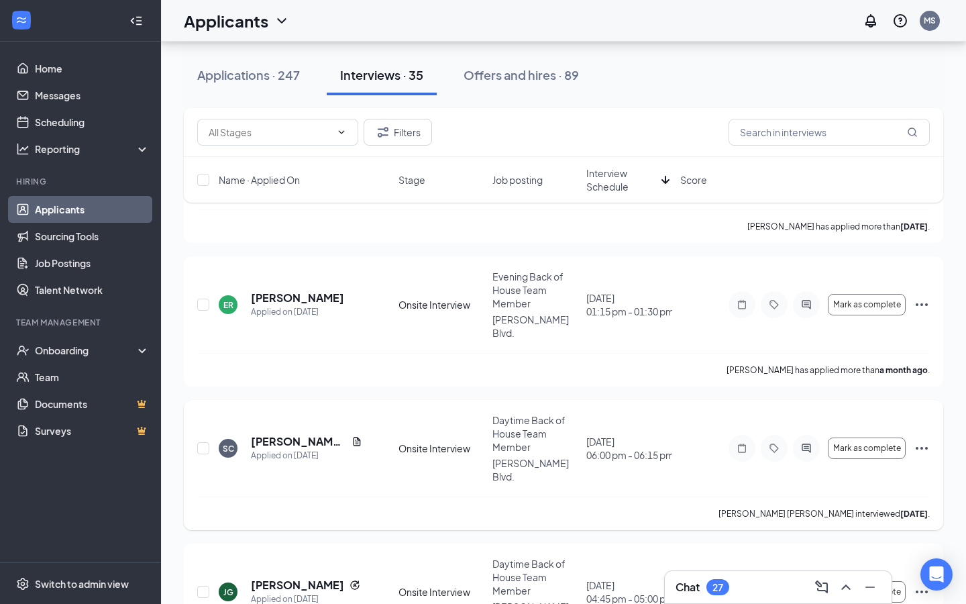
click at [810, 435] on div at bounding box center [806, 448] width 27 height 27
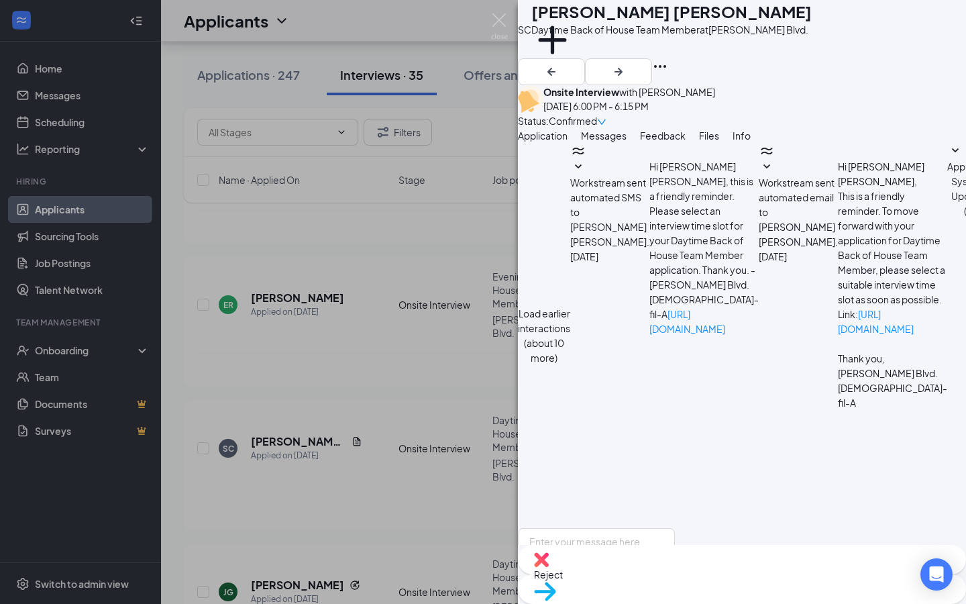
scroll to position [436, 0]
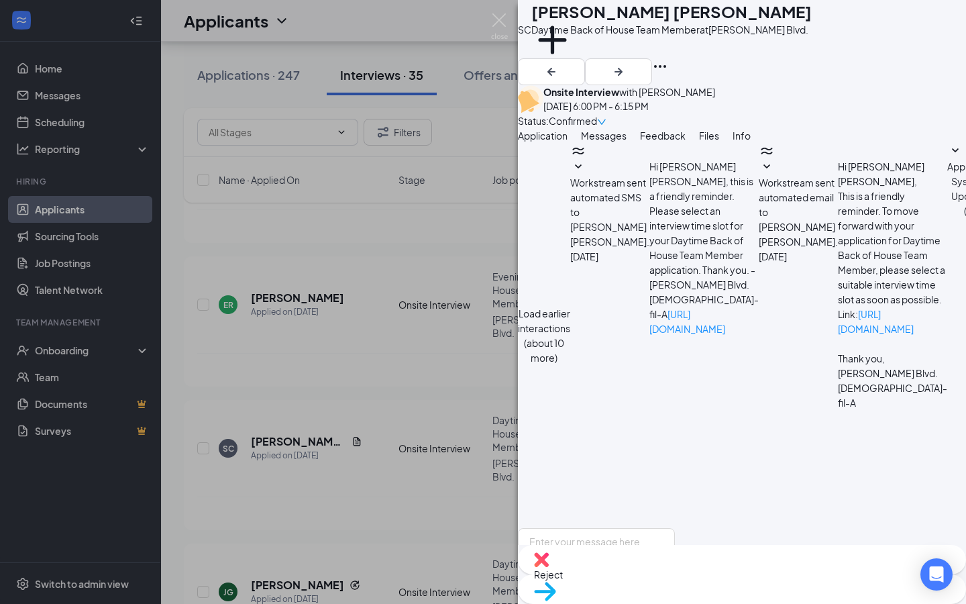
scroll to position [436, 0]
click at [501, 26] on img at bounding box center [499, 26] width 17 height 26
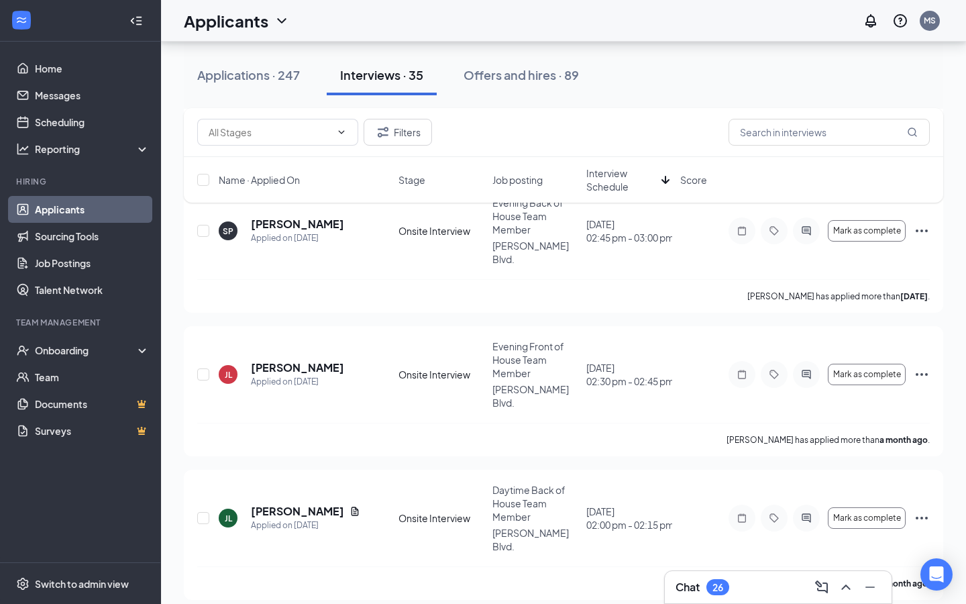
scroll to position [511, 0]
